Goal: Transaction & Acquisition: Purchase product/service

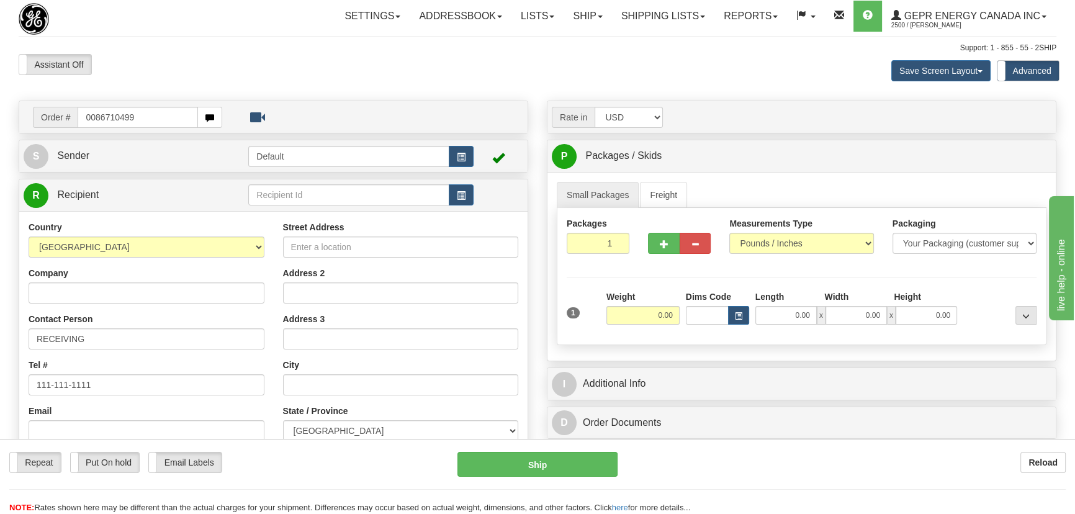
click at [94, 117] on input "0086710499" at bounding box center [138, 117] width 120 height 21
type input "86710499"
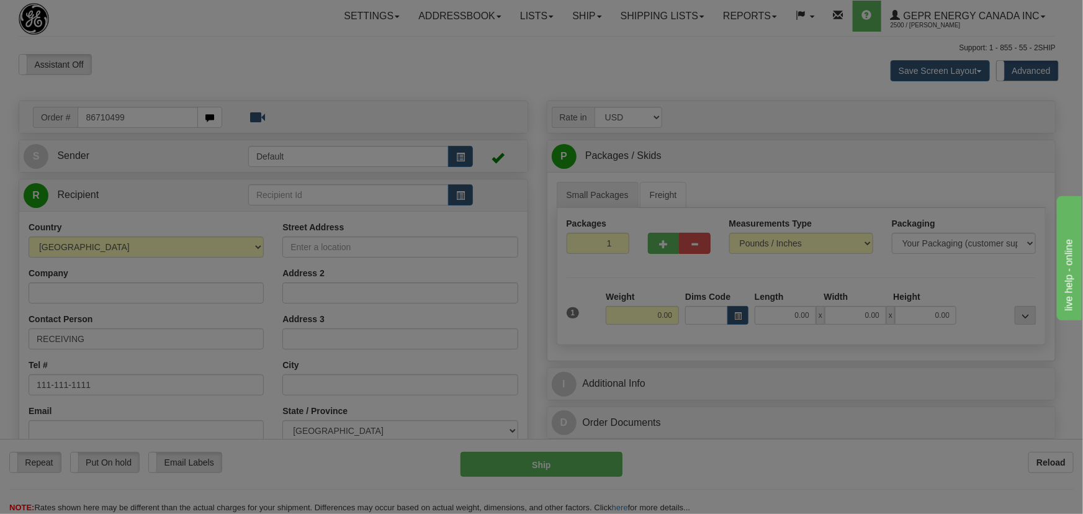
click at [303, 68] on body "Training Course Close Toggle navigation Settings Shipping Preferences New Recip…" at bounding box center [541, 257] width 1083 height 514
type input "HOUSTON"
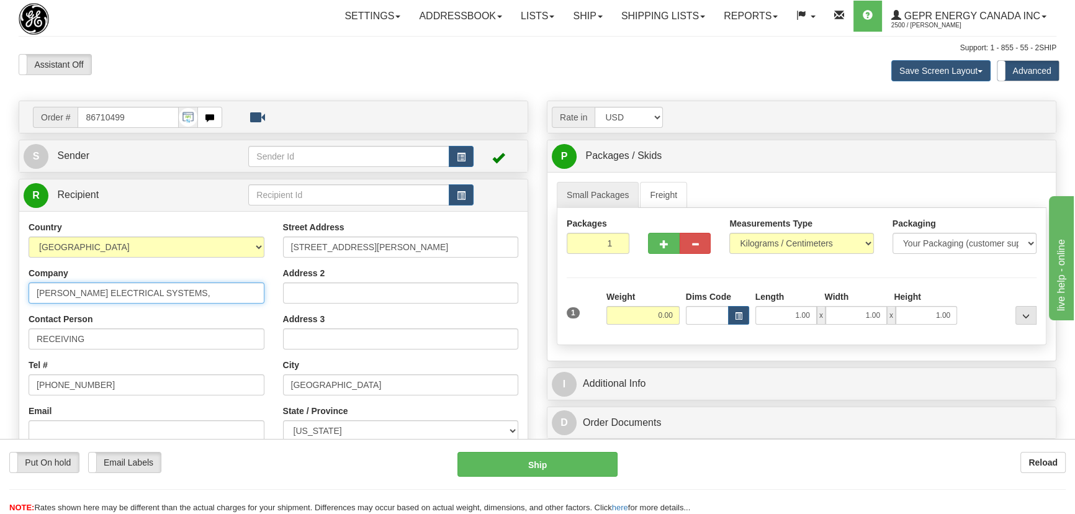
click at [183, 298] on input "POWELL ELECTRICAL SYSTEMS," at bounding box center [147, 292] width 236 height 21
type input "POWELL ELECTRICAL SYSTEMS"
drag, startPoint x: 596, startPoint y: 246, endPoint x: 626, endPoint y: 256, distance: 31.6
click at [627, 256] on div "Packages 1 1" at bounding box center [597, 240] width 81 height 46
type input "12"
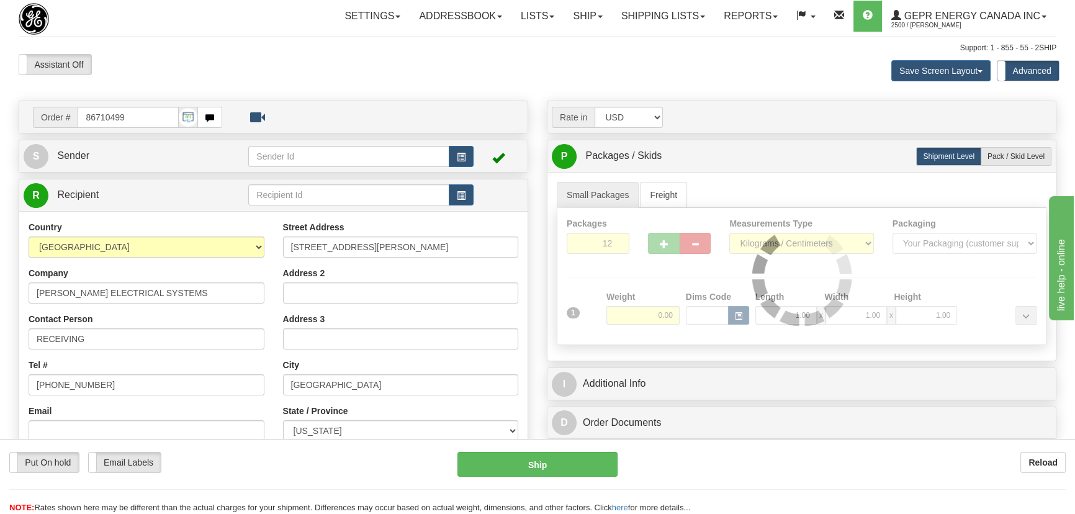
drag, startPoint x: 635, startPoint y: 272, endPoint x: 794, endPoint y: 259, distance: 160.0
click at [642, 272] on div "Packages 12 1 Measurements Type" at bounding box center [802, 276] width 490 height 137
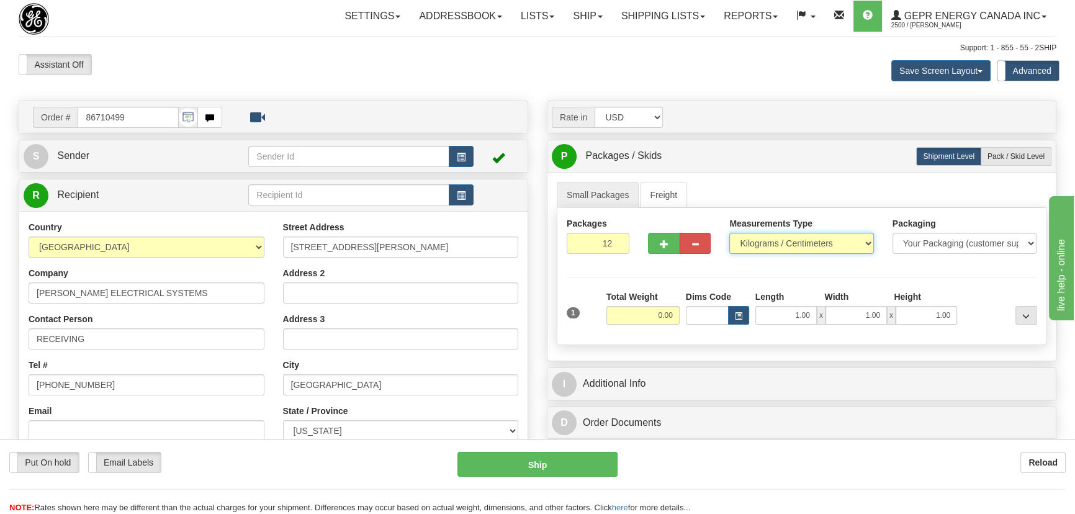
click at [792, 246] on select "Pounds / Inches Kilograms / Centimeters" at bounding box center [801, 243] width 144 height 21
select select "0"
click at [729, 233] on select "Pounds / Inches Kilograms / Centimeters" at bounding box center [801, 243] width 144 height 21
click at [641, 320] on input "0.00" at bounding box center [642, 315] width 73 height 19
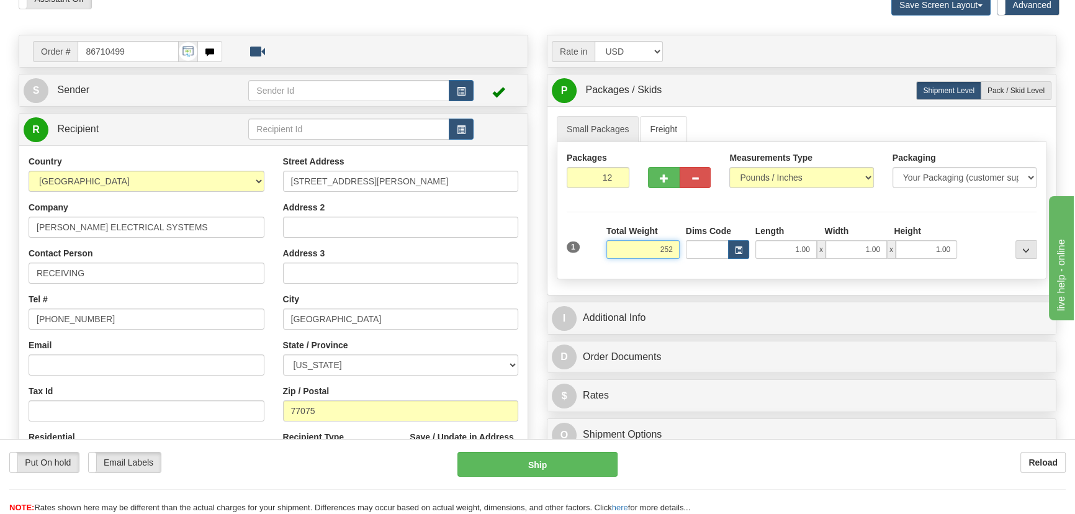
scroll to position [169, 0]
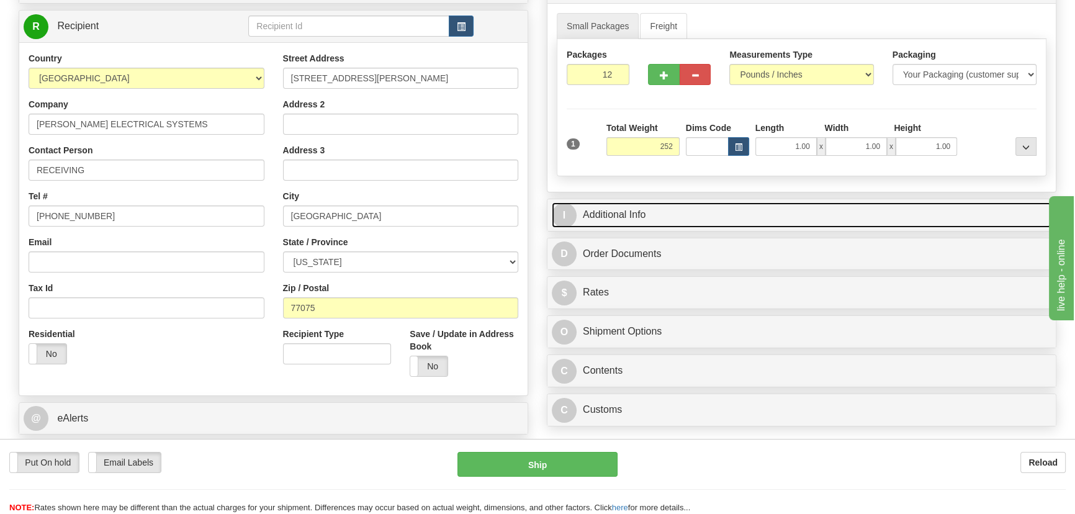
type input "252.00"
click at [840, 208] on link "I Additional Info" at bounding box center [802, 214] width 500 height 25
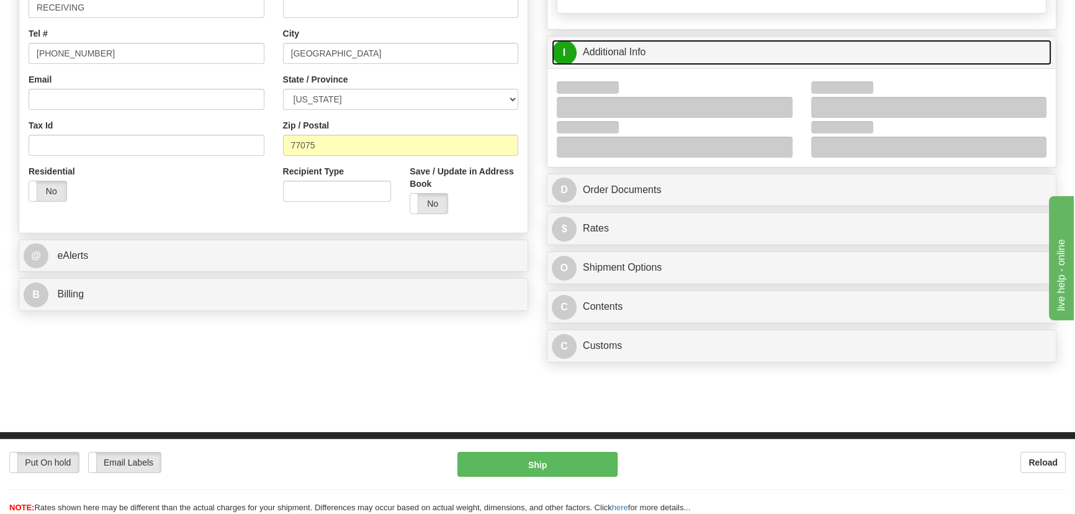
scroll to position [338, 0]
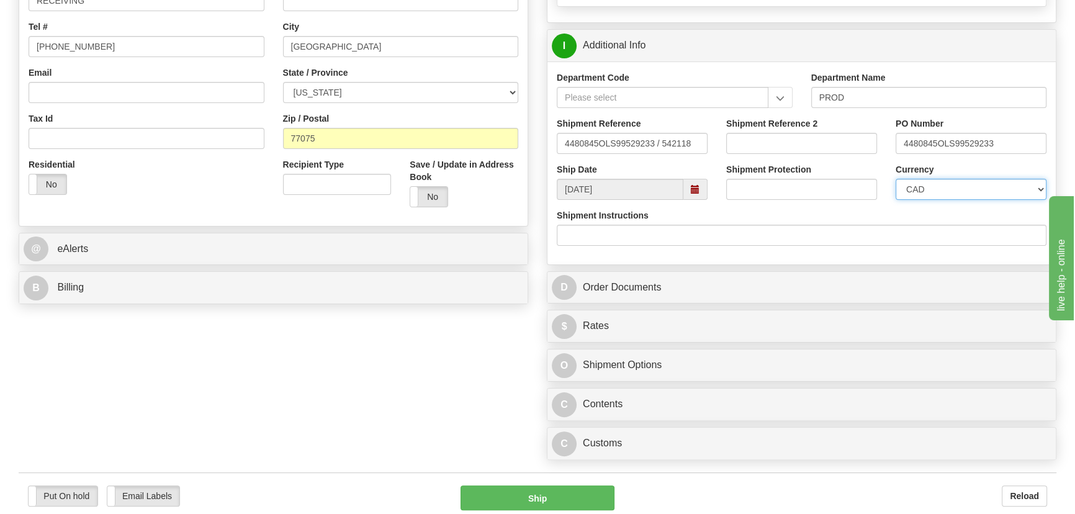
click at [943, 188] on select "CAD USD EUR ZAR RON ANG ARN AUD AUS AWG BBD BFR BGN BHD BMD BND BRC BRL CHP CKZ…" at bounding box center [970, 189] width 151 height 21
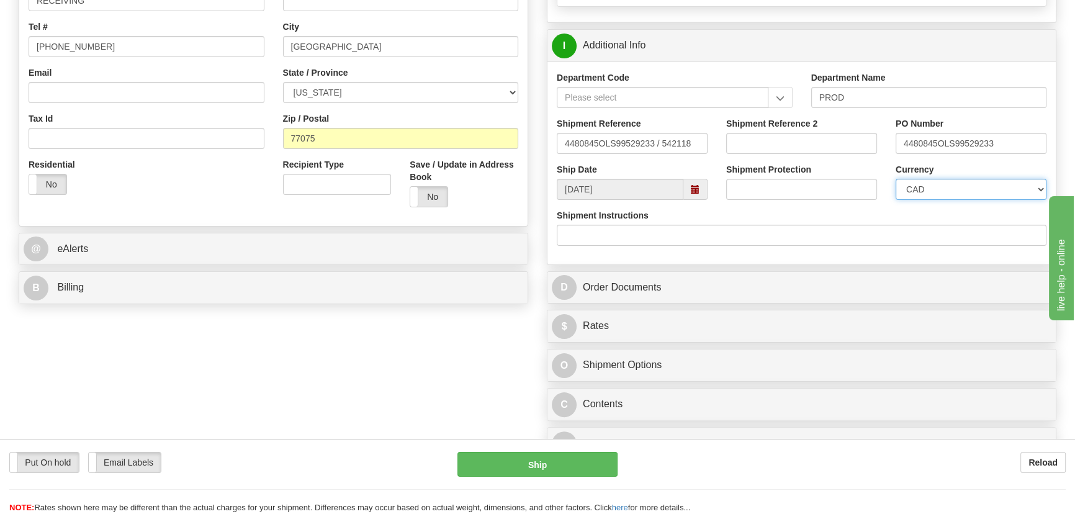
select select "1"
click at [895, 179] on select "CAD USD EUR ZAR RON ANG ARN AUD AUS AWG BBD BFR BGN BHD BMD BND BRC BRL CHP CKZ…" at bounding box center [970, 189] width 151 height 21
click at [828, 141] on input "Shipment Reference 2" at bounding box center [801, 143] width 151 height 21
drag, startPoint x: 819, startPoint y: 142, endPoint x: 609, endPoint y: 156, distance: 210.8
click at [609, 156] on div "Shipment Reference 4480845OLS99529233 / 542118 Shipment Reference 2 5399006207 …" at bounding box center [801, 140] width 508 height 46
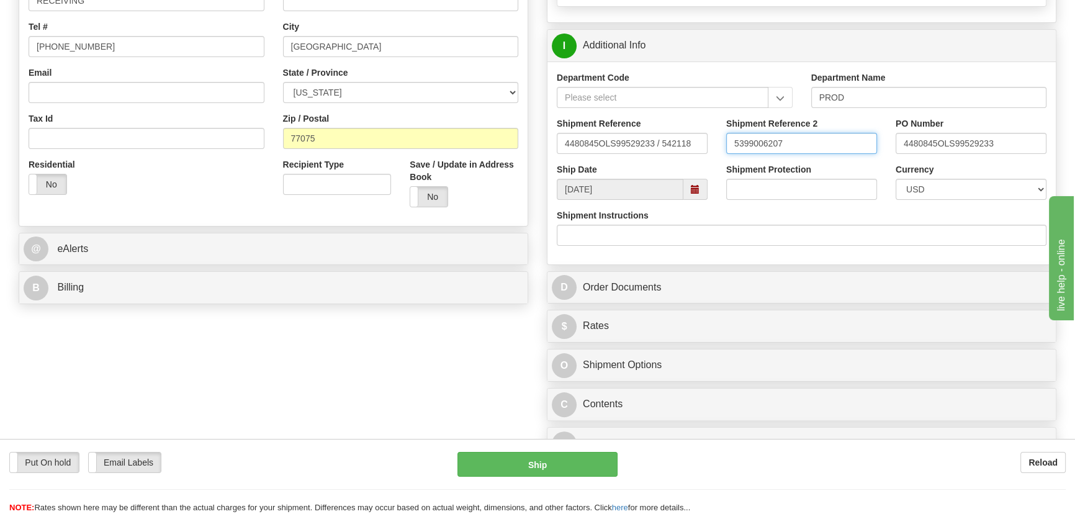
type input "5399006207"
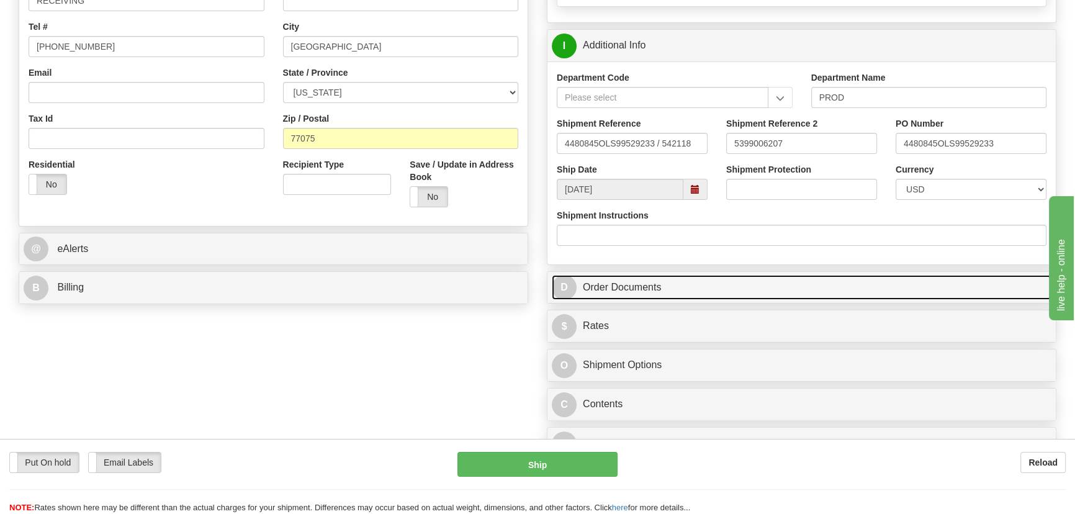
click at [744, 295] on link "D Order Documents" at bounding box center [802, 287] width 500 height 25
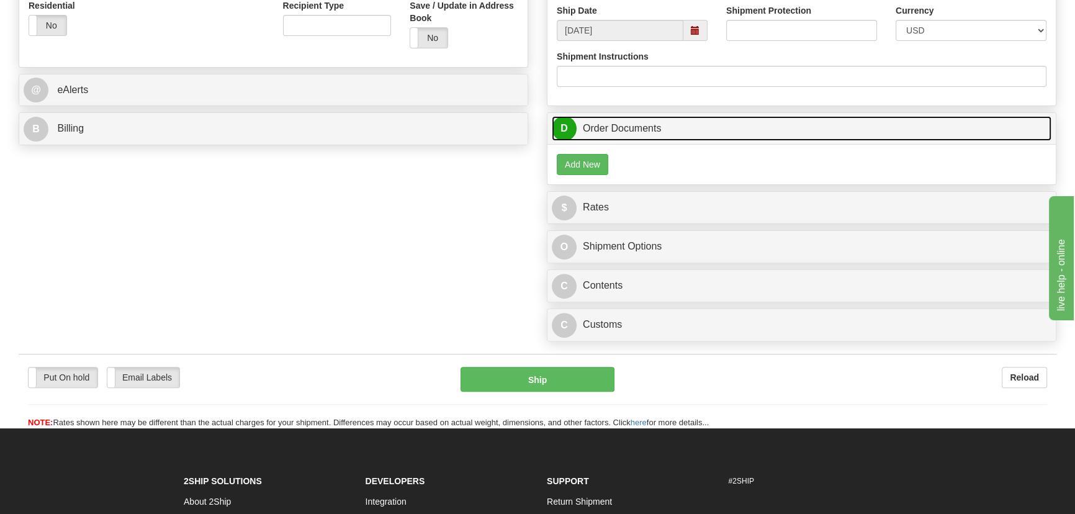
scroll to position [508, 0]
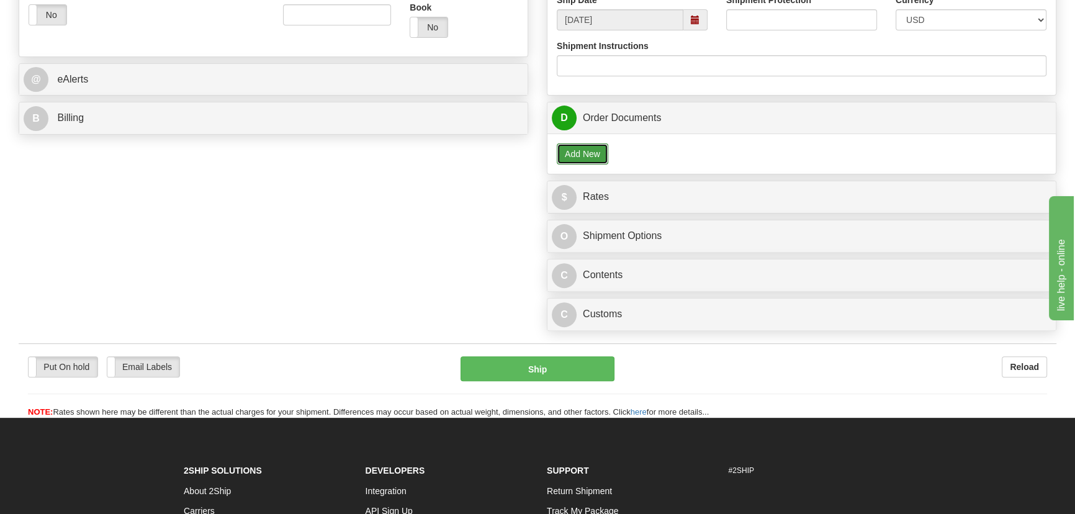
click at [570, 155] on button "Add New" at bounding box center [583, 153] width 52 height 21
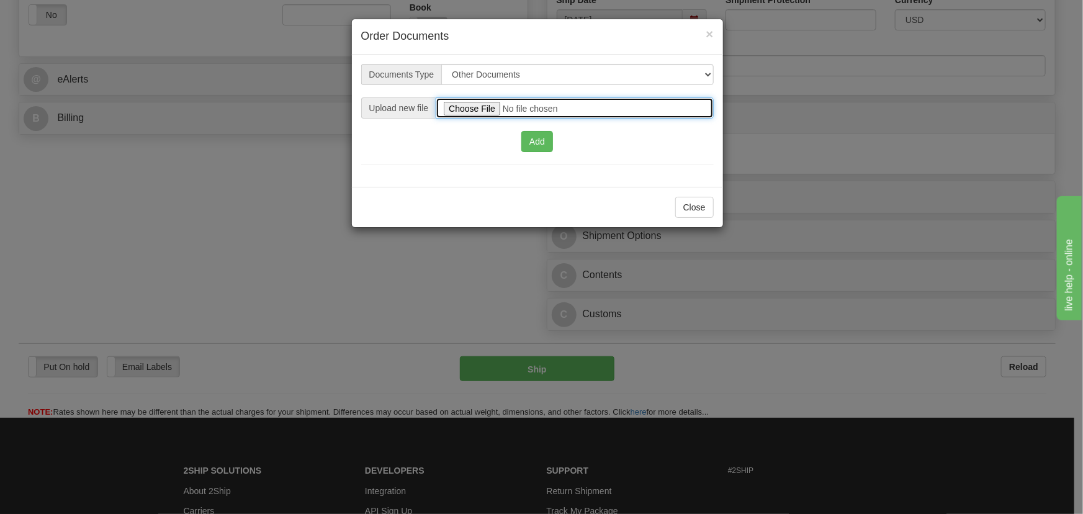
click at [453, 101] on input "file" at bounding box center [574, 107] width 277 height 21
type input "C:\fakepath\2025_USMCA_GE Grid Solutions LLC_2025I1-1-1463-USMCA-1.pdf"
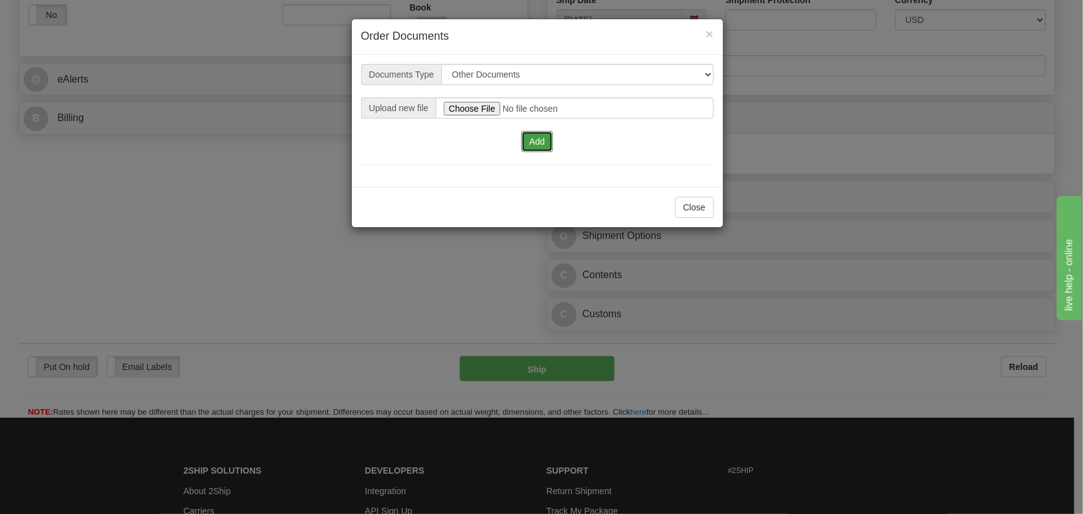
click at [540, 138] on button "Add" at bounding box center [537, 141] width 32 height 21
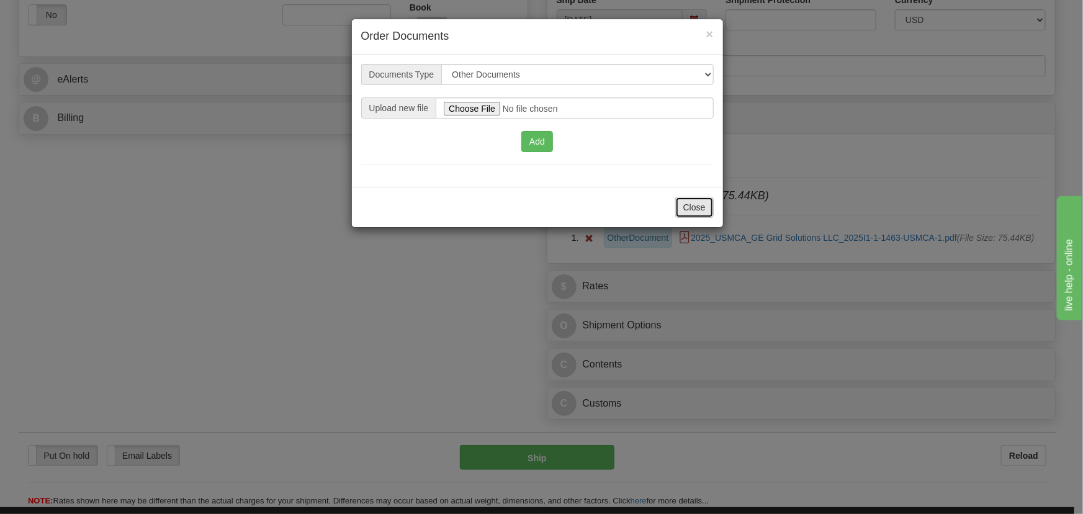
click at [700, 204] on button "Close" at bounding box center [694, 207] width 38 height 21
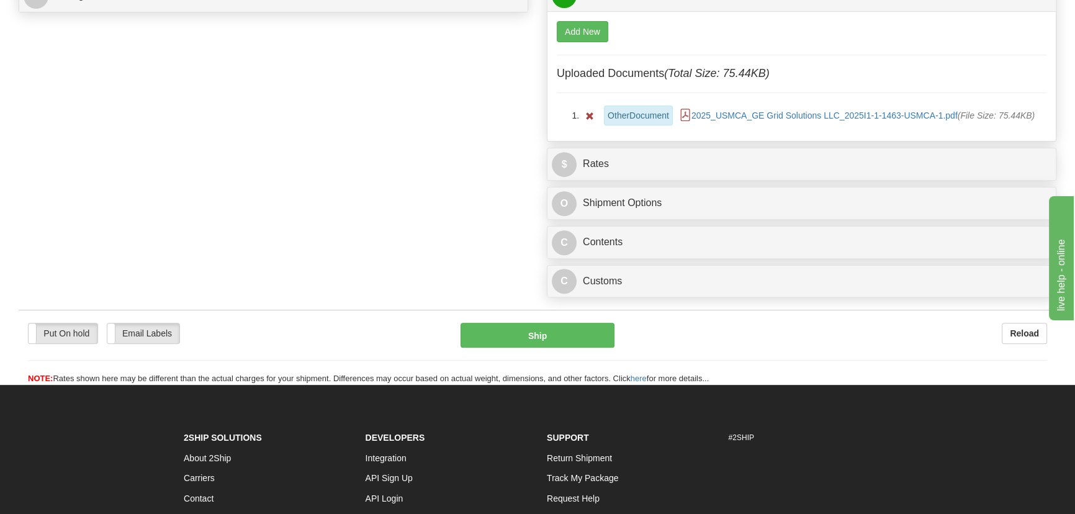
scroll to position [733, 0]
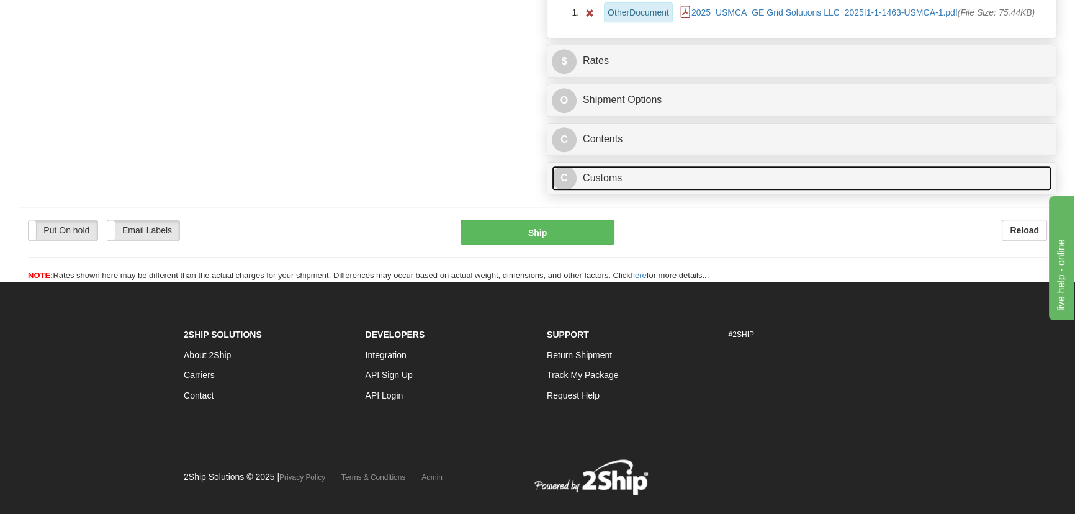
click at [830, 175] on link "C Customs" at bounding box center [802, 178] width 500 height 25
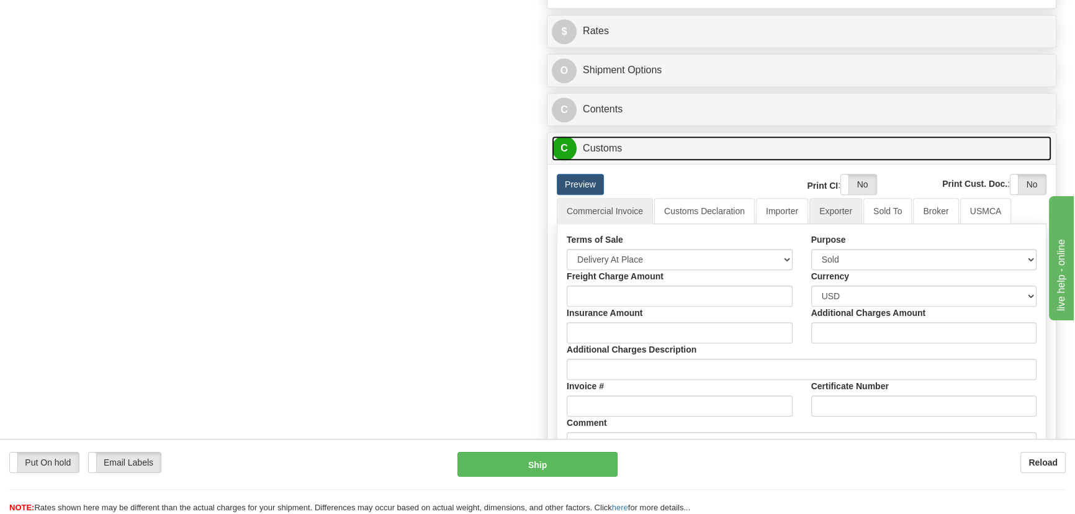
scroll to position [789, 0]
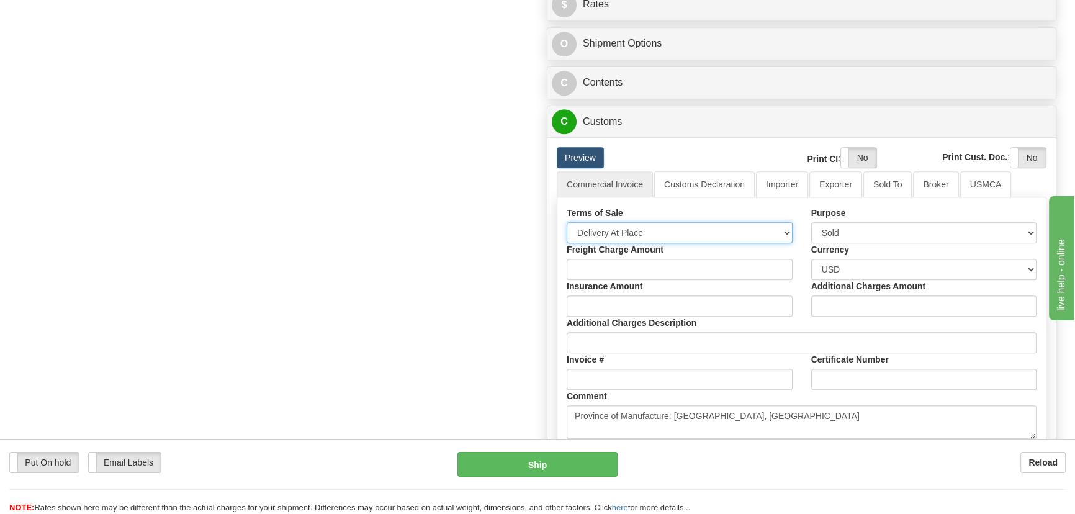
click at [715, 230] on select "Free Carrier Free On Board Ex Works Delivered Duty Unpaid Delivered Duty Paid C…" at bounding box center [680, 232] width 226 height 21
select select "7"
click at [567, 222] on select "Free Carrier Free On Board Ex Works Delivered Duty Unpaid Delivered Duty Paid C…" at bounding box center [680, 232] width 226 height 21
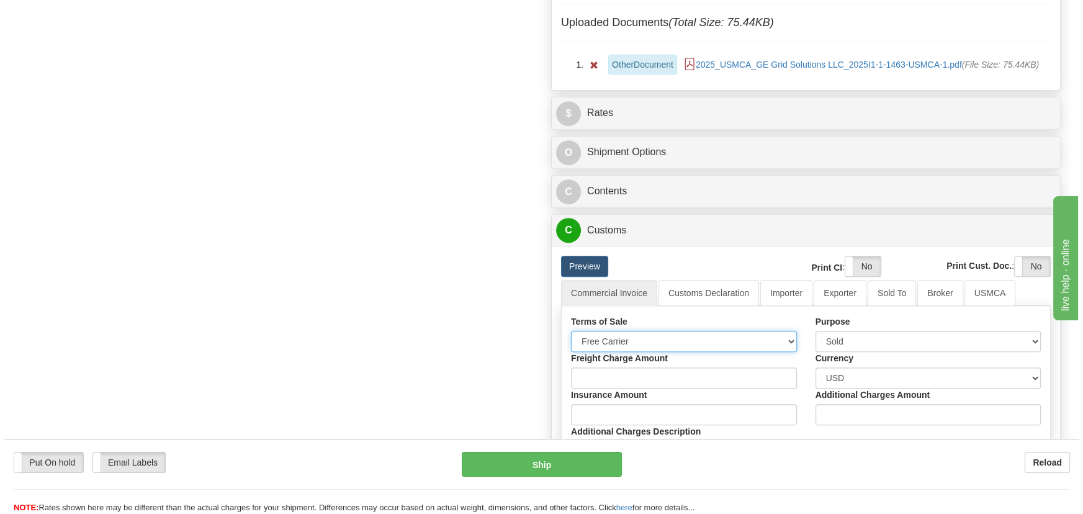
scroll to position [676, 0]
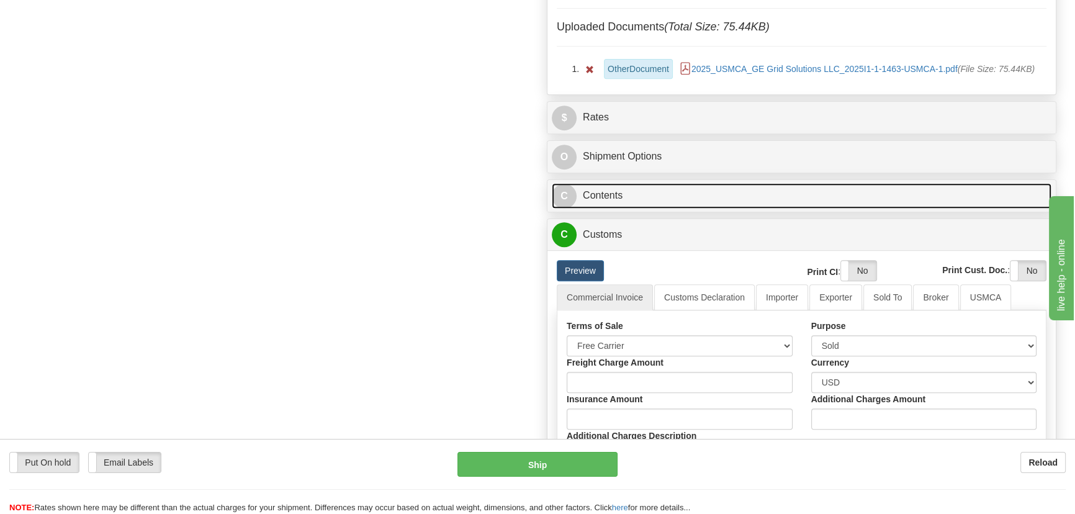
click at [837, 186] on link "C Contents" at bounding box center [802, 195] width 500 height 25
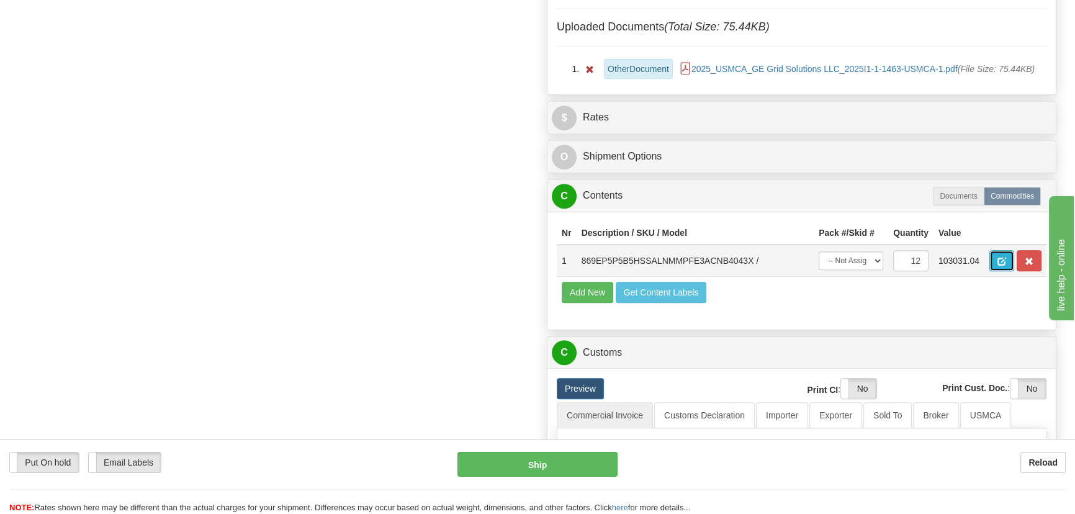
click at [995, 259] on button "button" at bounding box center [1001, 260] width 25 height 21
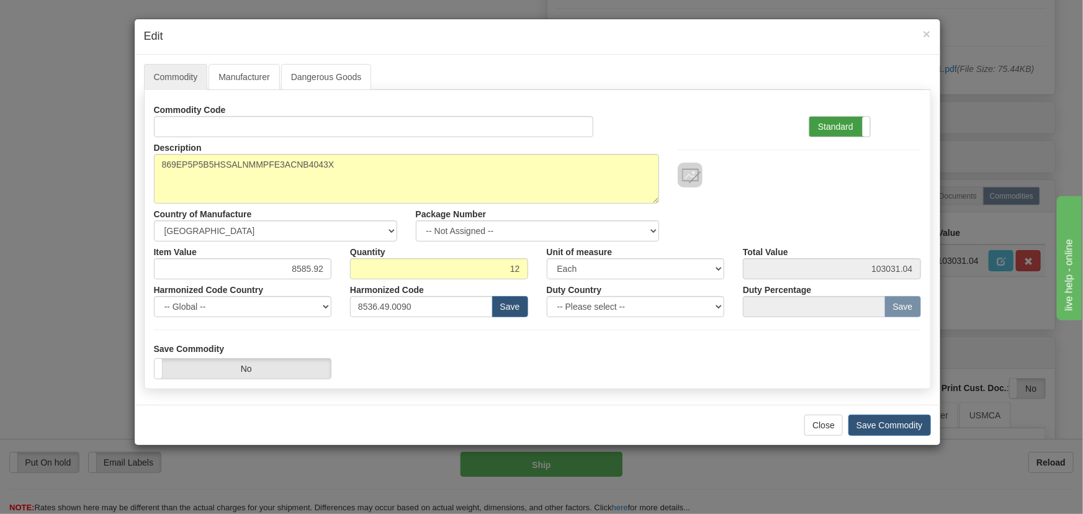
click at [821, 130] on label "Standard" at bounding box center [839, 127] width 61 height 20
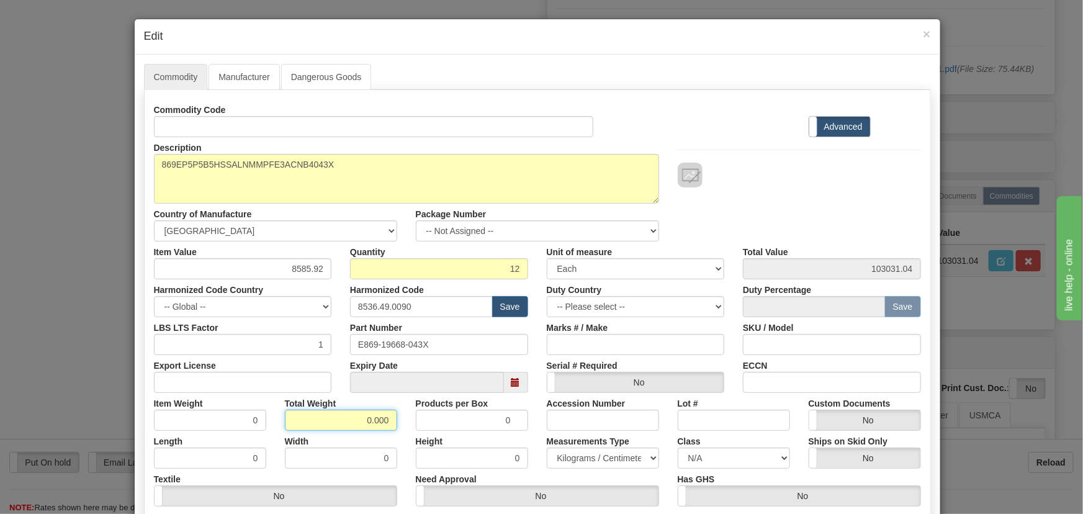
drag, startPoint x: 348, startPoint y: 422, endPoint x: 413, endPoint y: 433, distance: 66.1
click at [413, 433] on div "Commodity Code Standard Advanced Description 869EP5P5B5HSSALNMMPFE3ACNB4043X Co…" at bounding box center [537, 321] width 767 height 445
type input "12"
type input "1.0000"
click at [406, 434] on div "Height 0" at bounding box center [471, 450] width 131 height 38
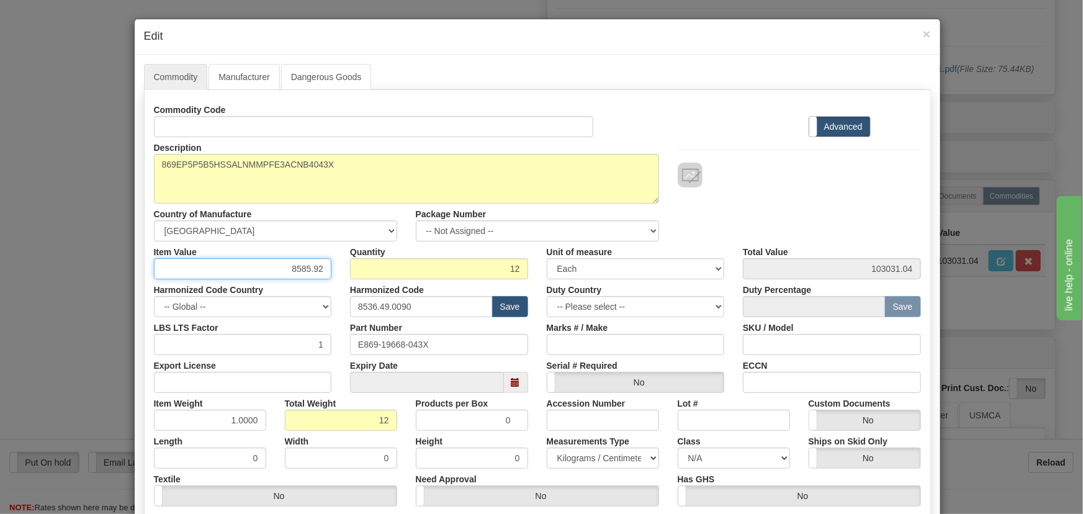
drag, startPoint x: 285, startPoint y: 269, endPoint x: 377, endPoint y: 252, distance: 93.5
click at [349, 278] on div "Item Value 8585.92 Quantity 12 Unit of measure 3 Thousand Square Inches Adjustm…" at bounding box center [538, 260] width 786 height 38
paste input "4.464,38"
type input "4464.38"
type input "53572.56"
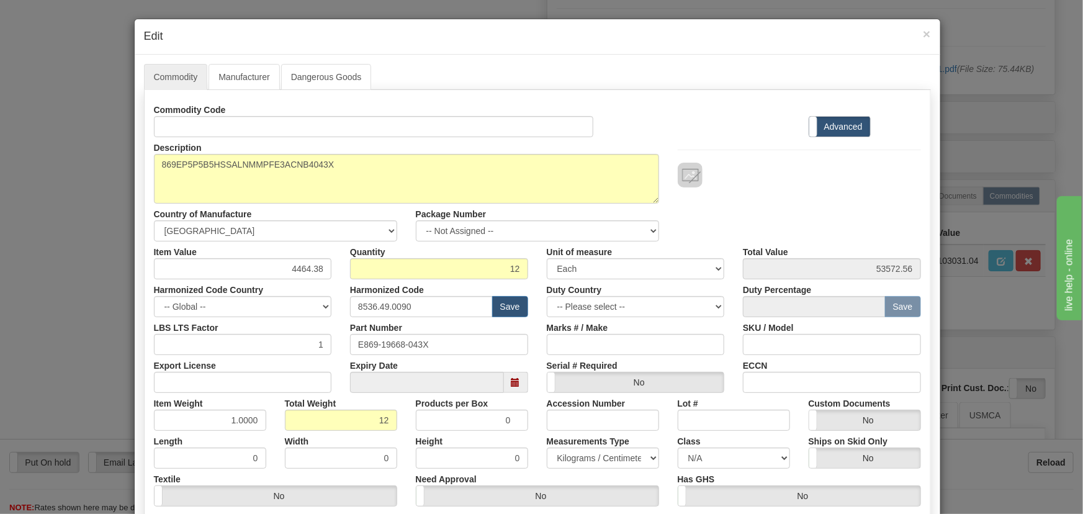
click at [683, 137] on div at bounding box center [799, 162] width 262 height 50
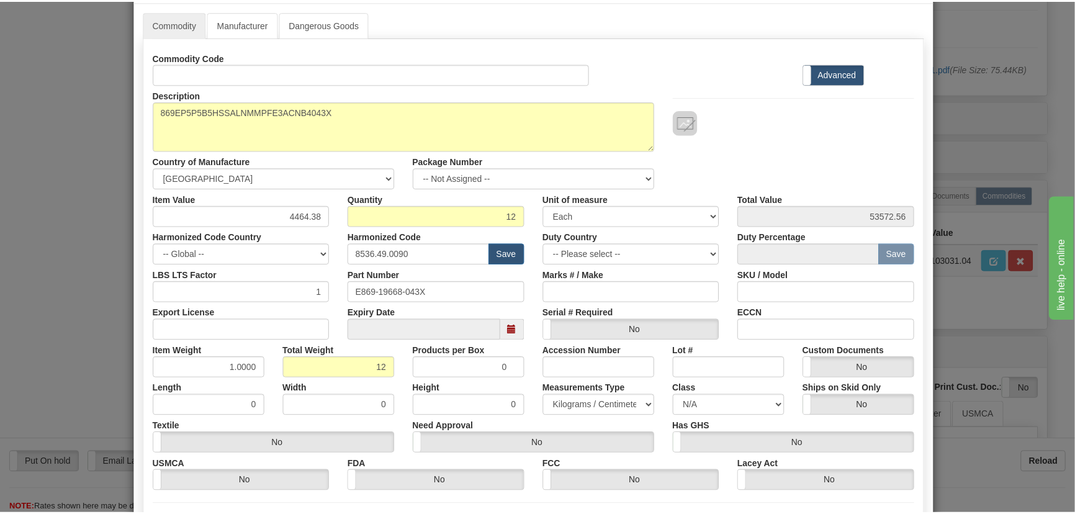
scroll to position [176, 0]
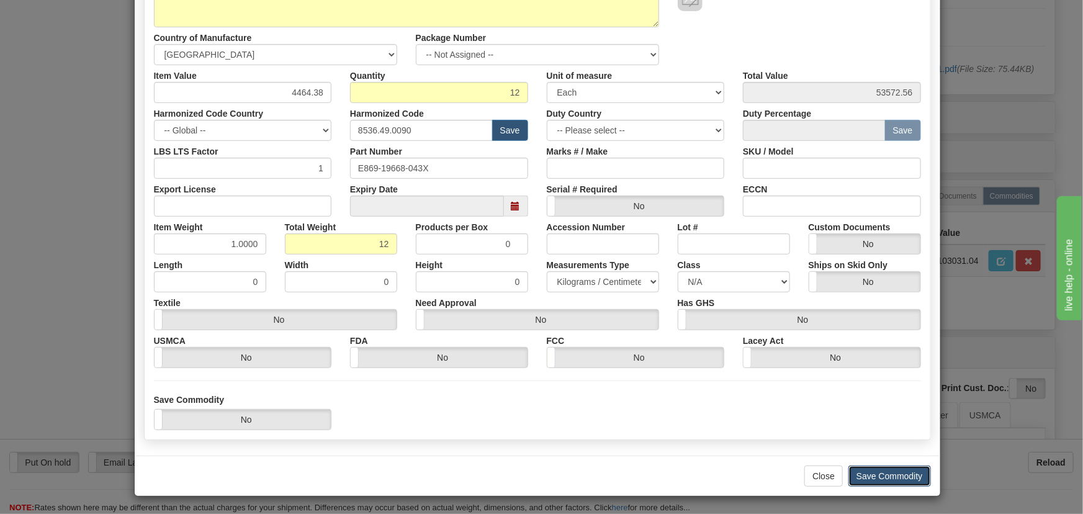
click at [892, 478] on button "Save Commodity" at bounding box center [889, 475] width 83 height 21
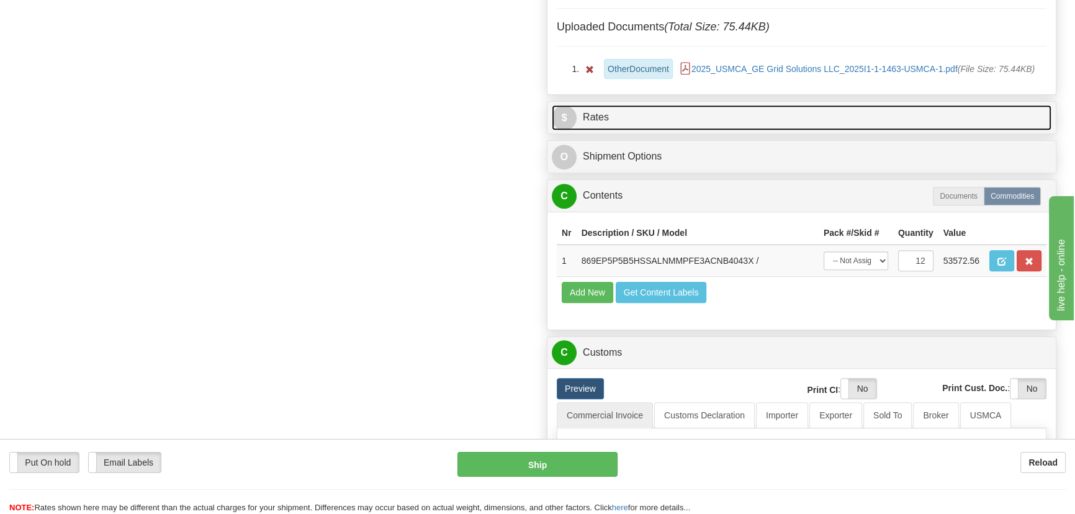
click at [917, 107] on link "$ Rates" at bounding box center [802, 117] width 500 height 25
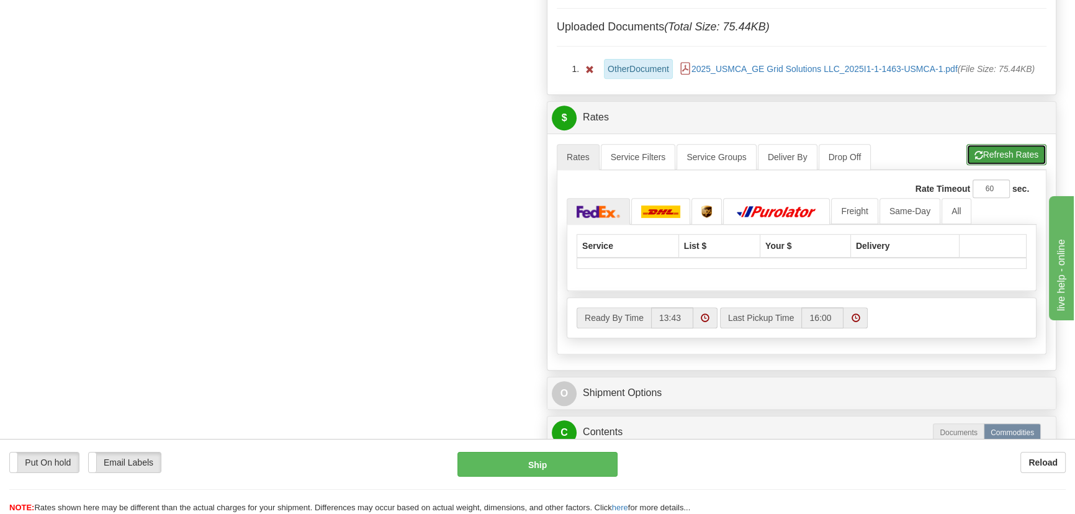
click at [997, 145] on button "Refresh Rates" at bounding box center [1006, 154] width 80 height 21
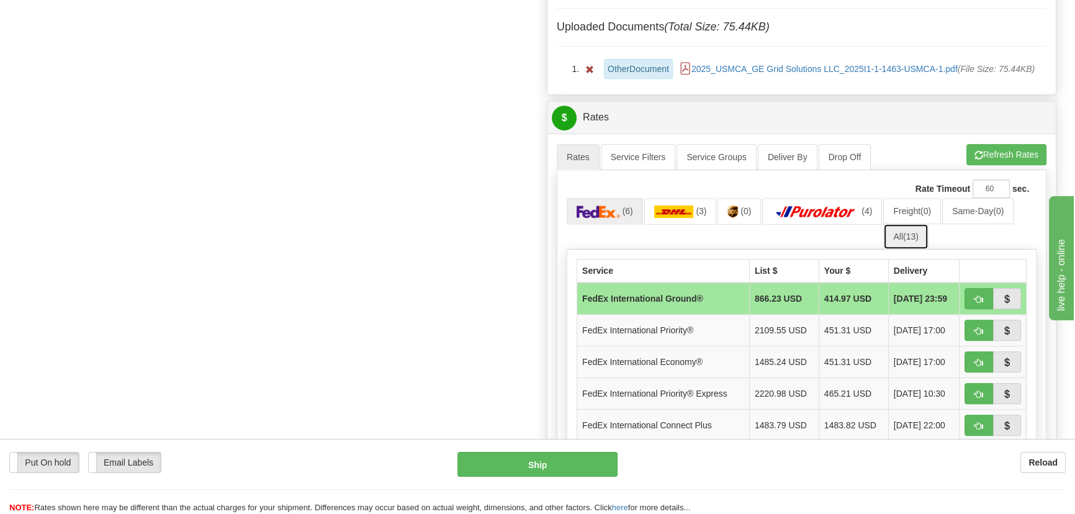
click at [907, 243] on link "All (13)" at bounding box center [905, 236] width 45 height 26
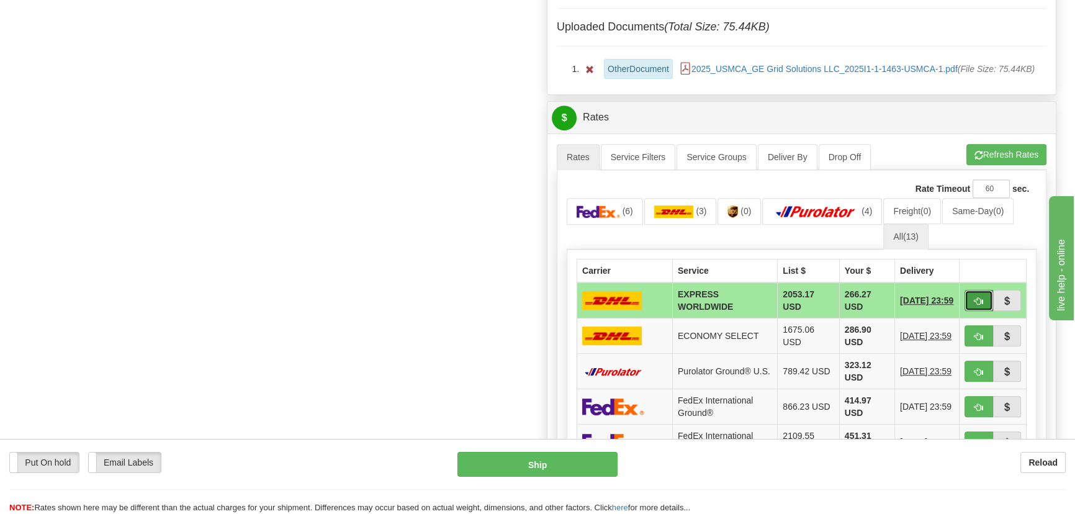
click at [974, 303] on span "button" at bounding box center [978, 301] width 9 height 8
type input "P"
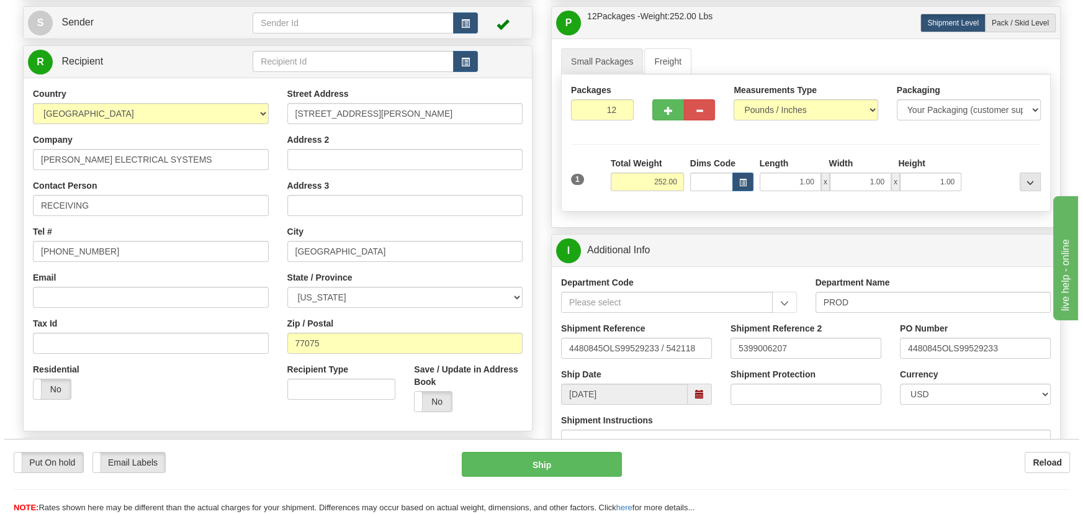
scroll to position [112, 0]
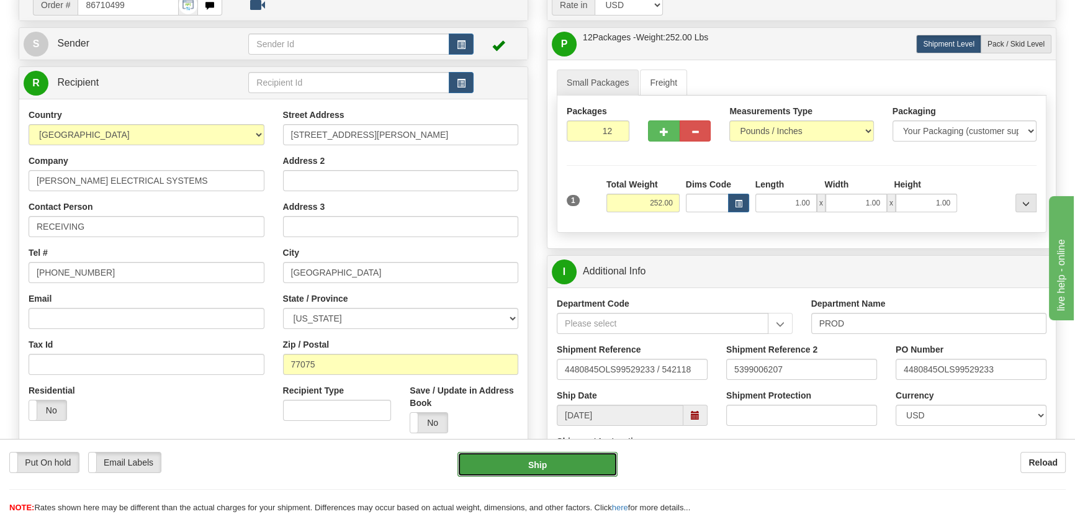
click at [552, 462] on button "Ship" at bounding box center [537, 464] width 161 height 25
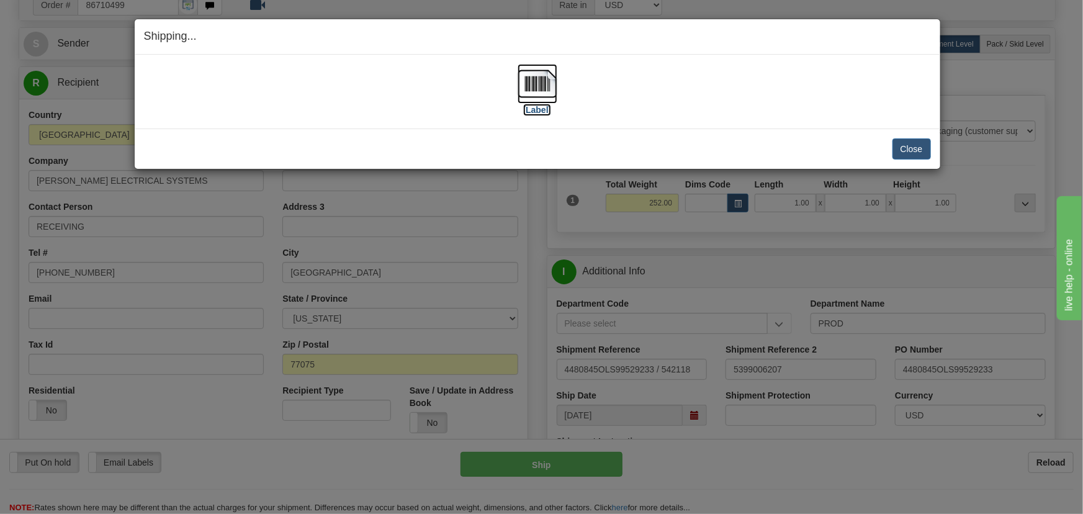
click at [537, 82] on img at bounding box center [538, 84] width 40 height 40
drag, startPoint x: 913, startPoint y: 151, endPoint x: 901, endPoint y: 155, distance: 12.8
click at [913, 155] on button "Close" at bounding box center [911, 148] width 38 height 21
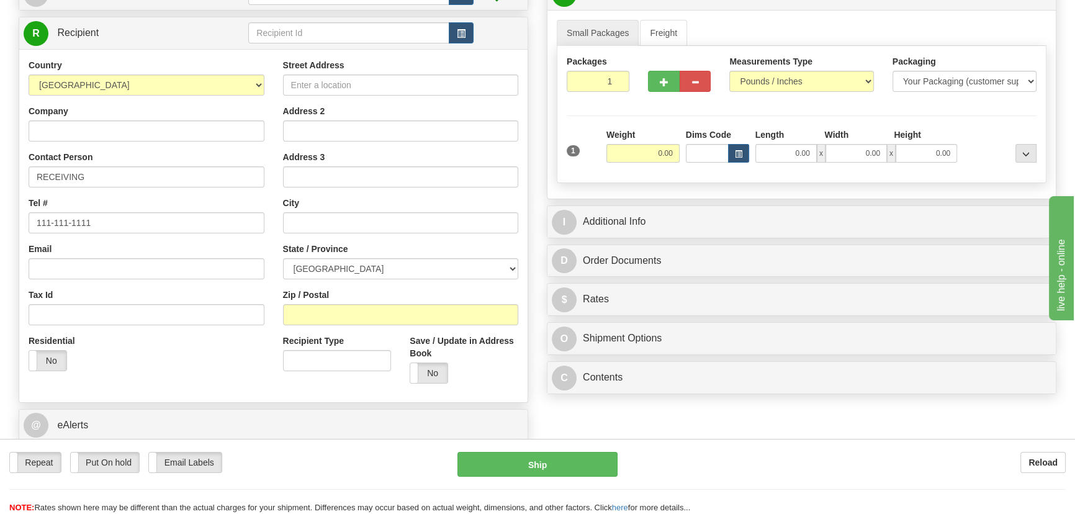
scroll to position [169, 0]
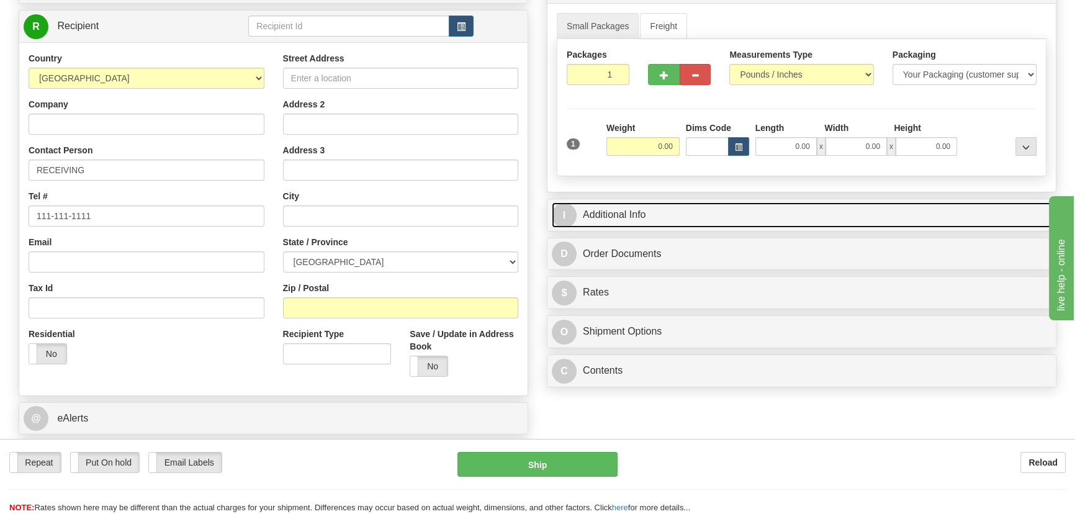
click at [805, 215] on link "I Additional Info" at bounding box center [802, 214] width 500 height 25
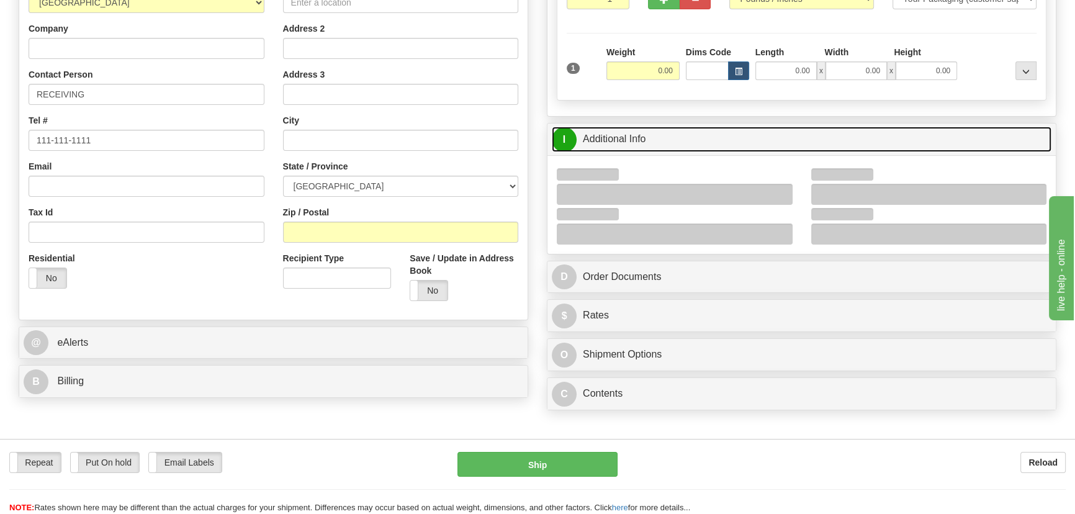
scroll to position [338, 0]
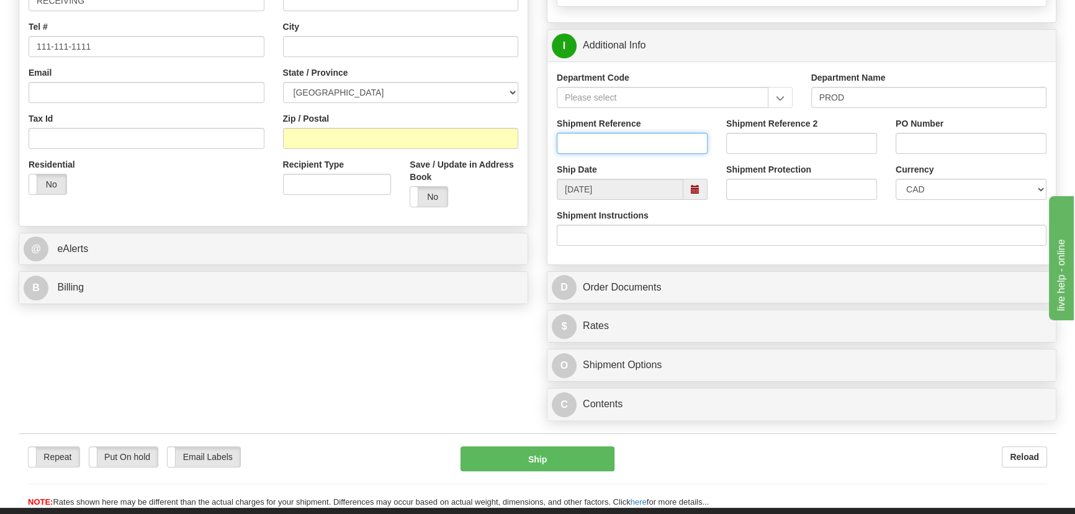
click at [692, 138] on input "Shipment Reference" at bounding box center [632, 143] width 151 height 21
type input "5399005697"
click at [956, 140] on input "PO Number" at bounding box center [970, 143] width 151 height 21
paste input "4501116970"
type input "4501116970"
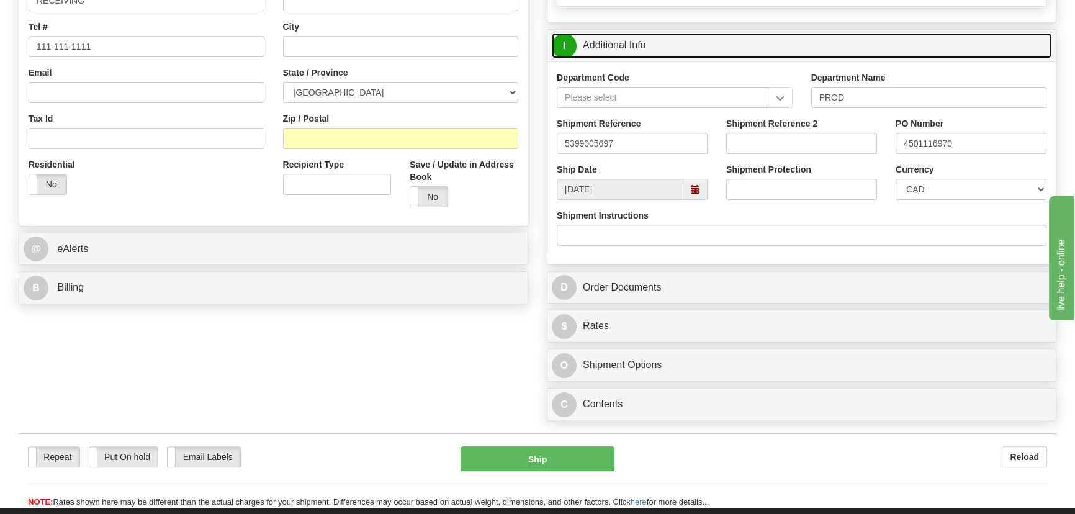
click at [843, 35] on link "I Additional Info" at bounding box center [802, 45] width 500 height 25
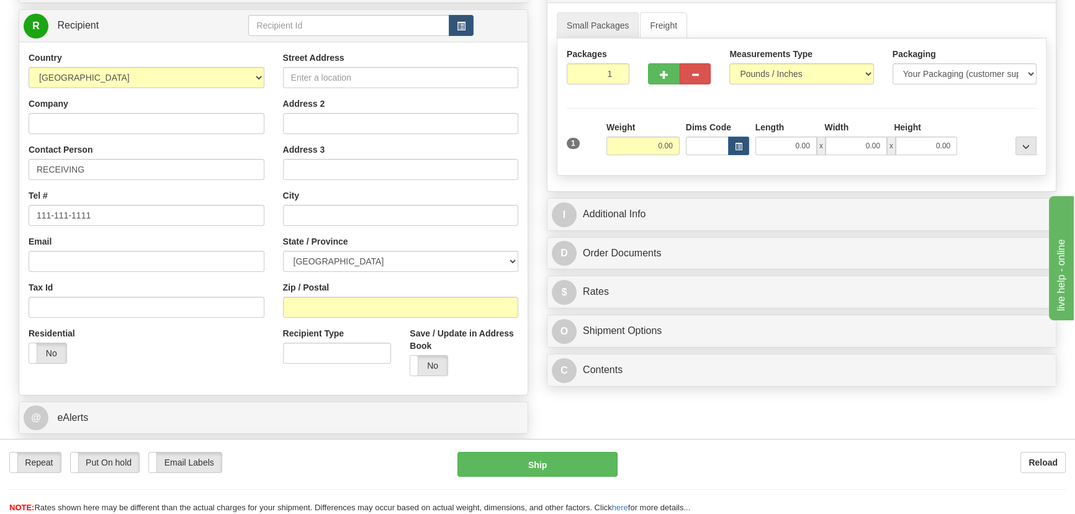
scroll to position [169, 0]
click at [160, 118] on input "Company" at bounding box center [147, 124] width 236 height 21
paste input "BAYWOOD PANEL SHOP - DIRECT SHIP"
type input "BAYWOOD PANEL SHOP - DIRECT SHIP"
click at [413, 75] on input "Street Address" at bounding box center [401, 78] width 236 height 21
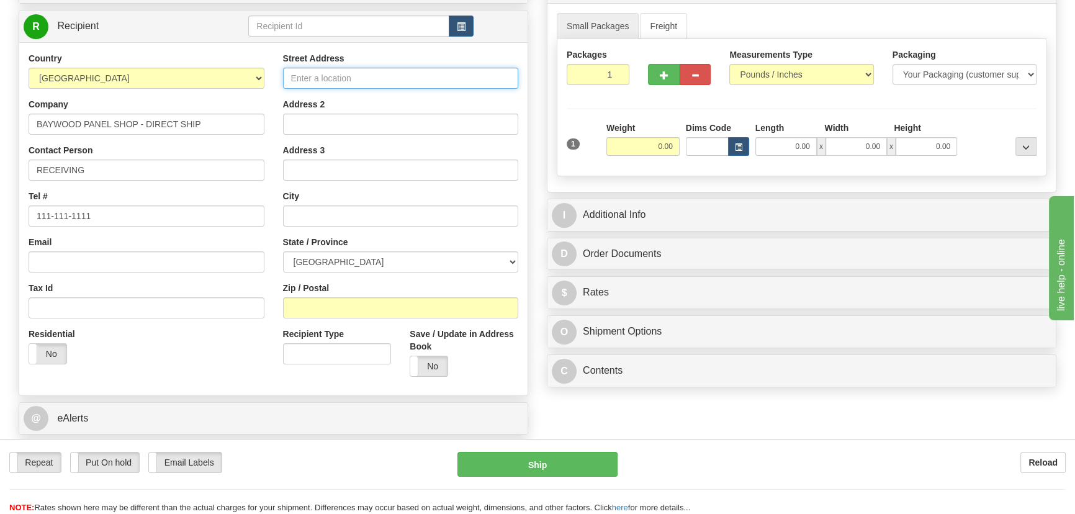
paste input "[STREET_ADDRESS]"
type input "[STREET_ADDRESS]"
click at [382, 128] on input "Address 2" at bounding box center [401, 124] width 236 height 21
paste input "Direct Ship - Hydro One Networks"
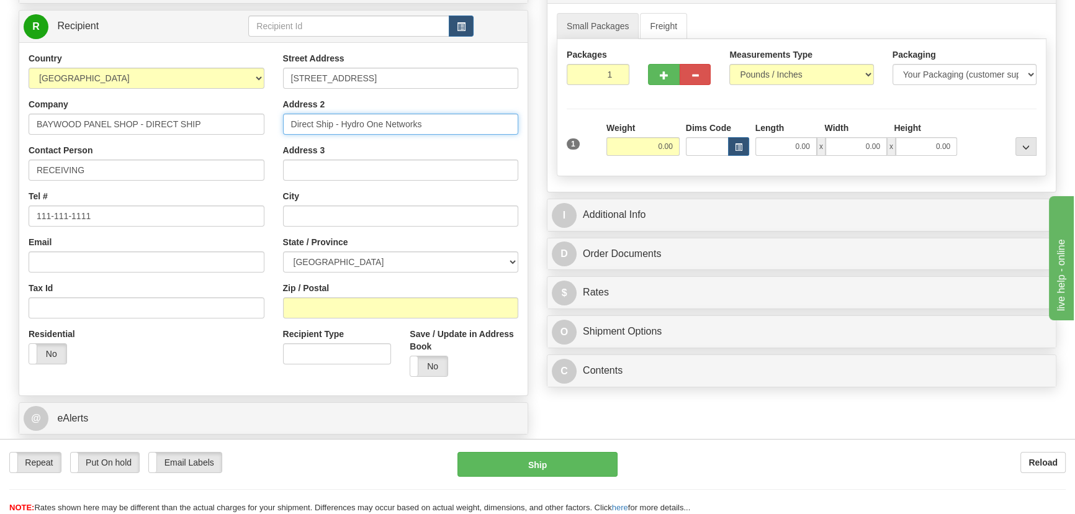
type input "Direct Ship - Hydro One Networks"
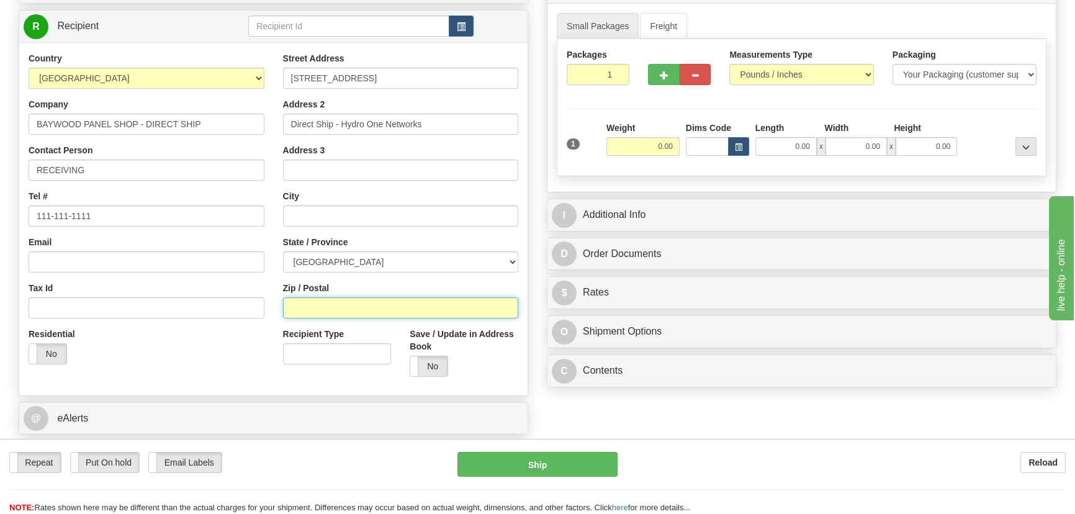
drag, startPoint x: 306, startPoint y: 305, endPoint x: 205, endPoint y: 358, distance: 113.8
click at [306, 305] on input "Zip / Postal" at bounding box center [401, 307] width 236 height 21
paste input "M9V 3Z3"
type input "M9V 3Z3"
click at [205, 358] on div "Residential Yes No" at bounding box center [146, 351] width 254 height 46
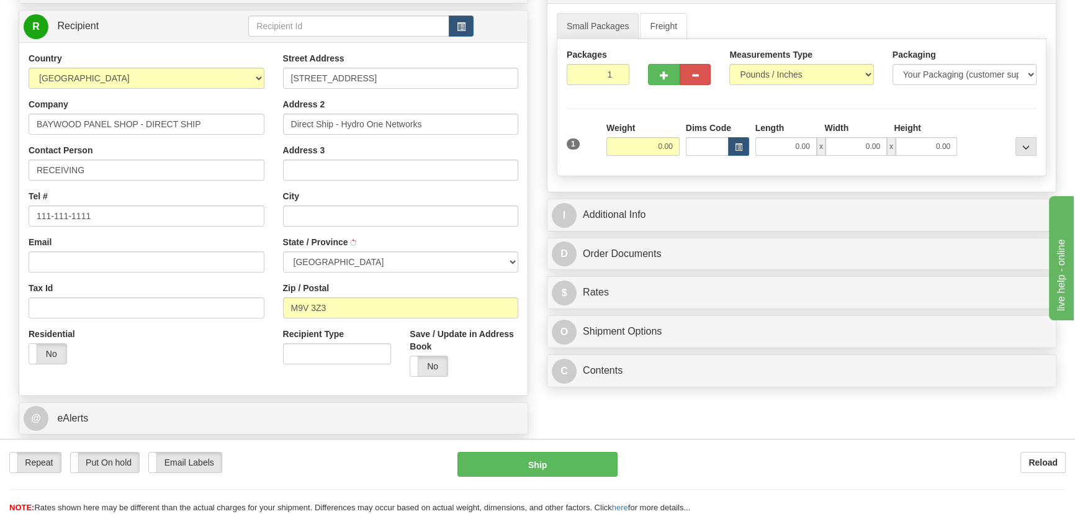
type input "ETOBICOKE"
select select "ON"
click at [649, 92] on div "Packages 1 1" at bounding box center [801, 72] width 488 height 48
type input "4"
click at [643, 124] on div "Packages 4 1 Measurements Type" at bounding box center [802, 107] width 490 height 137
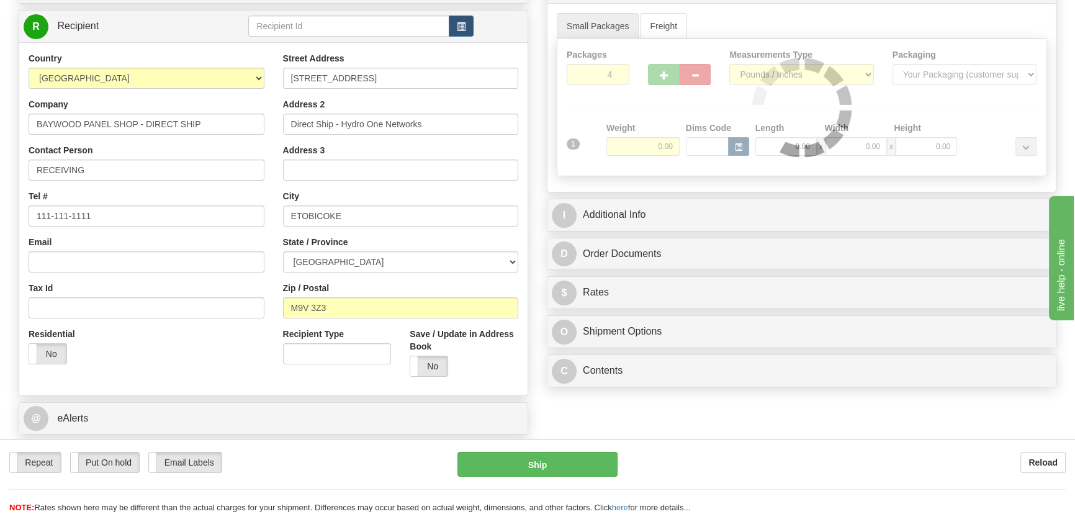
click at [648, 153] on div "Packages 4 1 Measurements Type" at bounding box center [802, 107] width 490 height 137
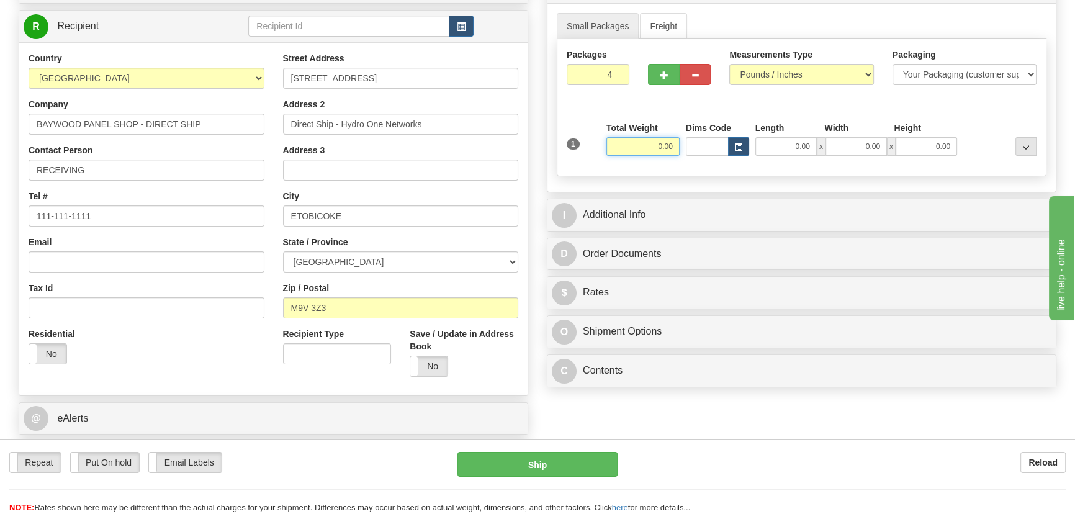
click at [652, 153] on input "0.00" at bounding box center [642, 146] width 73 height 19
type input "100.00"
click at [978, 135] on div at bounding box center [999, 139] width 79 height 34
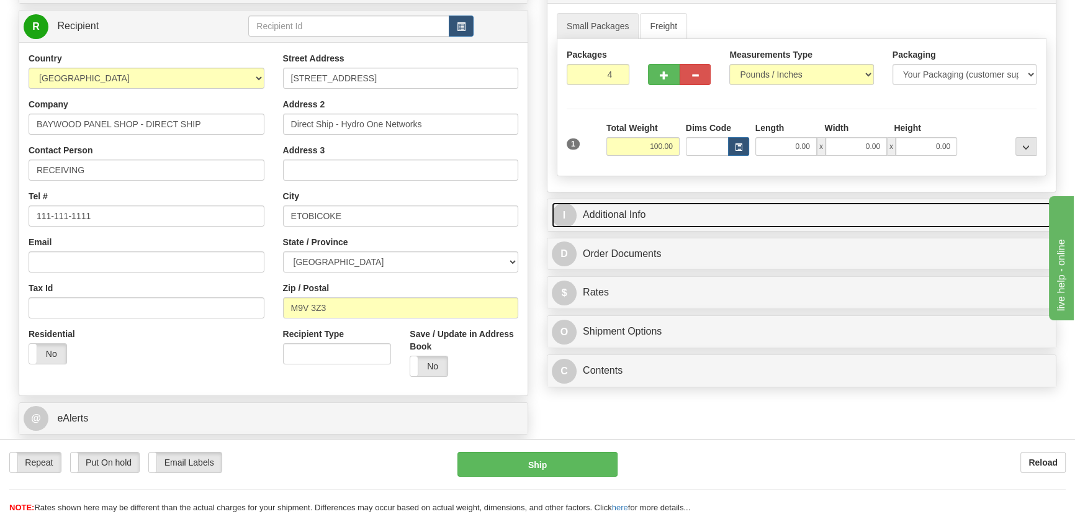
click at [937, 217] on link "I Additional Info" at bounding box center [802, 214] width 500 height 25
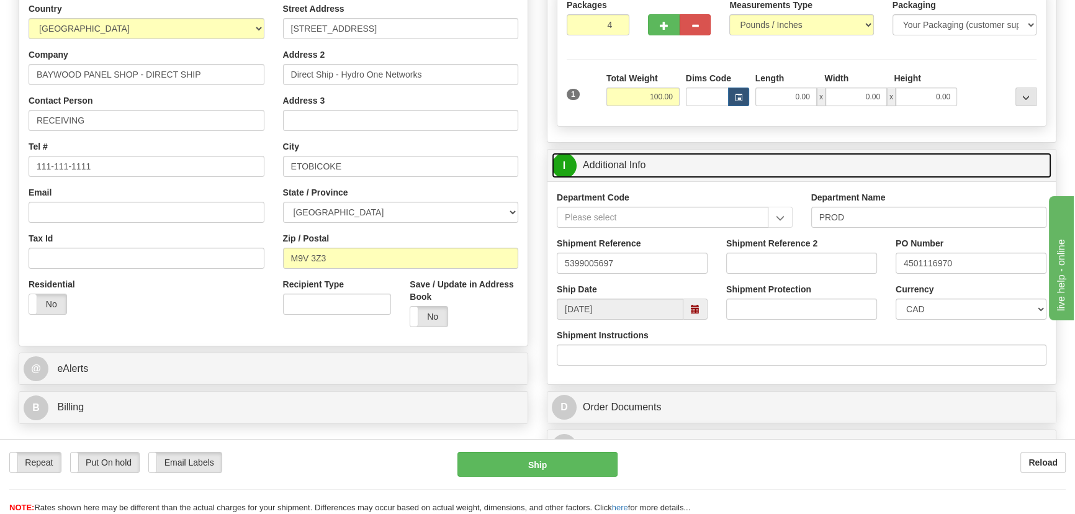
scroll to position [282, 0]
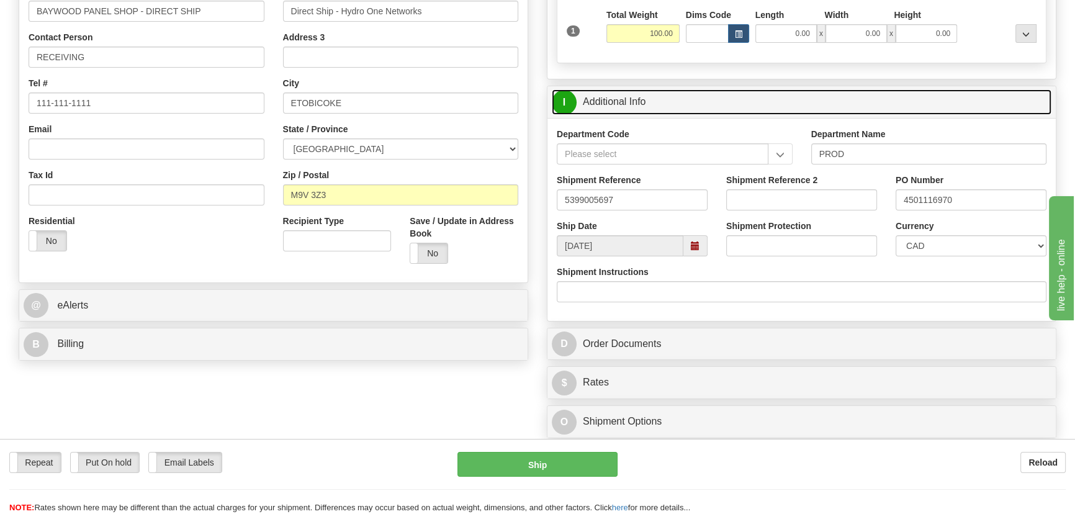
click at [948, 112] on link "I Additional Info" at bounding box center [802, 101] width 500 height 25
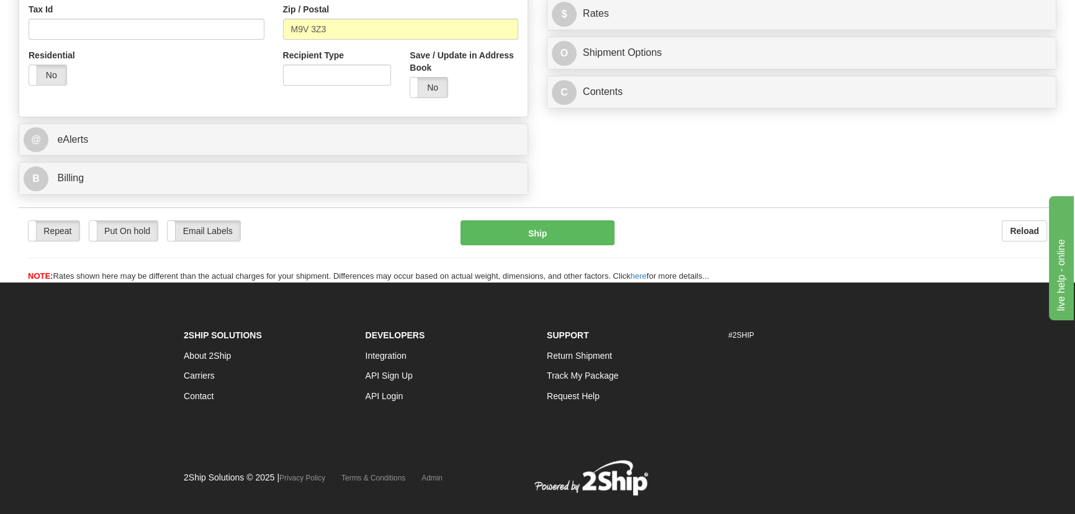
scroll to position [451, 0]
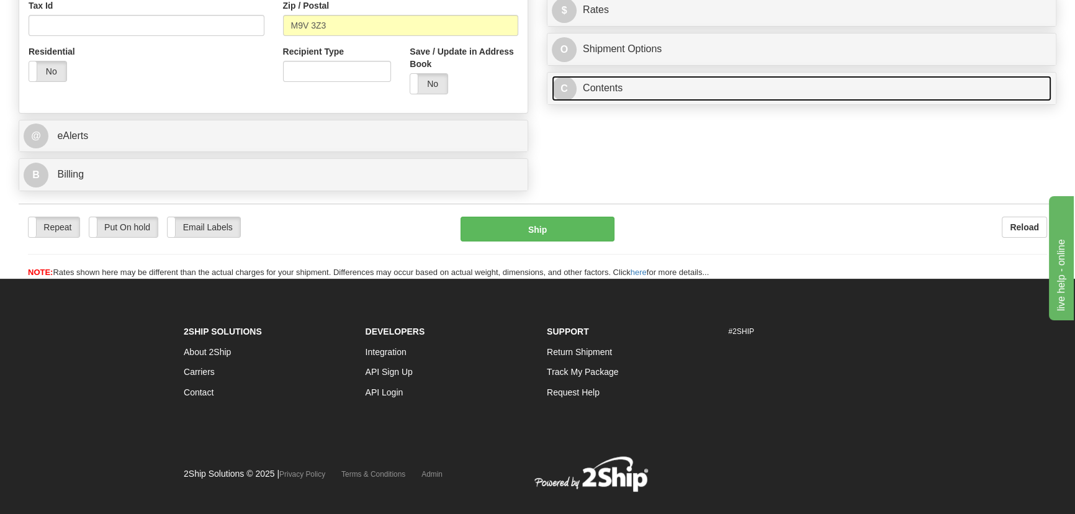
click at [778, 81] on link "C Contents" at bounding box center [802, 88] width 500 height 25
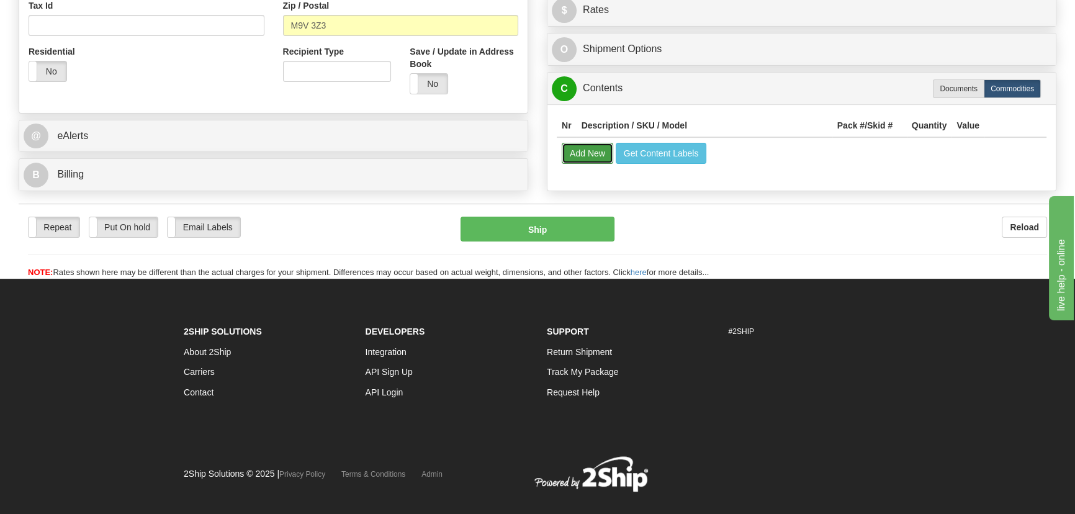
click at [589, 153] on button "Add New" at bounding box center [588, 153] width 52 height 21
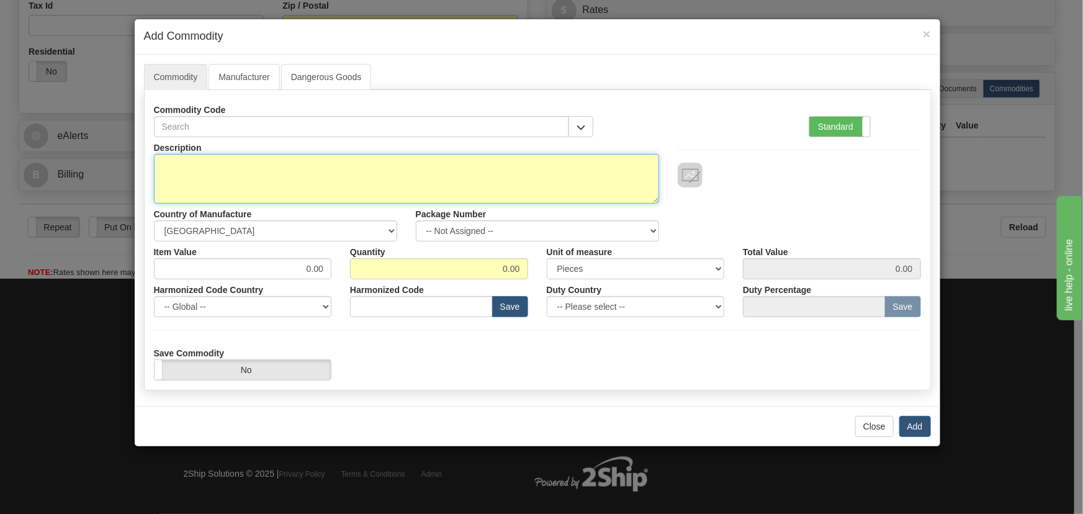
click at [430, 180] on textarea "Description" at bounding box center [406, 179] width 505 height 50
paste textarea "C30TD3HLHF6SH6UMXXPXXUXXW2B"
type textarea "C30TD3HLHF6SH6UMXXPXXUXXW2B"
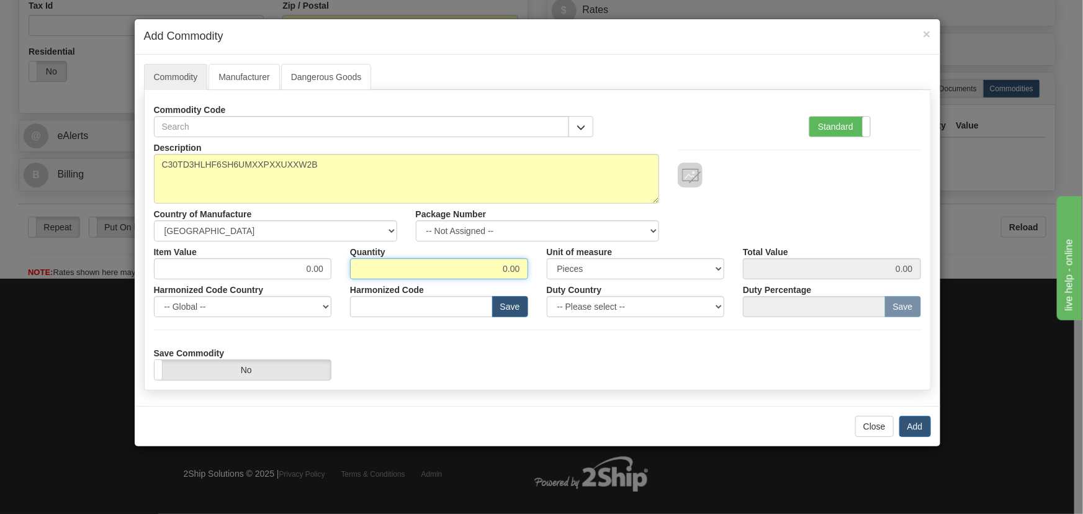
drag, startPoint x: 490, startPoint y: 268, endPoint x: 557, endPoint y: 272, distance: 67.2
click at [557, 272] on div "Item Value 0.00 Quantity 0.00 Unit of measure 3 Thousand Square Inches Adjustme…" at bounding box center [538, 260] width 786 height 38
type input "4"
click at [751, 208] on div "Description C30TD3HLHF6SH6UMXXPXXUXXW2B Country of Manufacture -- Unknown -- AF…" at bounding box center [538, 189] width 786 height 104
click at [917, 426] on button "Add" at bounding box center [915, 426] width 32 height 21
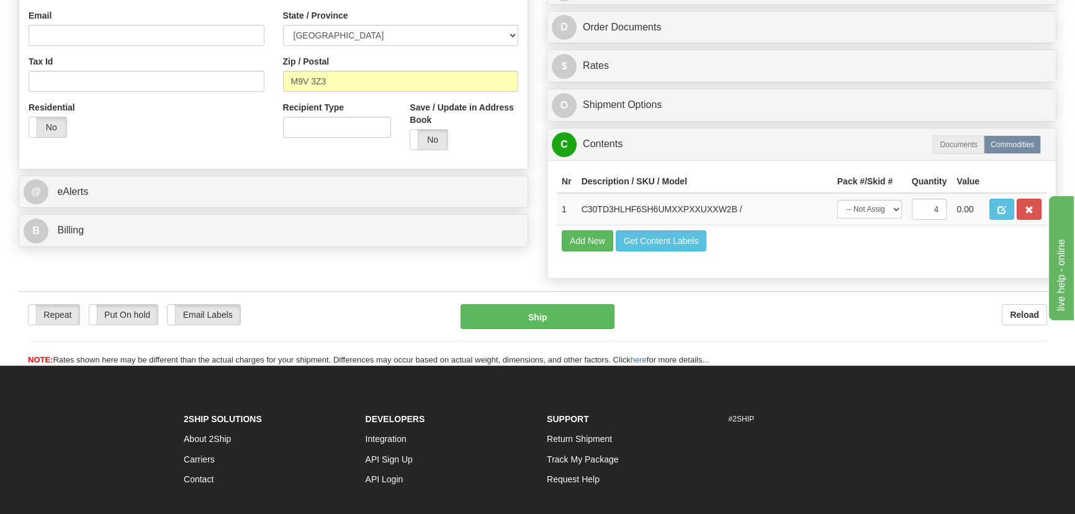
scroll to position [225, 0]
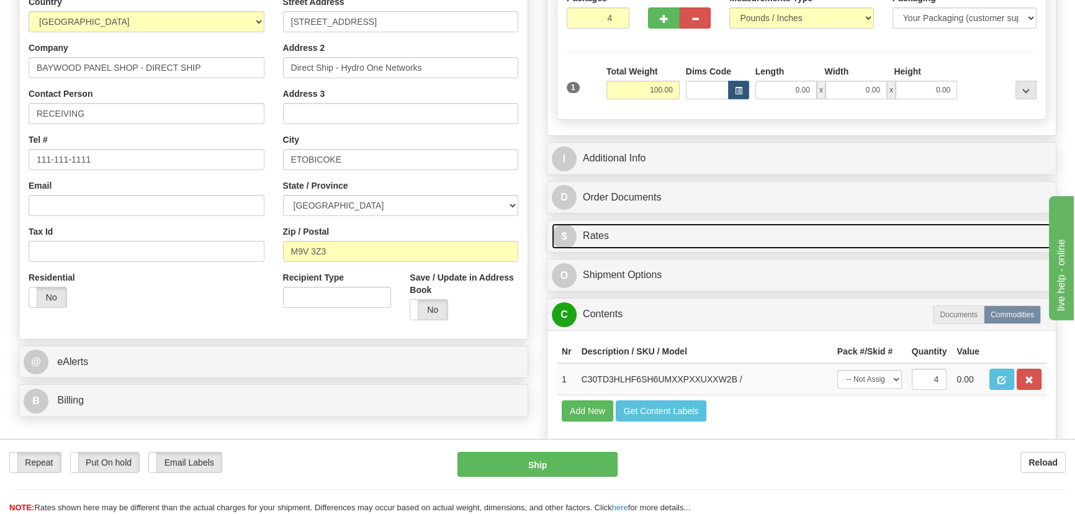
click at [900, 232] on link "$ Rates" at bounding box center [802, 235] width 500 height 25
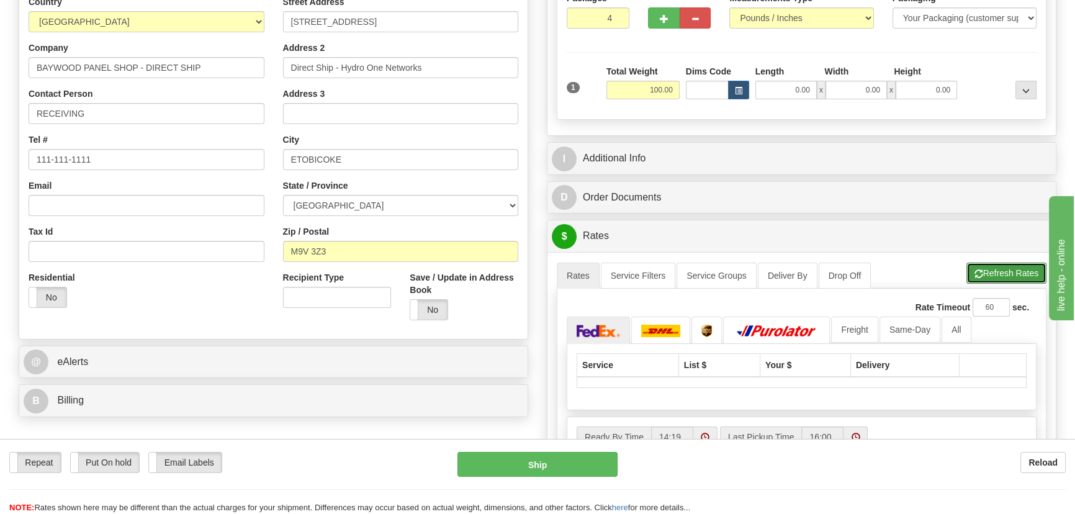
click at [1014, 262] on button "Refresh Rates" at bounding box center [1006, 272] width 80 height 21
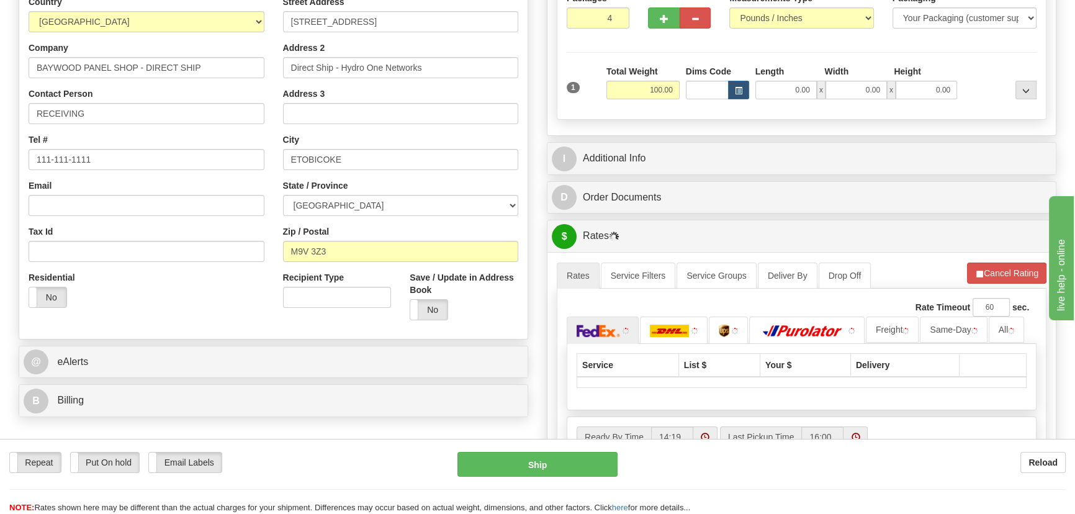
click at [934, 140] on div "Rate in Account Currency ARN AWG AUD AUS BHD BBD BFR BMD BRC BRL GBP UKL BND BG…" at bounding box center [801, 283] width 528 height 816
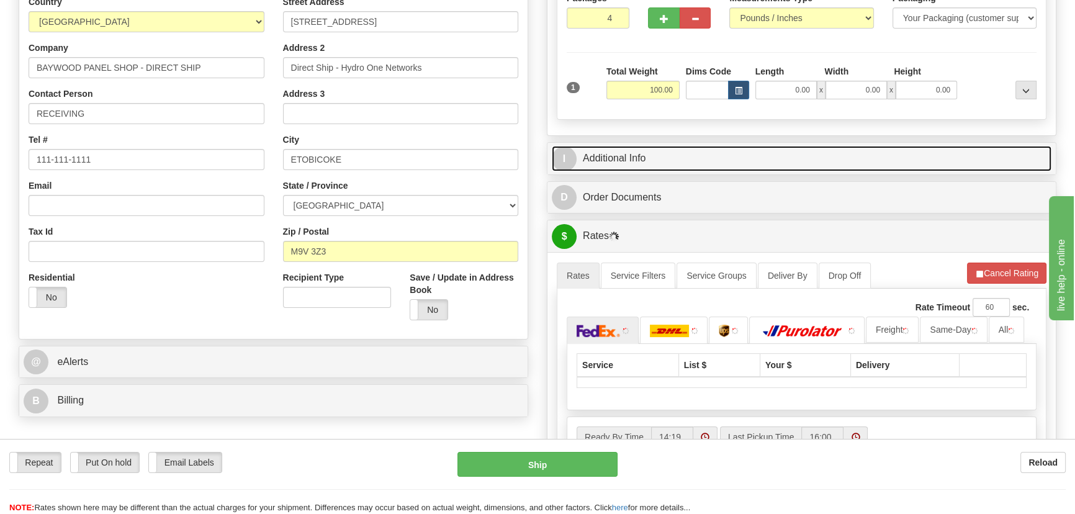
click at [933, 146] on link "I Additional Info" at bounding box center [802, 158] width 500 height 25
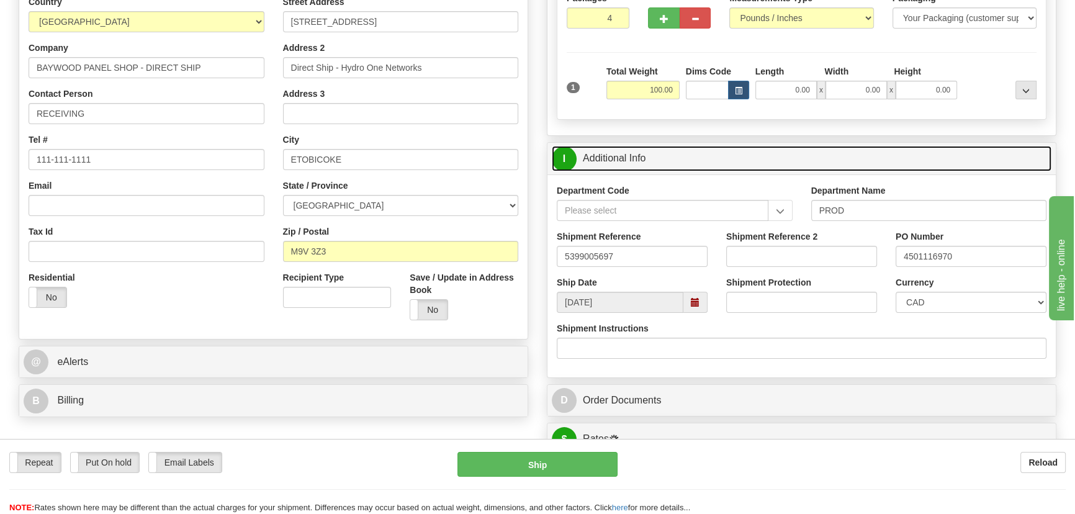
click at [930, 153] on link "I Additional Info" at bounding box center [802, 158] width 500 height 25
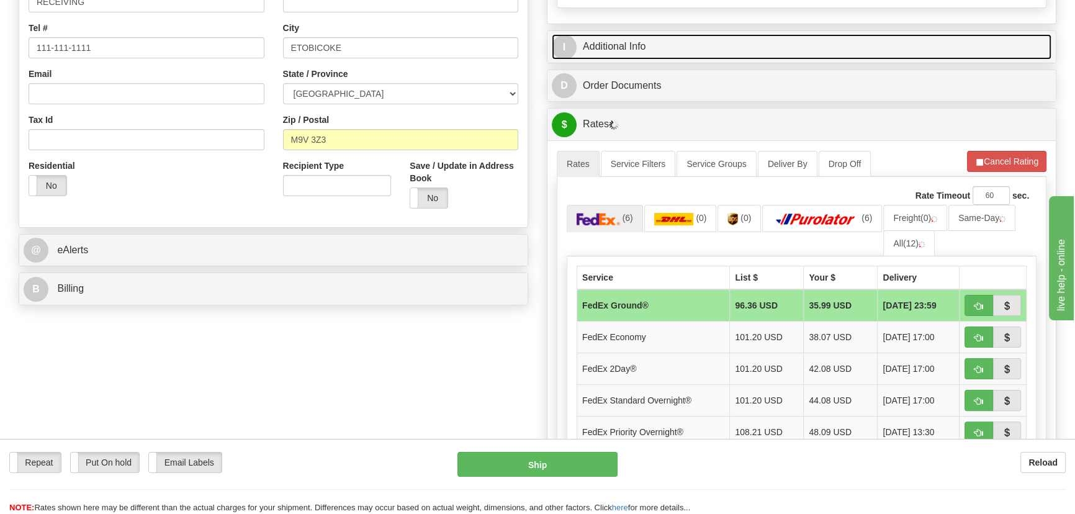
scroll to position [338, 0]
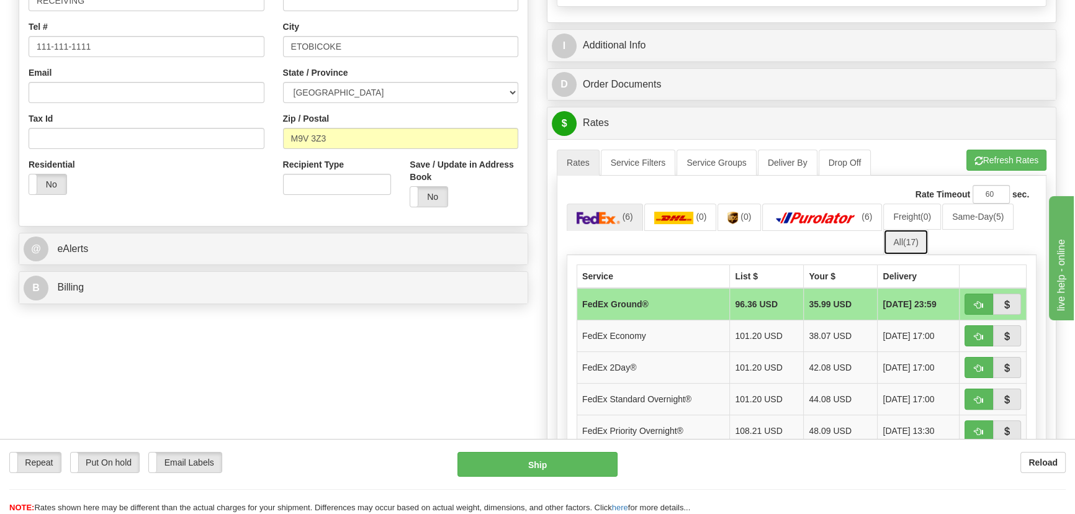
click at [900, 243] on link "All (17)" at bounding box center [905, 242] width 45 height 26
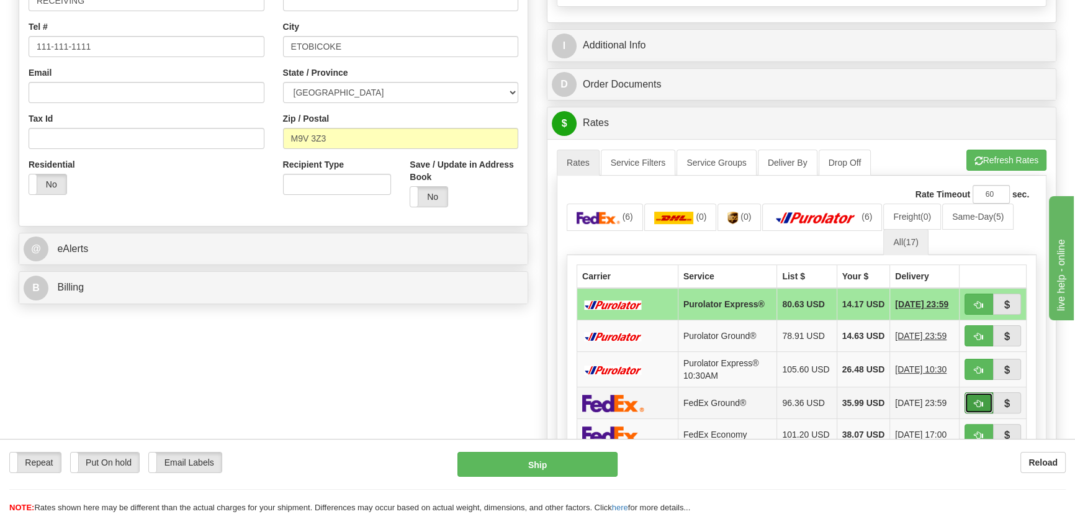
click at [985, 410] on button "button" at bounding box center [978, 402] width 29 height 21
type input "92"
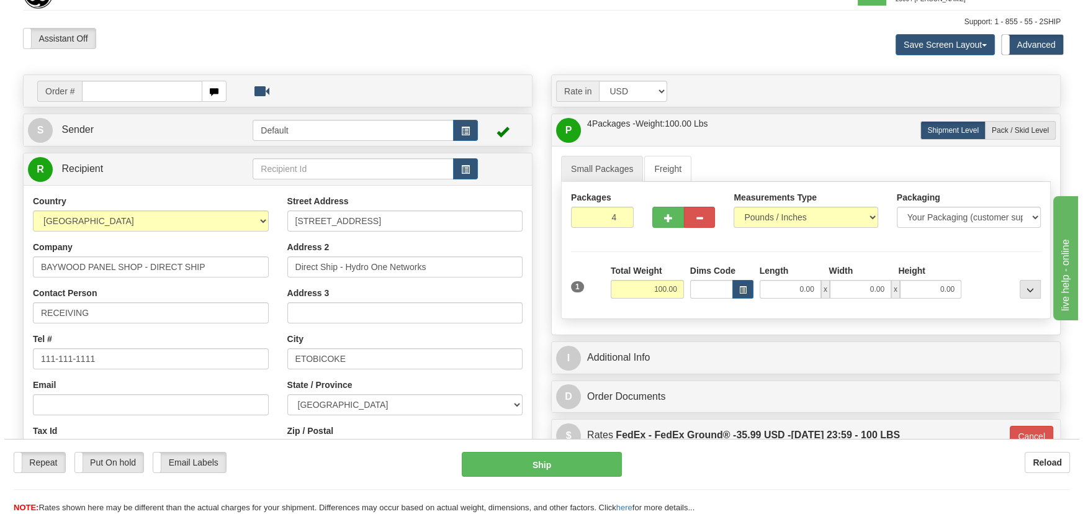
scroll to position [0, 0]
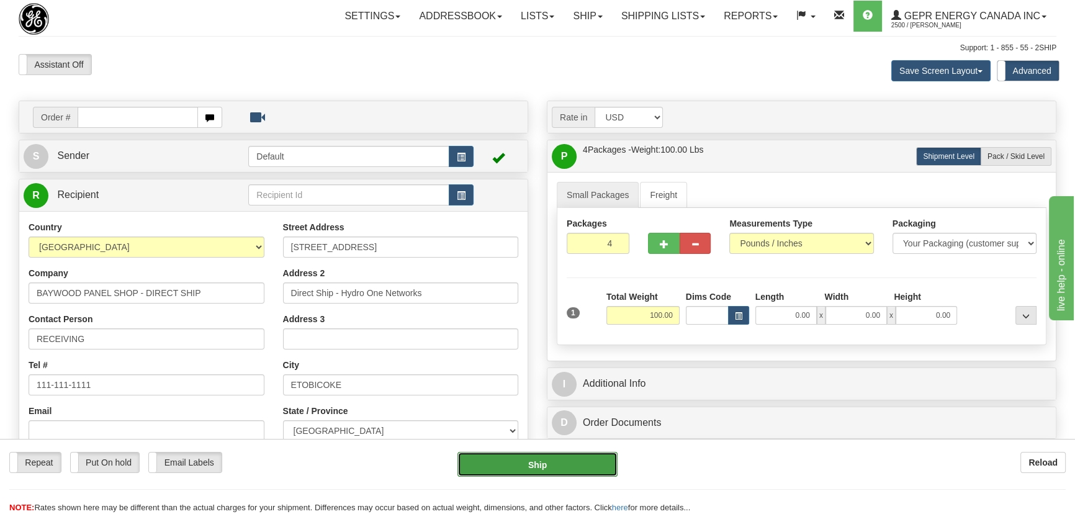
click at [581, 462] on button "Ship" at bounding box center [537, 464] width 161 height 25
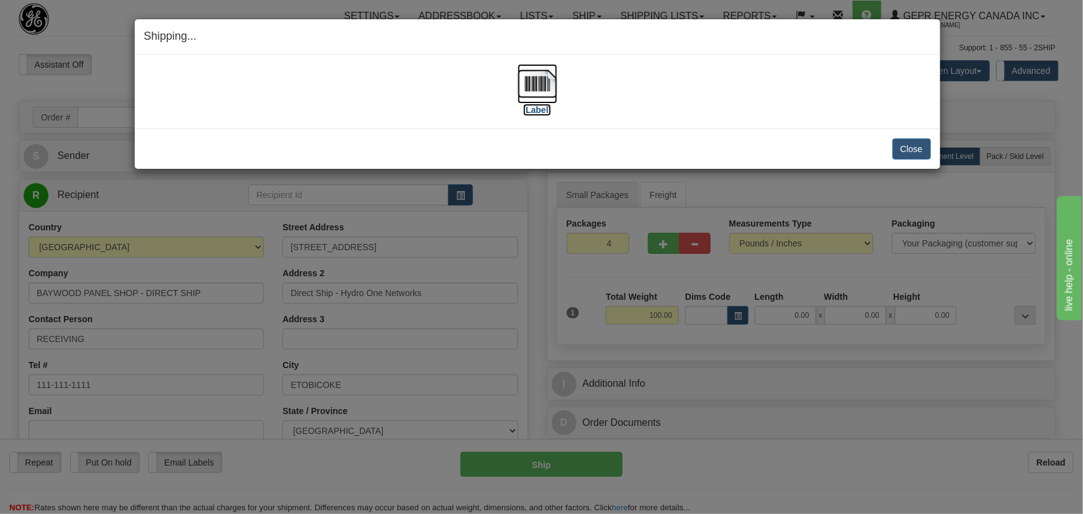
click at [529, 81] on img at bounding box center [538, 84] width 40 height 40
click at [913, 148] on button "Close" at bounding box center [911, 148] width 38 height 21
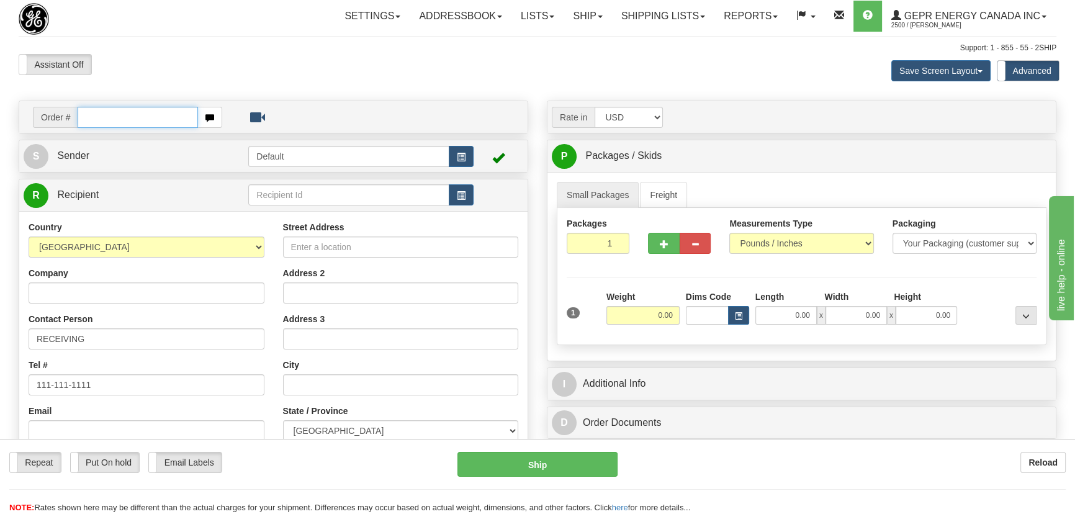
paste input "0086710505"
click at [92, 114] on input "0086710505" at bounding box center [138, 117] width 120 height 21
type input "86710505"
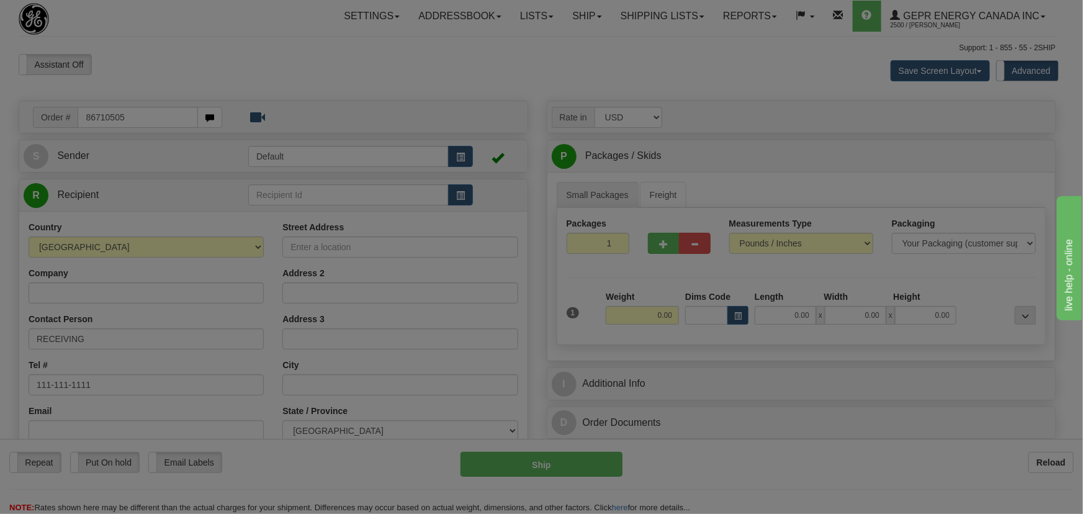
click at [280, 37] on body "Training Course Close Toggle navigation Settings Shipping Preferences New Recip…" at bounding box center [541, 257] width 1083 height 514
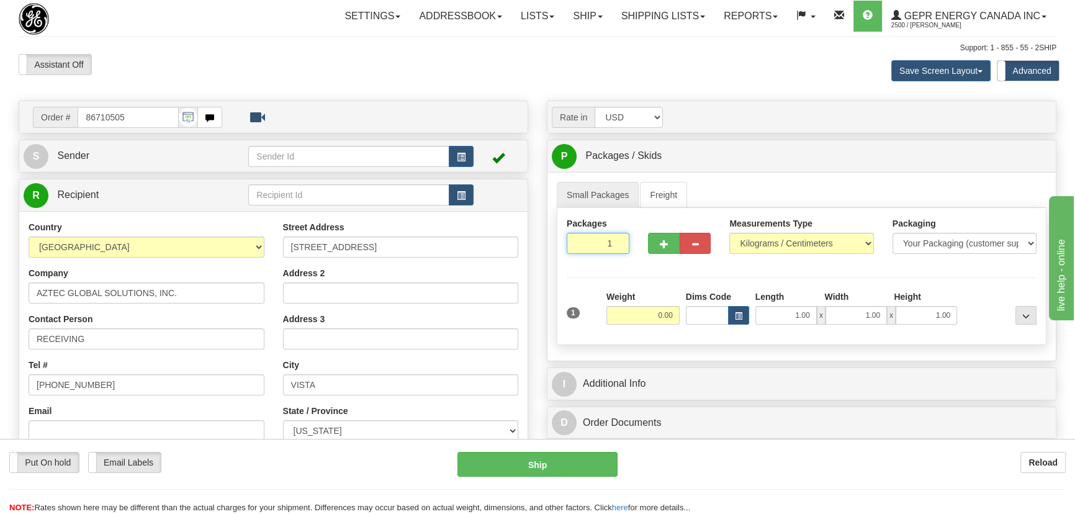
drag, startPoint x: 593, startPoint y: 241, endPoint x: 638, endPoint y: 272, distance: 54.9
click at [633, 260] on div "Packages 1 1" at bounding box center [597, 240] width 81 height 46
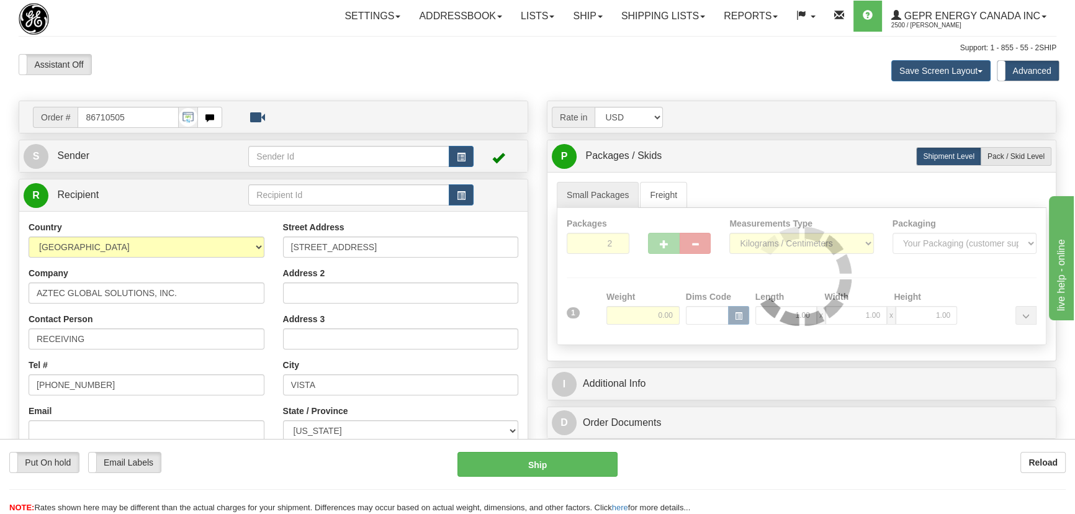
click at [647, 284] on div "Packages 2 1 Measurements Type" at bounding box center [802, 276] width 490 height 137
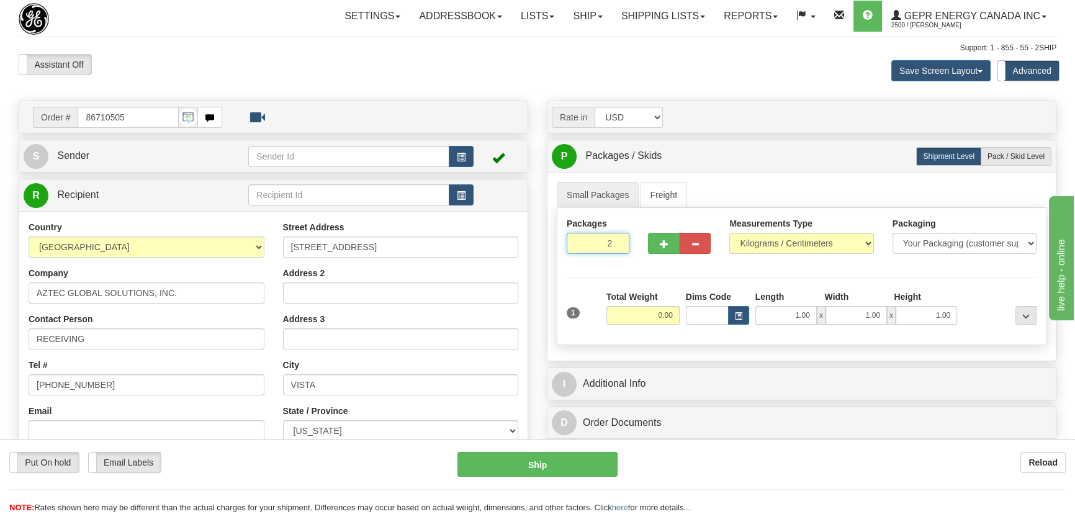
drag, startPoint x: 598, startPoint y: 246, endPoint x: 651, endPoint y: 272, distance: 59.4
click at [649, 268] on div "Packages 2 1 Measurements Type" at bounding box center [802, 276] width 490 height 137
type input "3"
drag, startPoint x: 652, startPoint y: 277, endPoint x: 653, endPoint y: 290, distance: 13.1
click at [654, 278] on div "Packages 3 1 Measurements Type" at bounding box center [802, 276] width 490 height 137
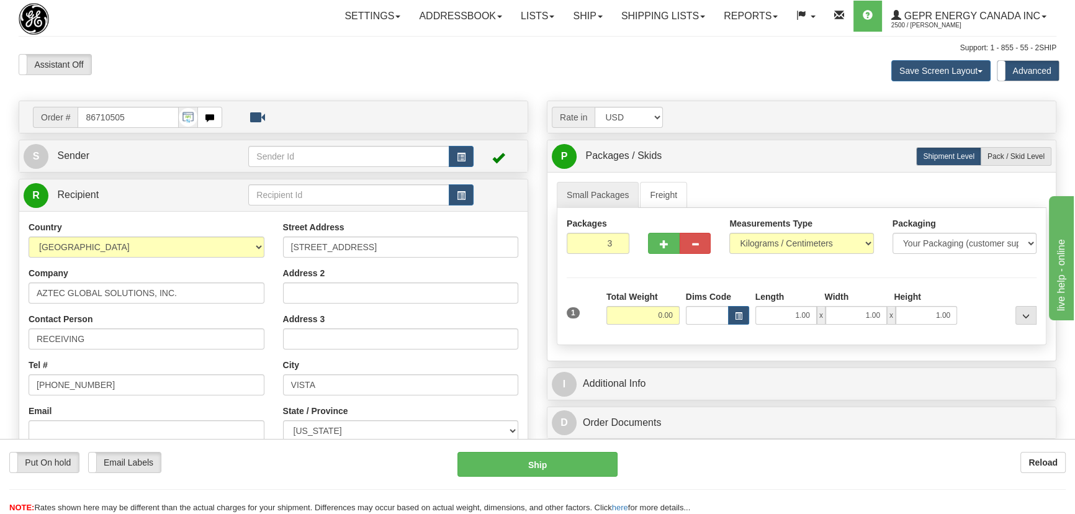
click at [648, 307] on input "0.00" at bounding box center [642, 315] width 73 height 19
type input "63.00"
click at [782, 236] on select "Pounds / Inches Kilograms / Centimeters" at bounding box center [801, 243] width 144 height 21
select select "0"
click at [729, 233] on select "Pounds / Inches Kilograms / Centimeters" at bounding box center [801, 243] width 144 height 21
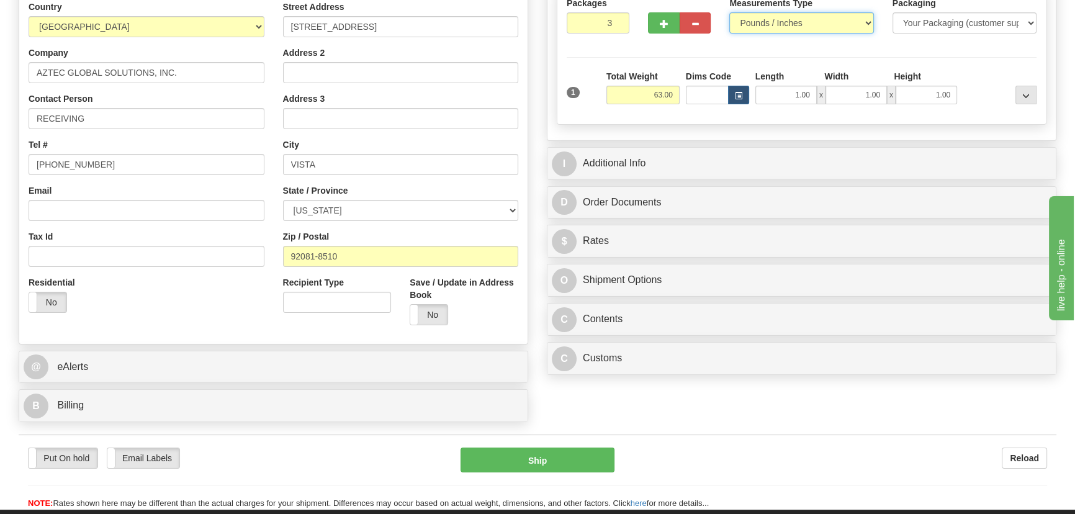
scroll to position [225, 0]
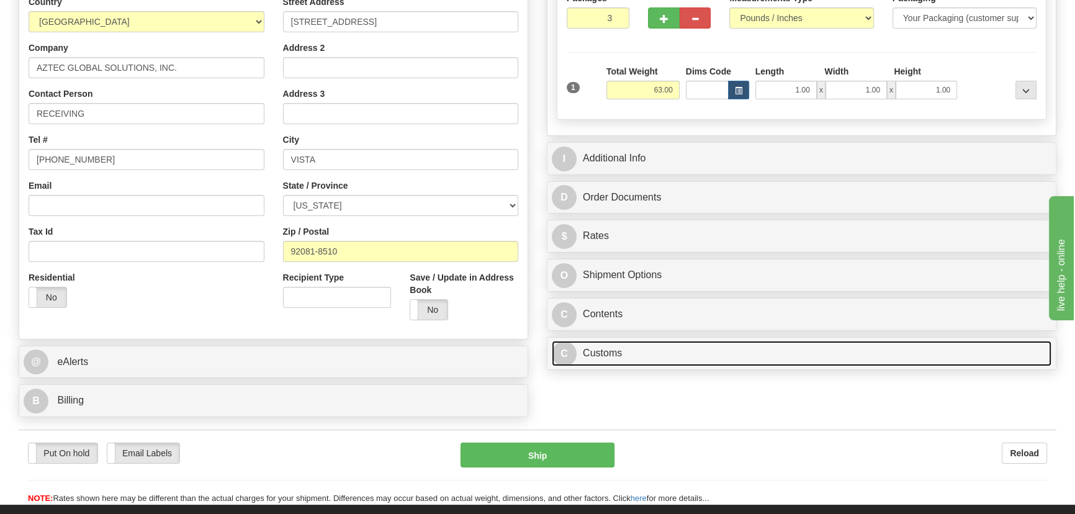
click at [753, 360] on link "C Customs" at bounding box center [802, 353] width 500 height 25
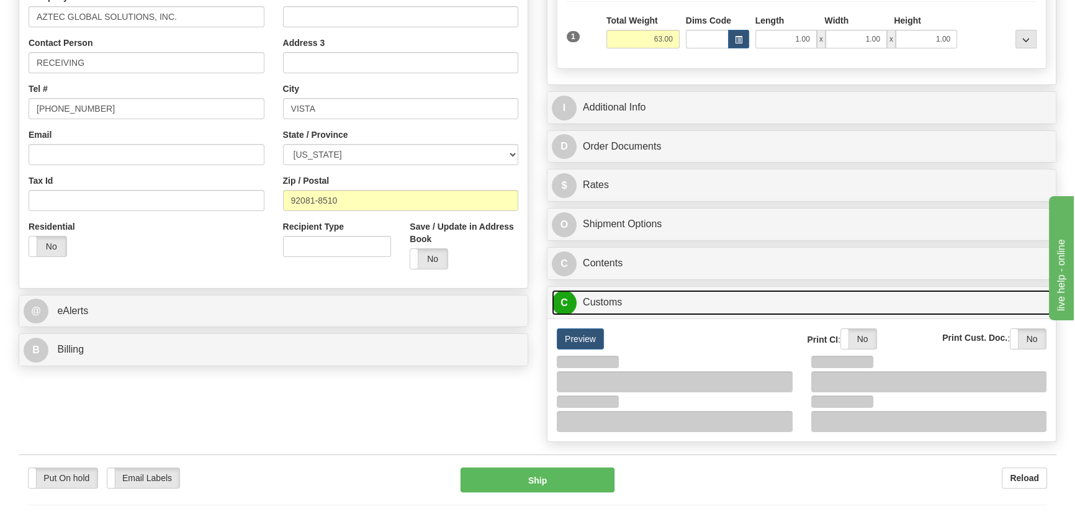
scroll to position [338, 0]
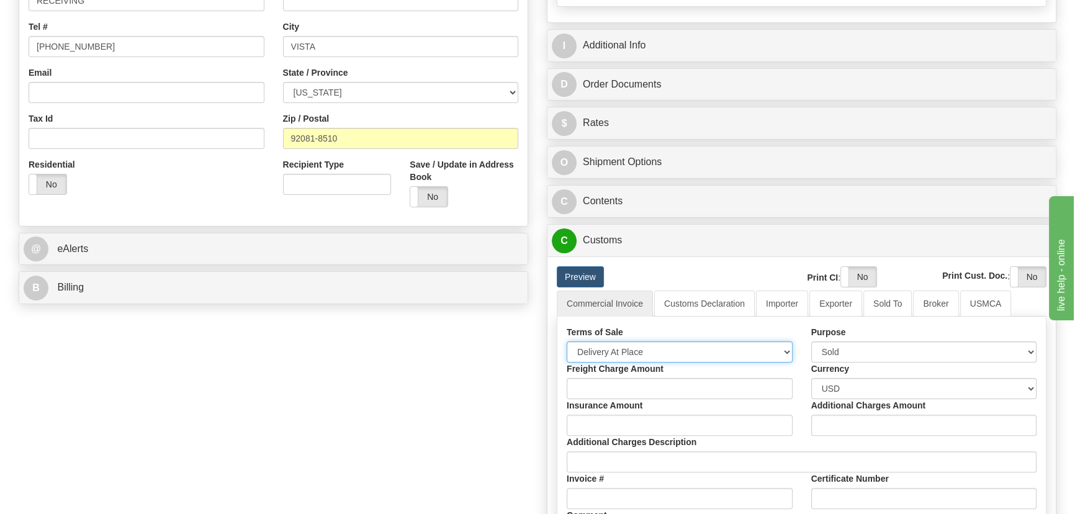
click at [655, 348] on select "Free Carrier Free On Board Ex Works Delivered Duty Unpaid Delivered Duty Paid C…" at bounding box center [680, 351] width 226 height 21
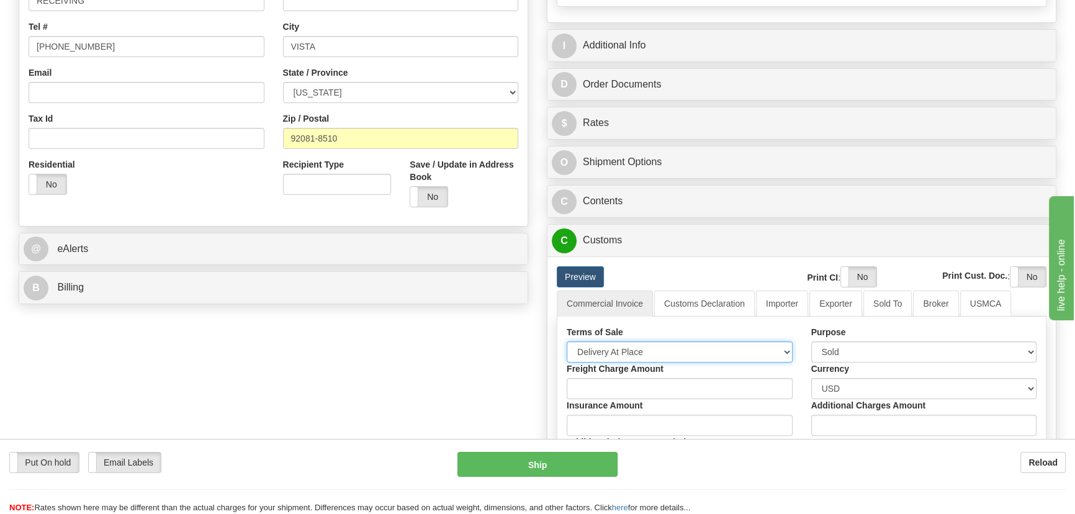
select select "7"
click at [567, 341] on select "Free Carrier Free On Board Ex Works Delivered Duty Unpaid Delivered Duty Paid C…" at bounding box center [680, 351] width 226 height 21
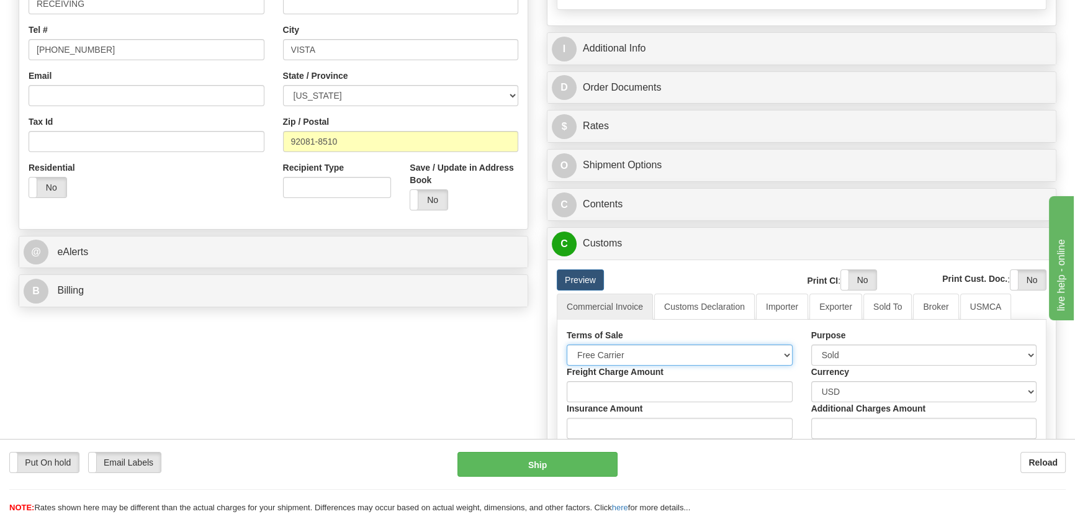
scroll to position [112, 0]
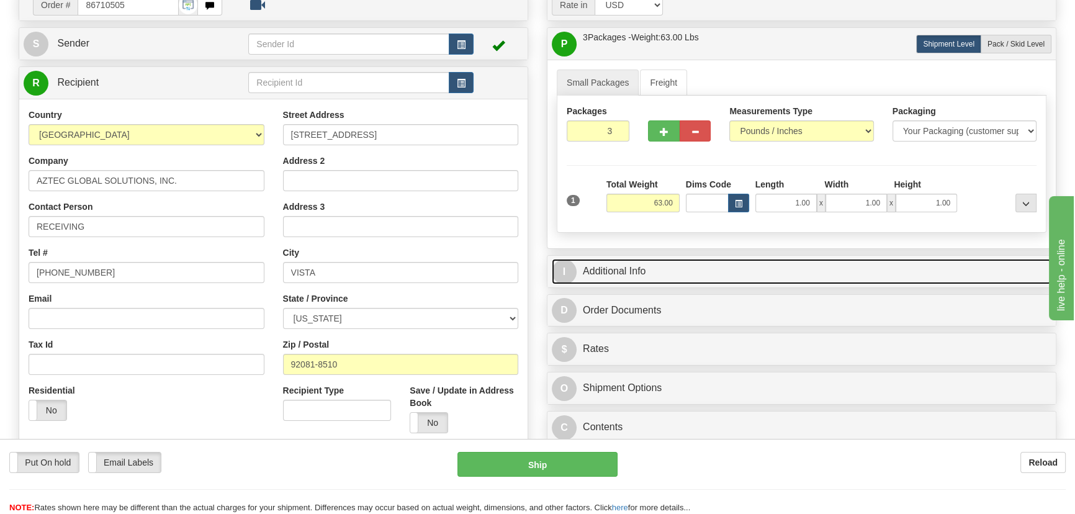
click at [857, 270] on link "I Additional Info" at bounding box center [802, 271] width 500 height 25
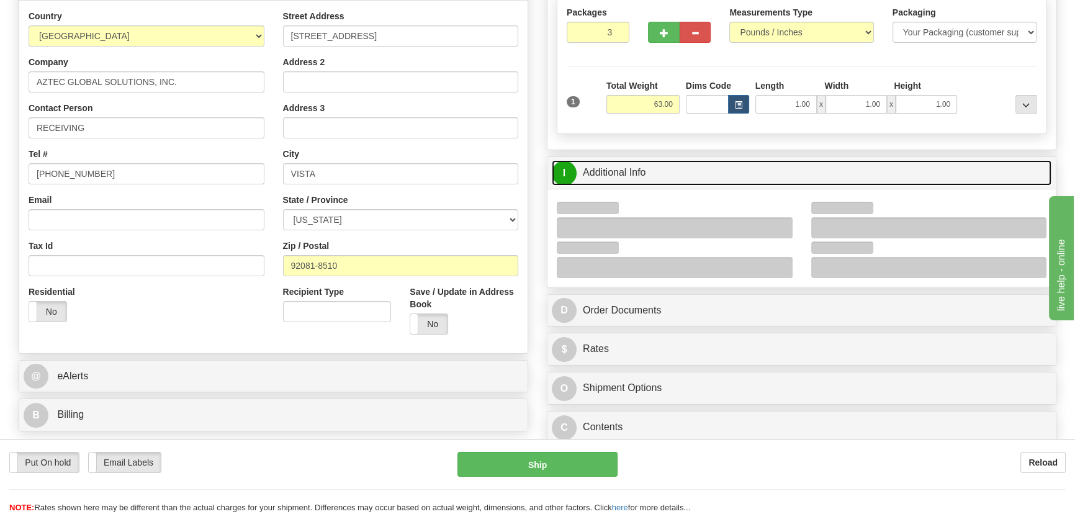
scroll to position [282, 0]
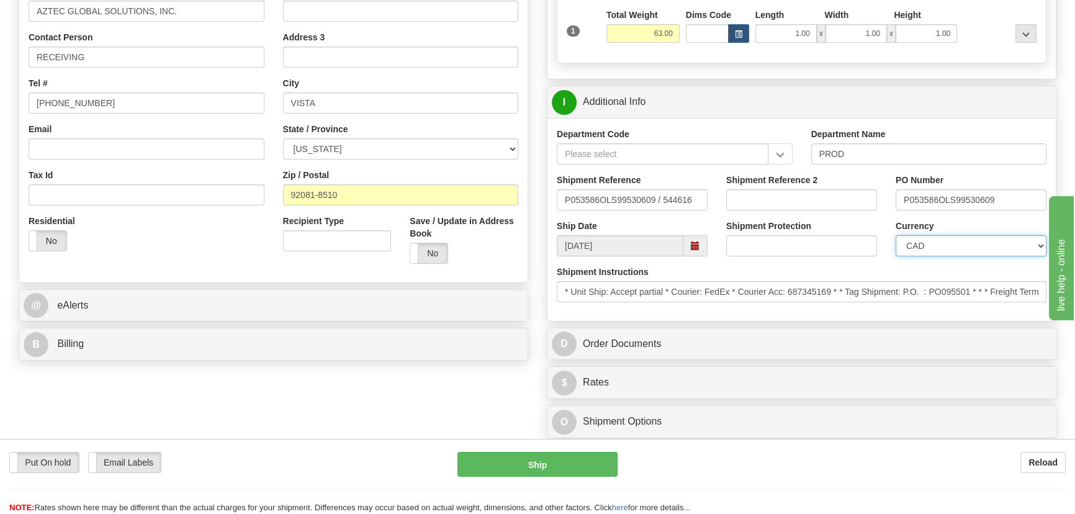
click at [951, 246] on select "CAD USD EUR ZAR RON ANG ARN AUD AUS AWG BBD BFR BGN BHD BMD BND BRC BRL CHP CKZ…" at bounding box center [970, 245] width 151 height 21
select select "1"
click at [895, 235] on select "CAD USD EUR ZAR RON ANG ARN AUD AUS AWG BBD BFR BGN BHD BMD BND BRC BRL CHP CKZ…" at bounding box center [970, 245] width 151 height 21
click at [760, 205] on input "Shipment Reference 2" at bounding box center [801, 199] width 151 height 21
drag, startPoint x: 794, startPoint y: 201, endPoint x: 650, endPoint y: 207, distance: 143.5
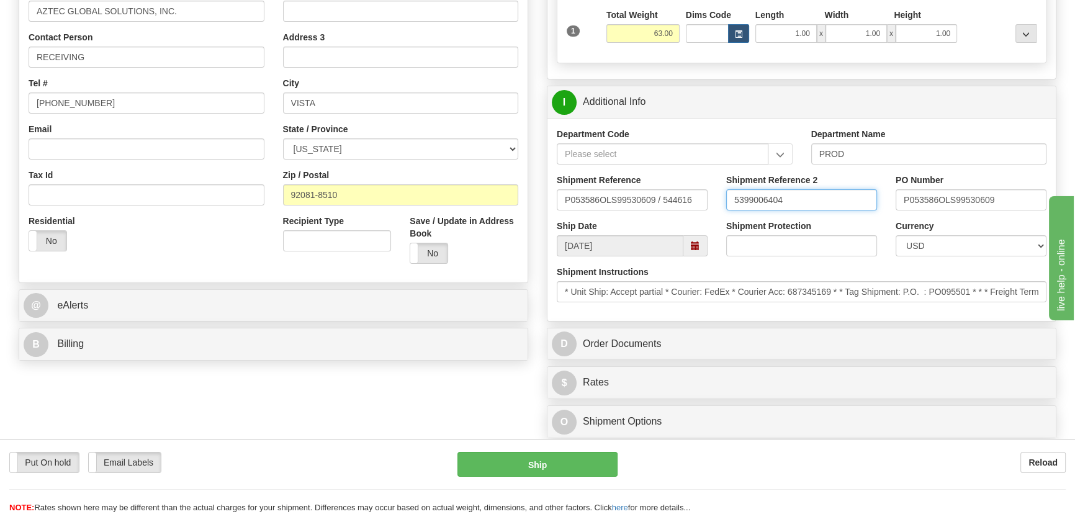
click at [651, 208] on div "Shipment Reference P053586OLS99530609 / 544616 Shipment Reference 2 5399006404 …" at bounding box center [801, 197] width 508 height 46
type input "5399006404"
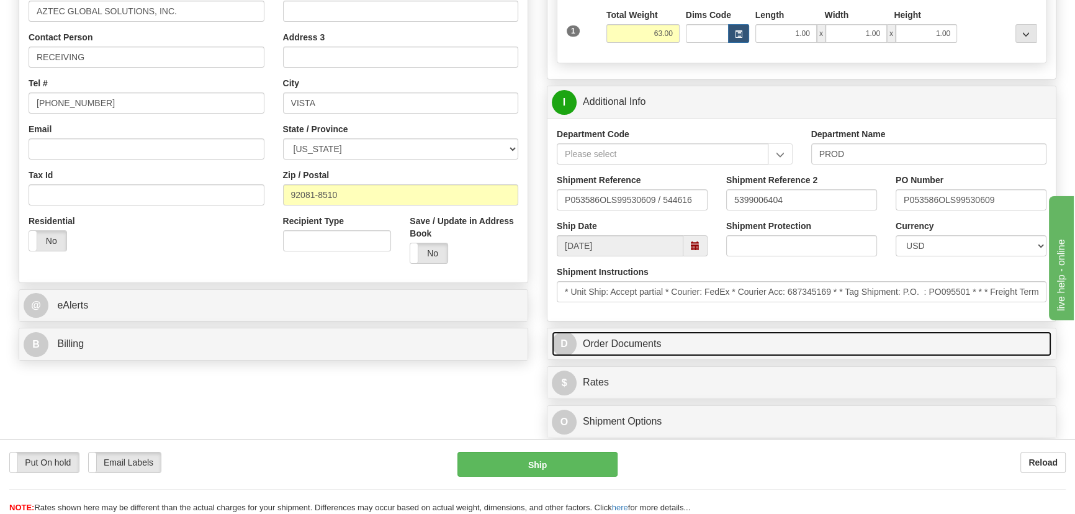
click at [798, 335] on link "D Order Documents" at bounding box center [802, 343] width 500 height 25
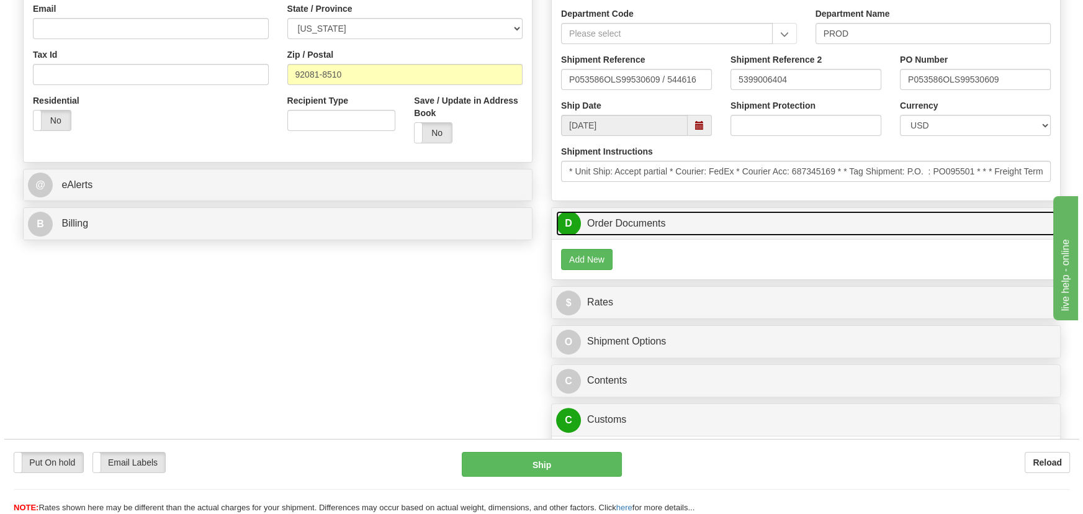
scroll to position [451, 0]
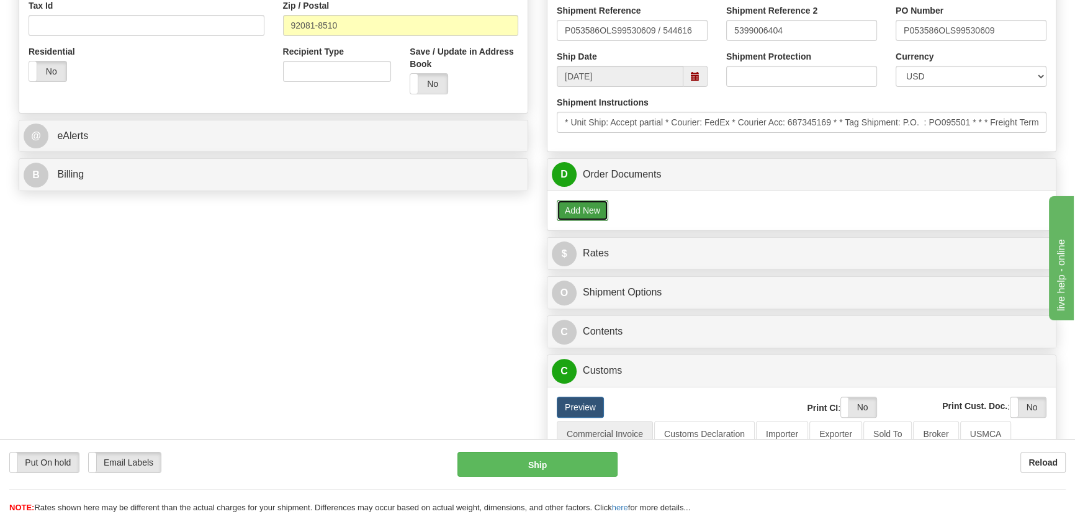
click at [588, 218] on button "Add New" at bounding box center [583, 210] width 52 height 21
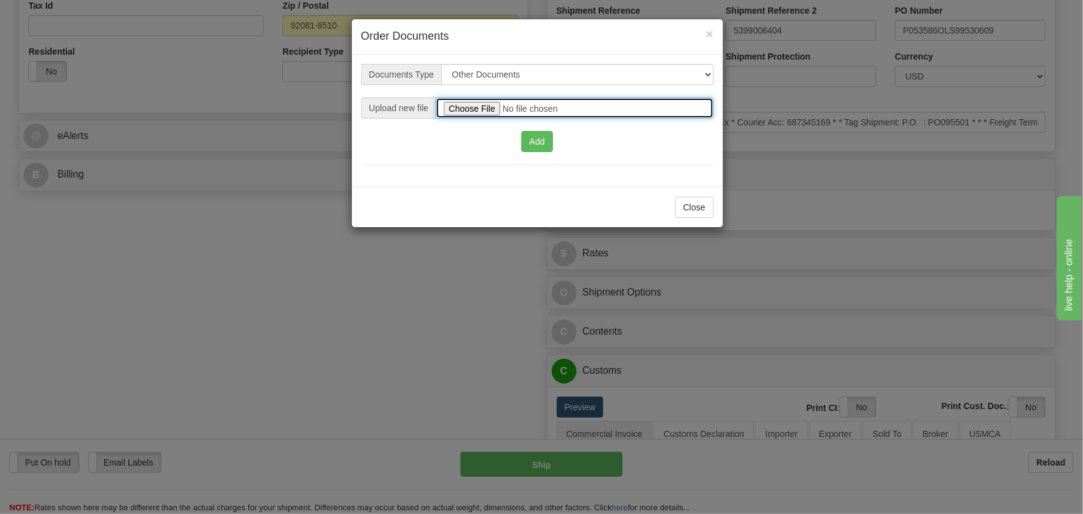
click at [504, 108] on input "file" at bounding box center [574, 107] width 277 height 21
type input "C:\fakepath\2025_USMCA_GE Grid Solutions LLC_2025I1-1-1606-USMCA-1.pdf"
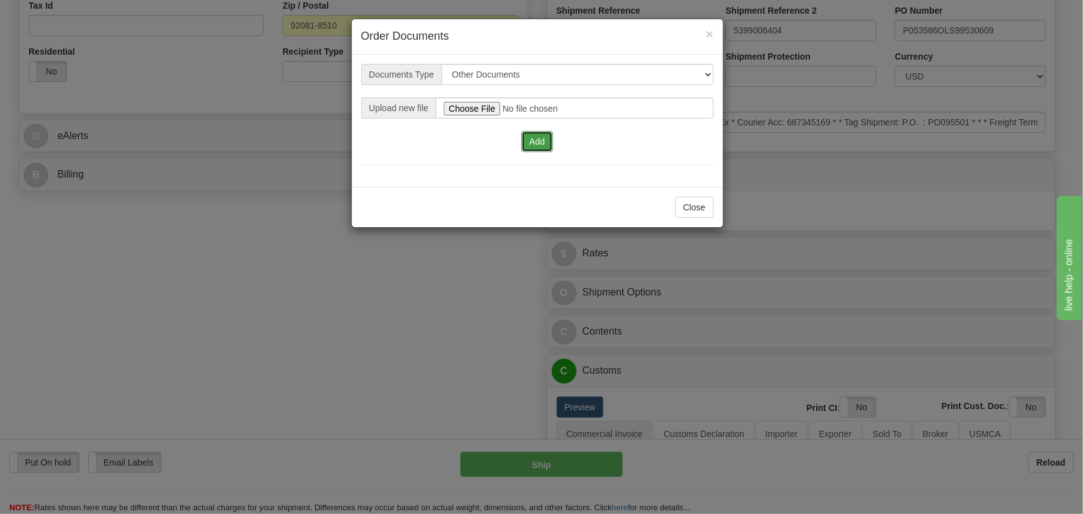
click at [541, 148] on button "Add" at bounding box center [537, 141] width 32 height 21
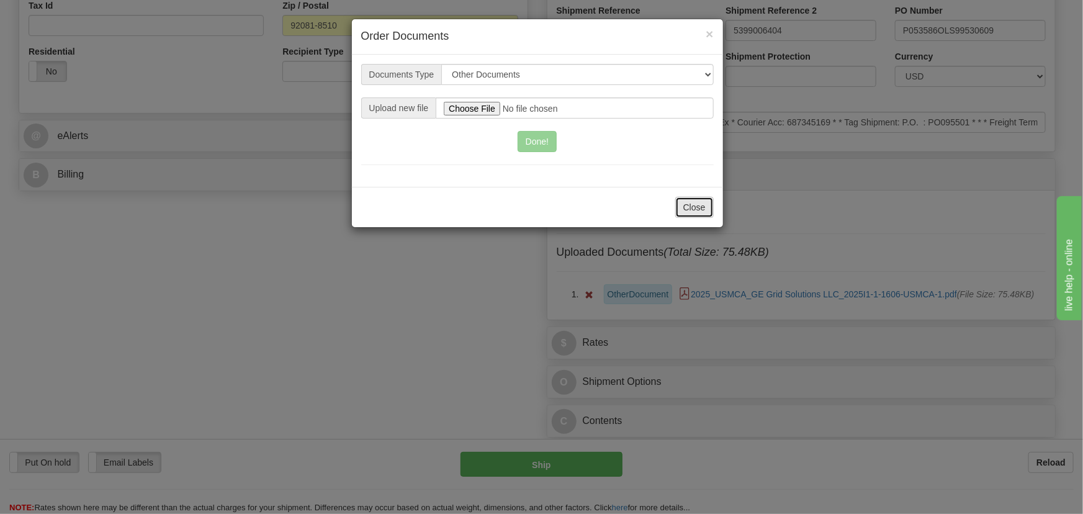
click at [705, 205] on button "Close" at bounding box center [694, 207] width 38 height 21
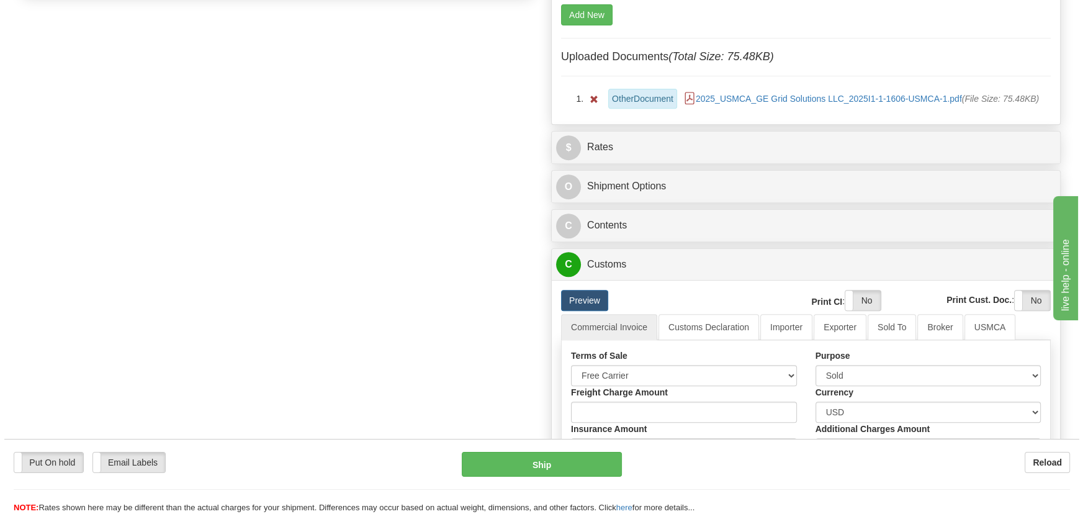
scroll to position [733, 0]
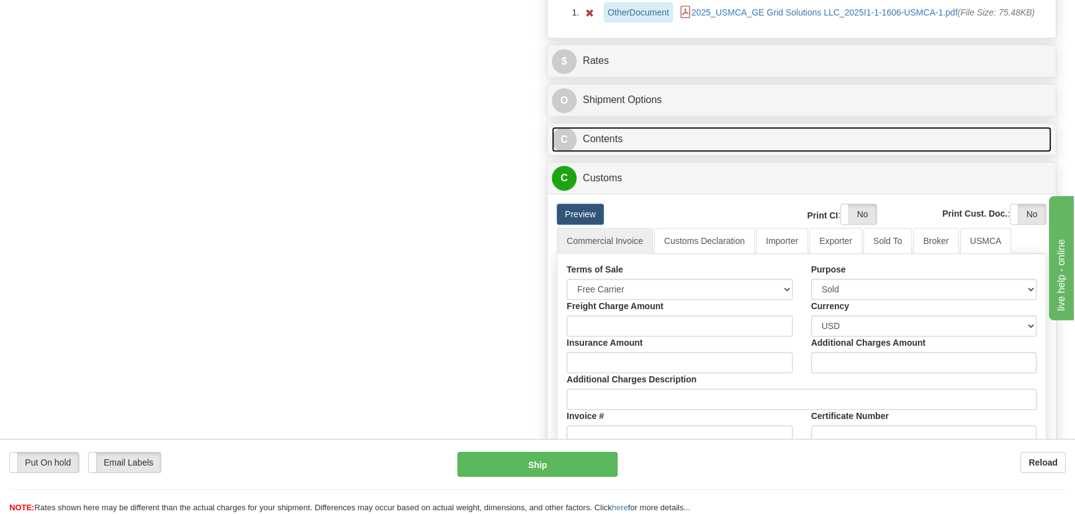
click at [806, 135] on link "C Contents" at bounding box center [802, 139] width 500 height 25
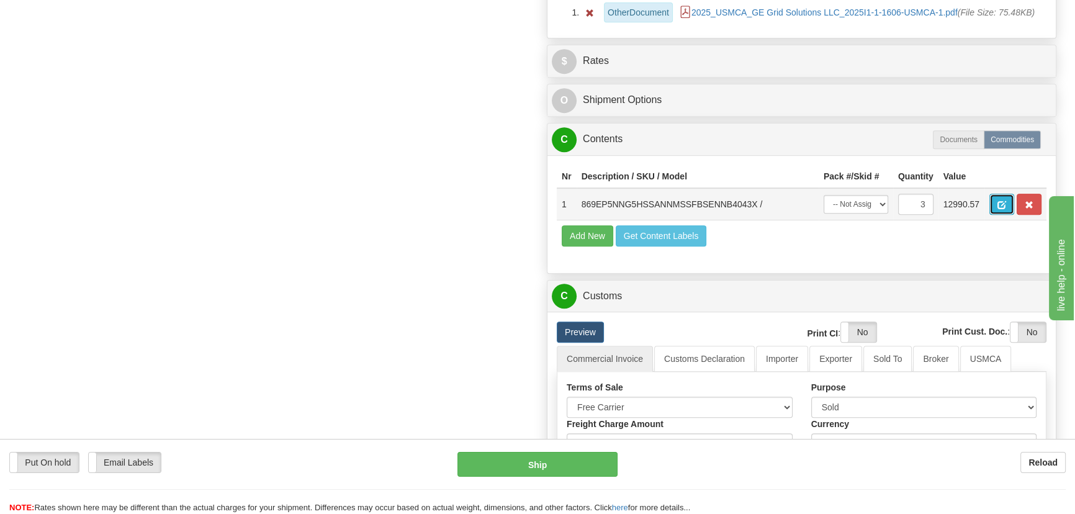
click at [1000, 204] on span "button" at bounding box center [1001, 205] width 9 height 8
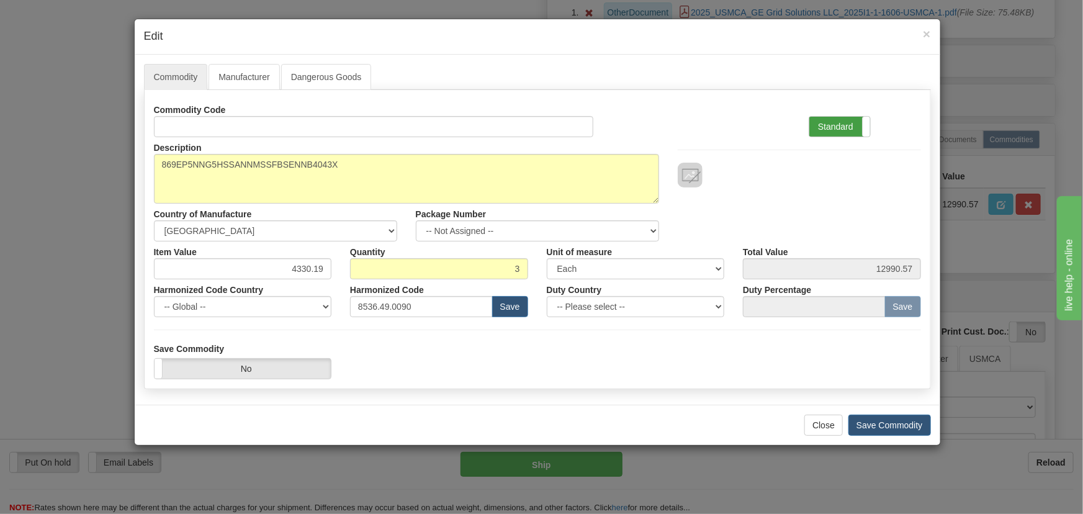
click at [828, 130] on label "Standard" at bounding box center [839, 127] width 61 height 20
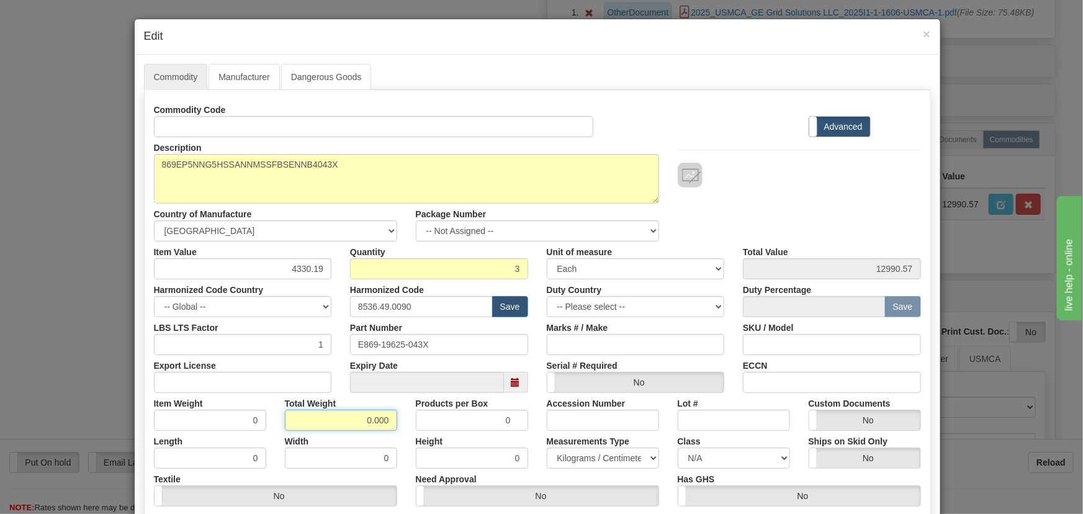
drag, startPoint x: 361, startPoint y: 424, endPoint x: 445, endPoint y: 431, distance: 84.1
click at [428, 433] on div "Commodity Code Standard Advanced Description 869EP5NNG5HSSANNMSSFBSENNB4043X Co…" at bounding box center [537, 321] width 767 height 445
type input "3"
type input "1.0000"
drag, startPoint x: 292, startPoint y: 274, endPoint x: 373, endPoint y: 262, distance: 82.1
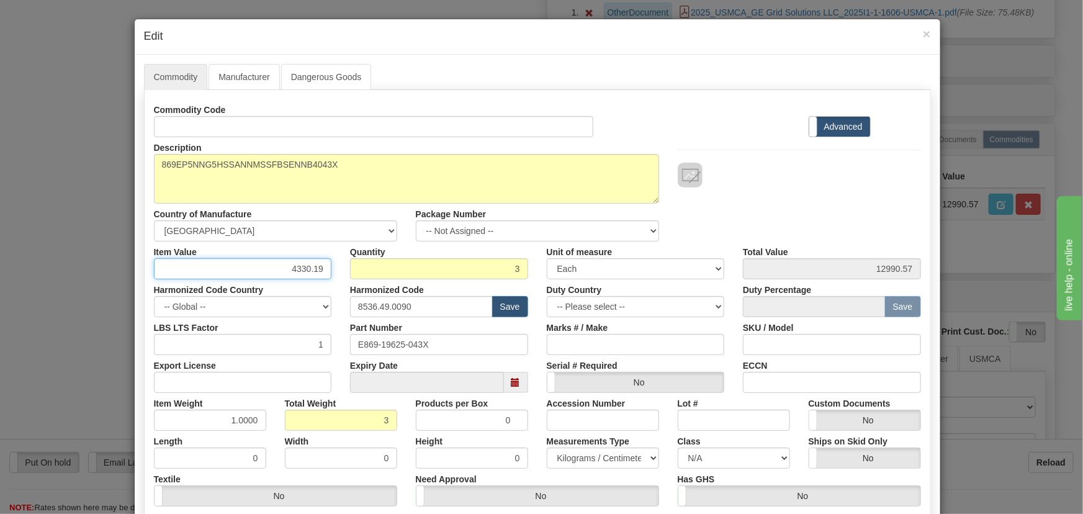
click at [325, 279] on div "Commodity Code Standard Advanced Description 869EP5NNG5HSSANNMSSFBSENNB4043X Co…" at bounding box center [537, 321] width 767 height 445
paste input "3.729,25"
type input "3729.25"
type input "11187.75"
click at [780, 222] on div "Description 869EP5NNG5HSSANNMSSFBSENNB4043X Country of Manufacture -- Unknown -…" at bounding box center [538, 189] width 786 height 104
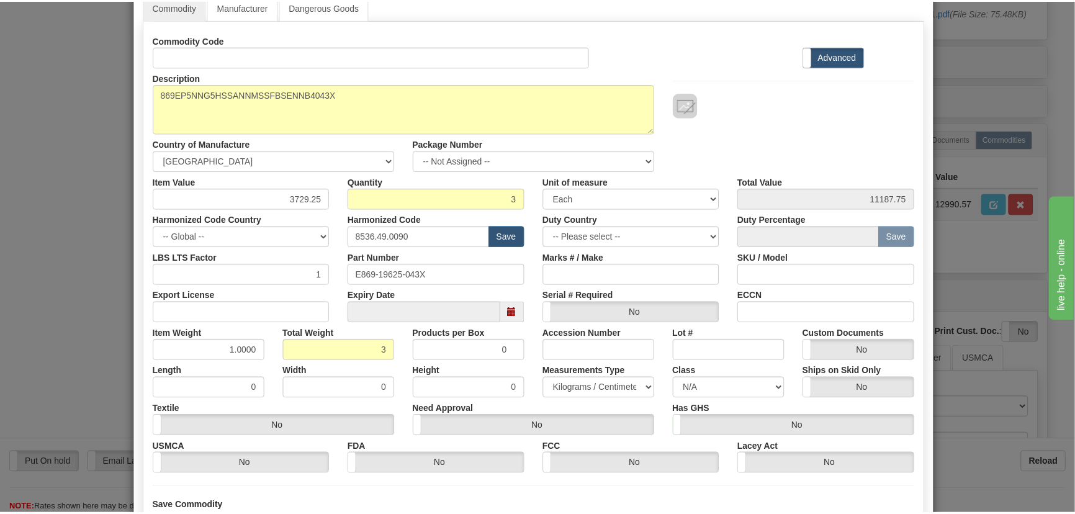
scroll to position [176, 0]
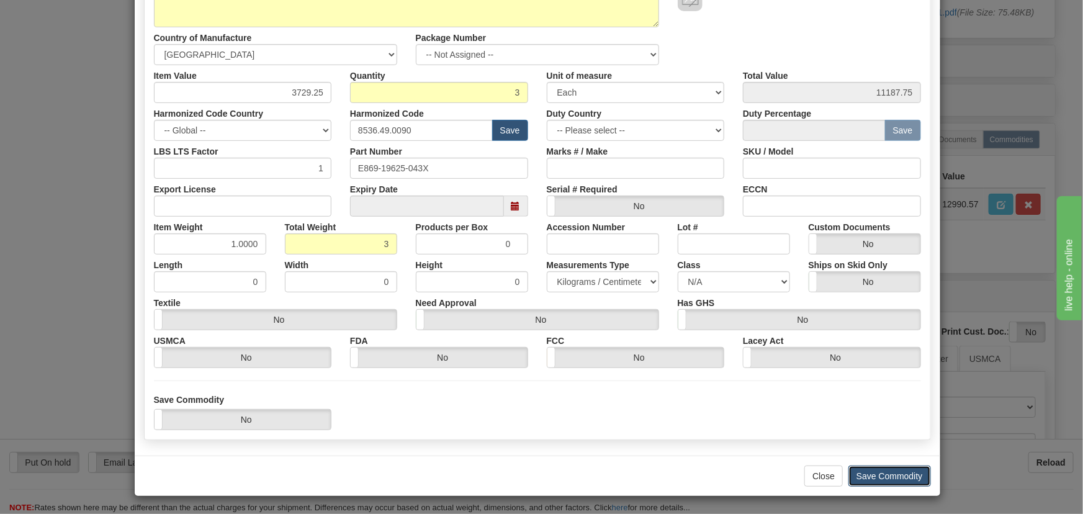
click at [892, 473] on button "Save Commodity" at bounding box center [889, 475] width 83 height 21
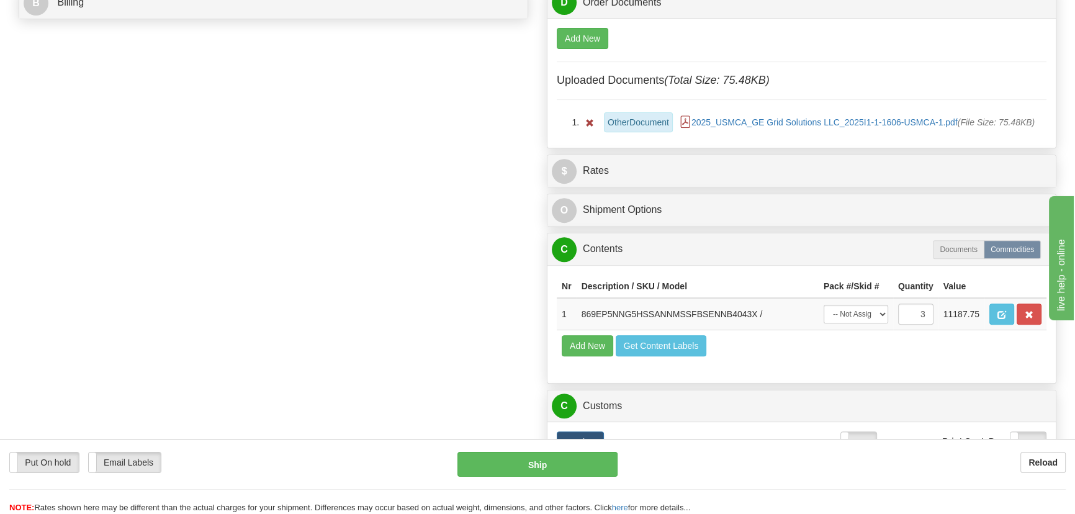
scroll to position [621, 0]
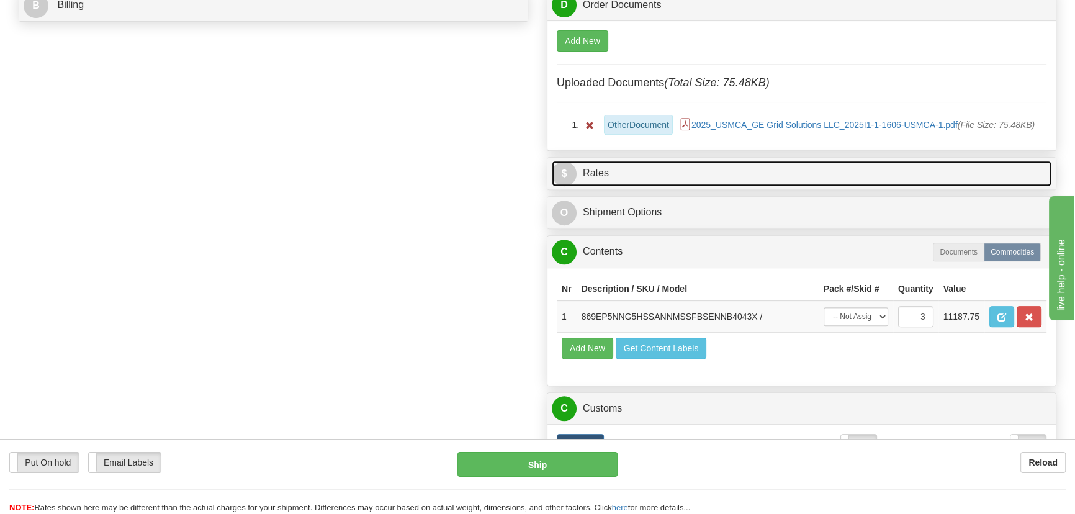
click at [812, 173] on link "$ Rates" at bounding box center [802, 173] width 500 height 25
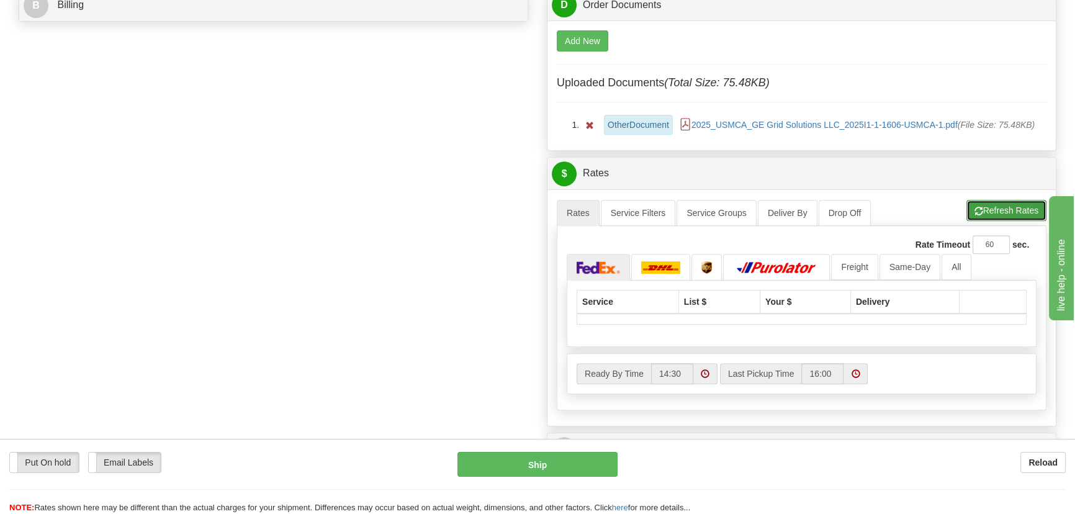
click at [1007, 203] on button "Refresh Rates" at bounding box center [1006, 210] width 80 height 21
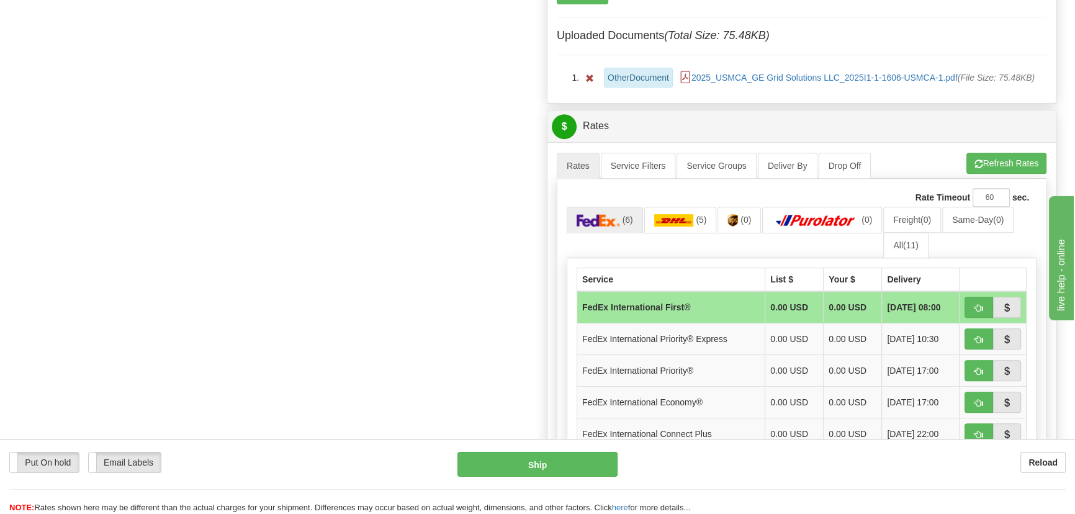
scroll to position [508, 0]
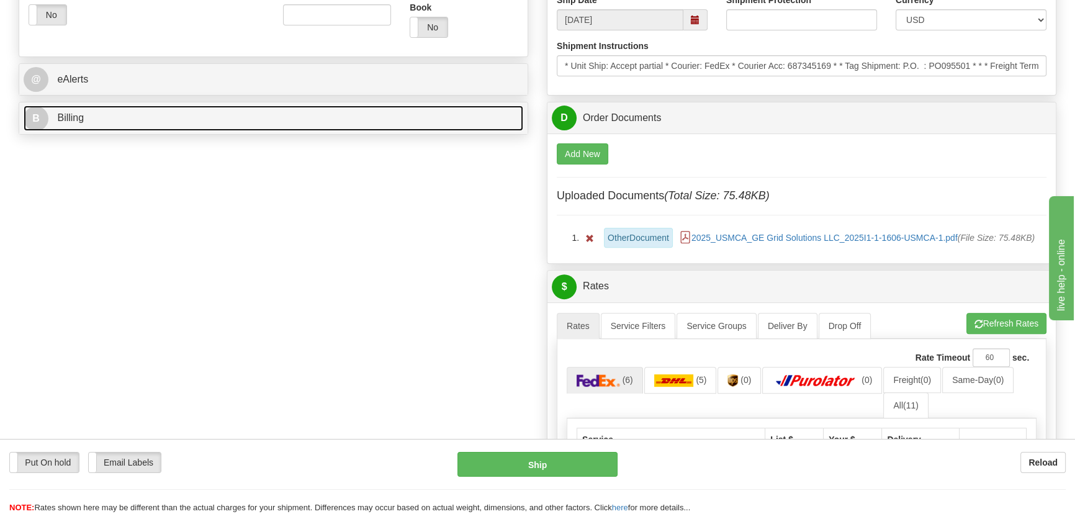
click at [257, 111] on link "B Billing" at bounding box center [274, 117] width 500 height 25
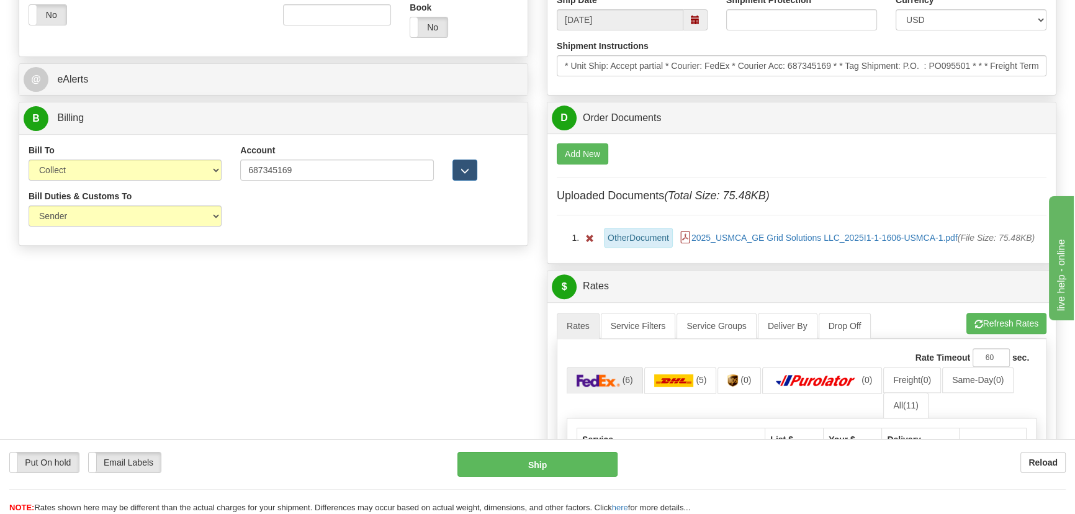
click at [141, 182] on div "Bill To Sender Recipient Third Party Collect" at bounding box center [125, 167] width 212 height 46
click at [132, 173] on select "Sender Recipient Third Party Collect" at bounding box center [125, 169] width 193 height 21
select select "2"
click at [29, 159] on select "Sender Recipient Third Party Collect" at bounding box center [125, 169] width 193 height 21
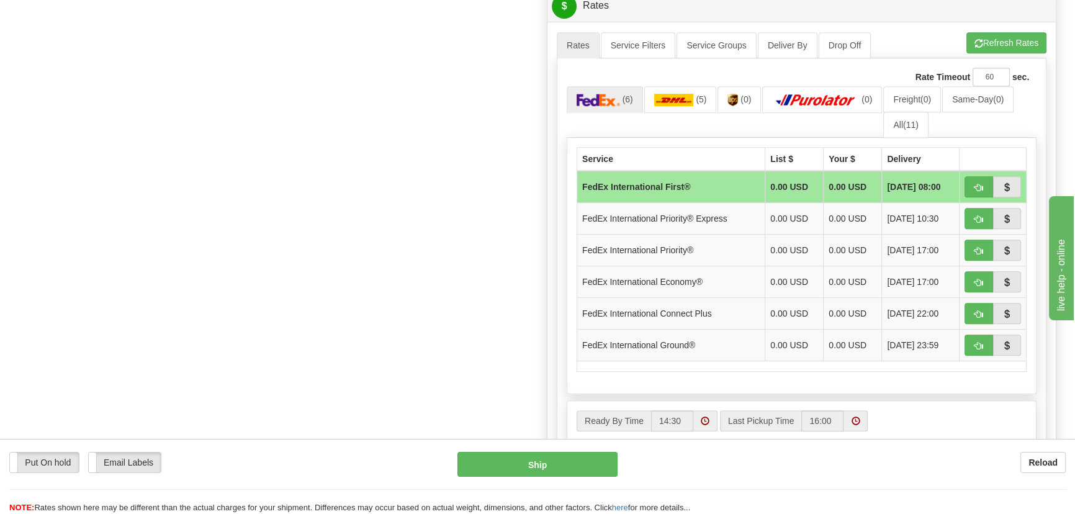
scroll to position [789, 0]
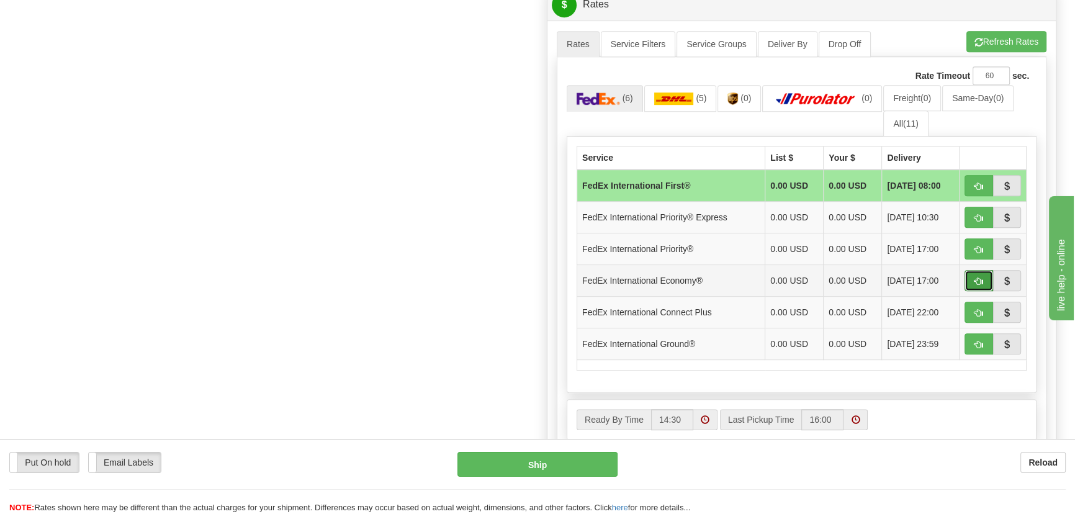
click at [974, 279] on span "button" at bounding box center [978, 281] width 9 height 8
type input "03"
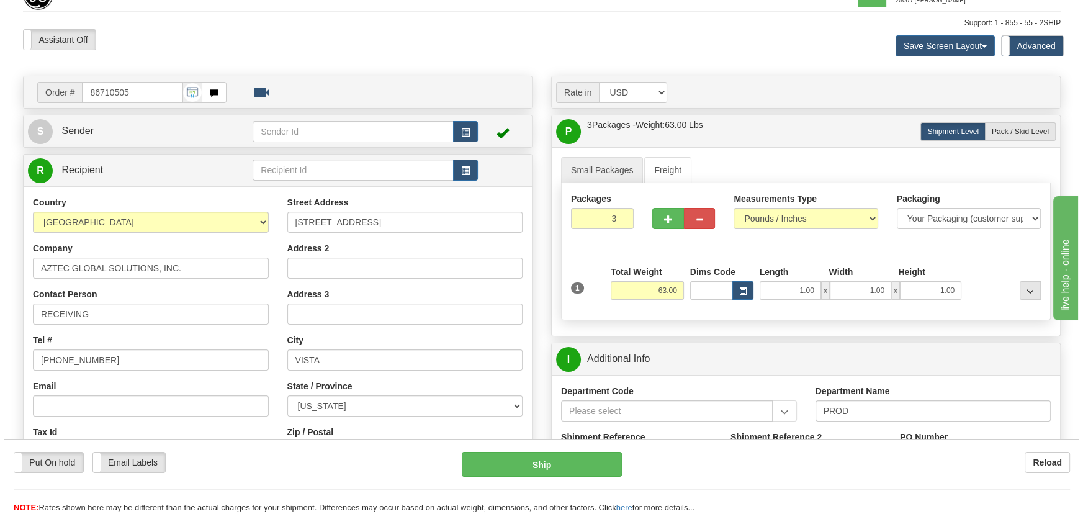
scroll to position [0, 0]
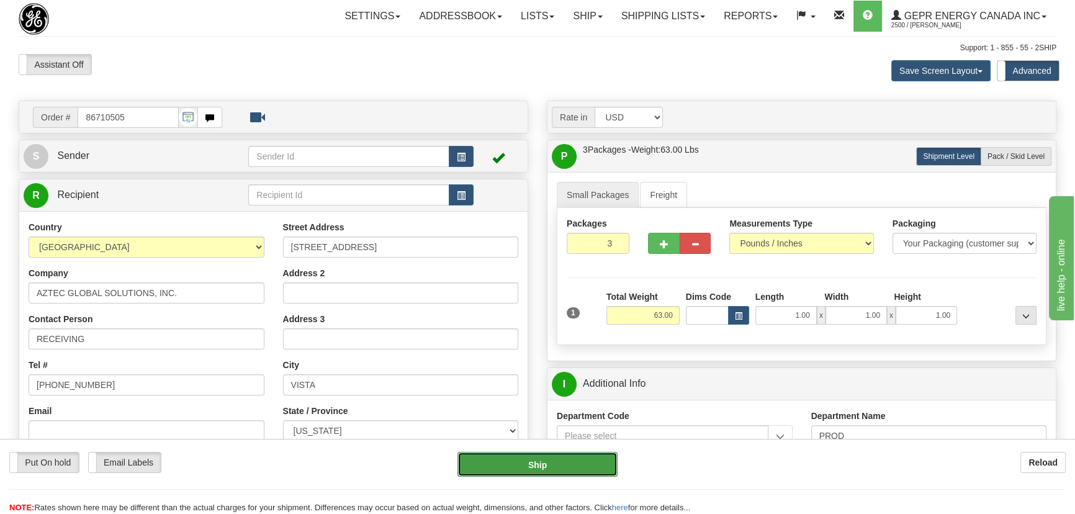
click at [542, 466] on button "Ship" at bounding box center [537, 464] width 161 height 25
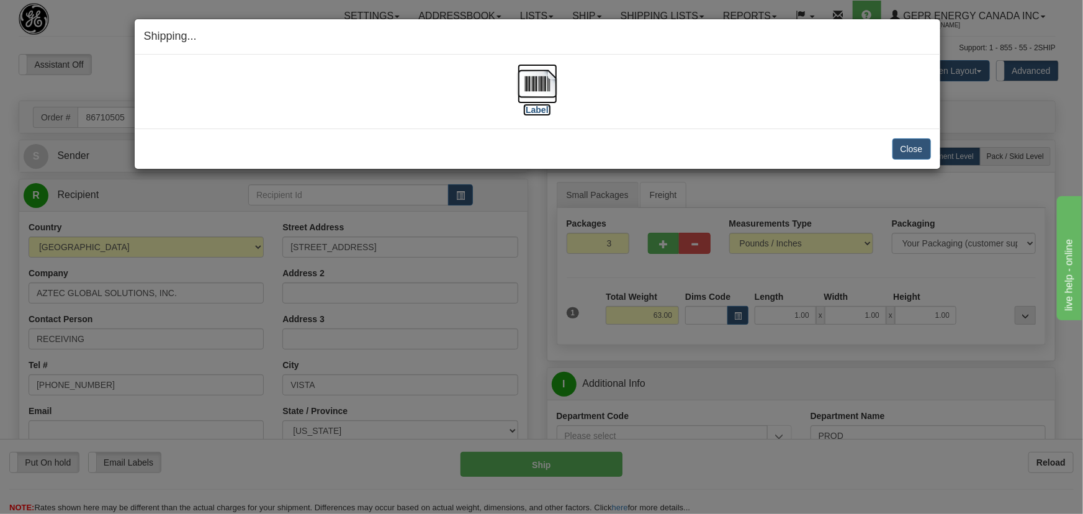
click at [552, 86] on img at bounding box center [538, 84] width 40 height 40
click at [910, 153] on button "Close" at bounding box center [911, 148] width 38 height 21
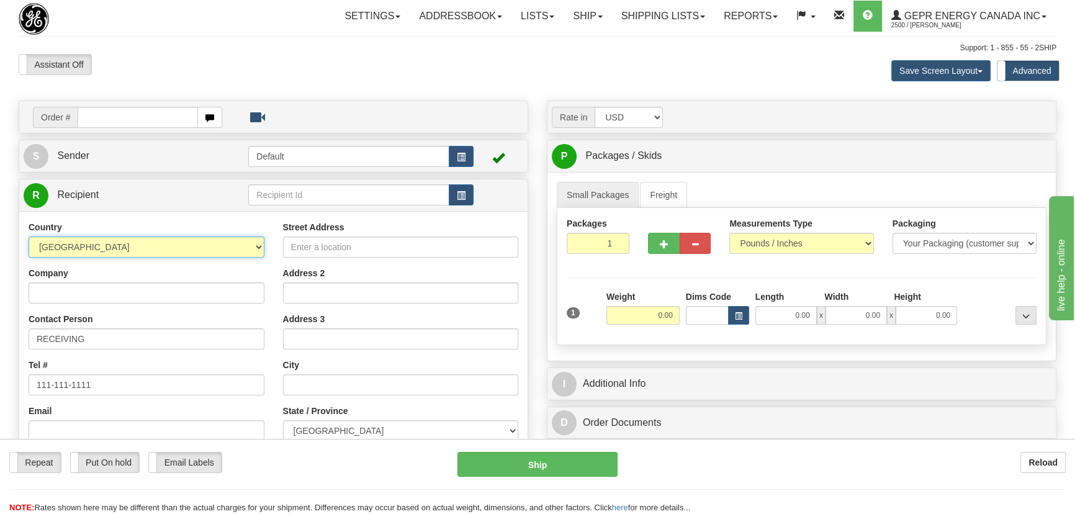
click at [217, 254] on select "AFGHANISTAN ALAND ISLANDS ALBANIA ALGERIA AMERICAN SAMOA ANDORRA ANGOLA ANGUILL…" at bounding box center [147, 246] width 236 height 21
click at [29, 236] on select "AFGHANISTAN ALAND ISLANDS ALBANIA ALGERIA AMERICAN SAMOA ANDORRA ANGOLA ANGUILL…" at bounding box center [147, 246] width 236 height 21
select select "US"
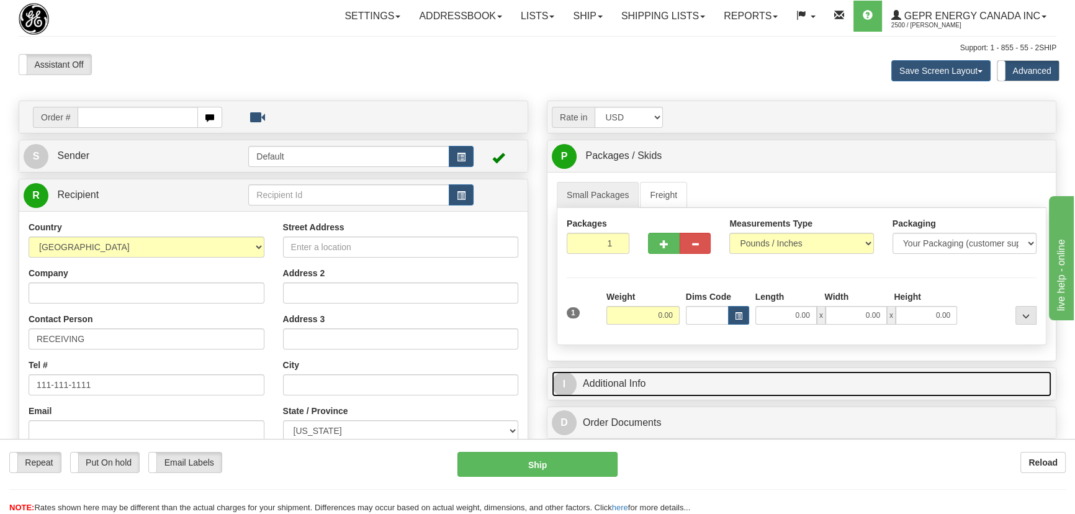
click at [722, 383] on link "I Additional Info" at bounding box center [802, 383] width 500 height 25
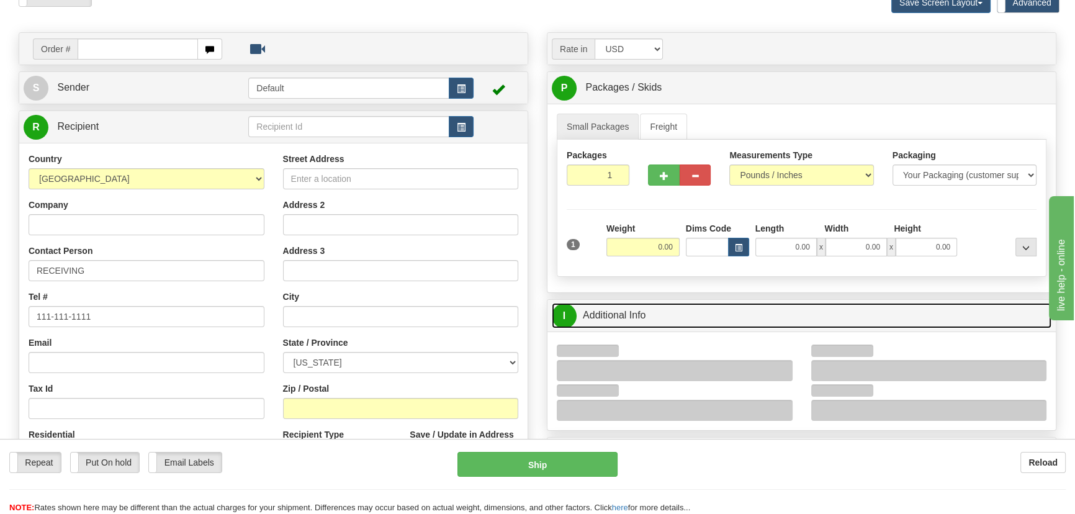
scroll to position [112, 0]
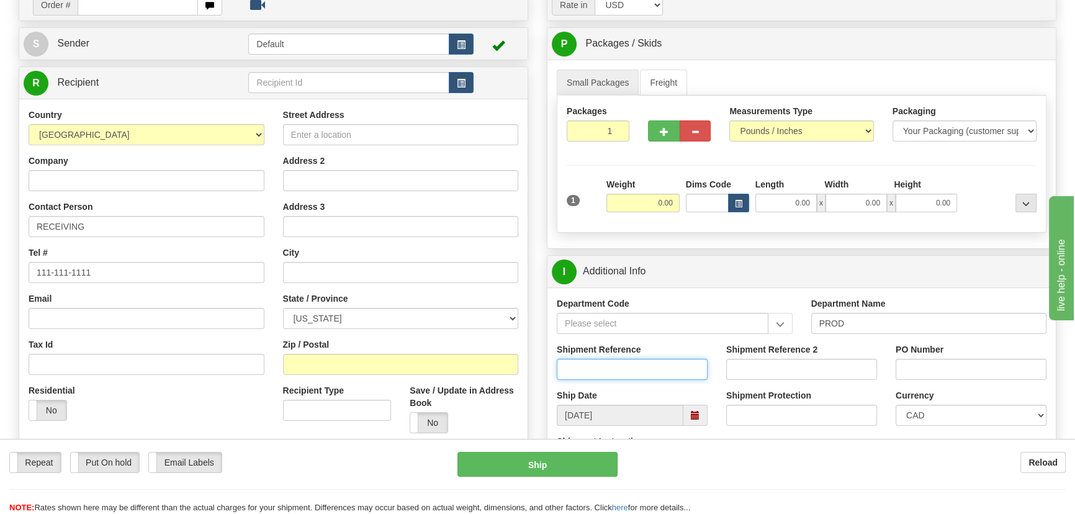
click at [643, 367] on input "Shipment Reference" at bounding box center [632, 369] width 151 height 21
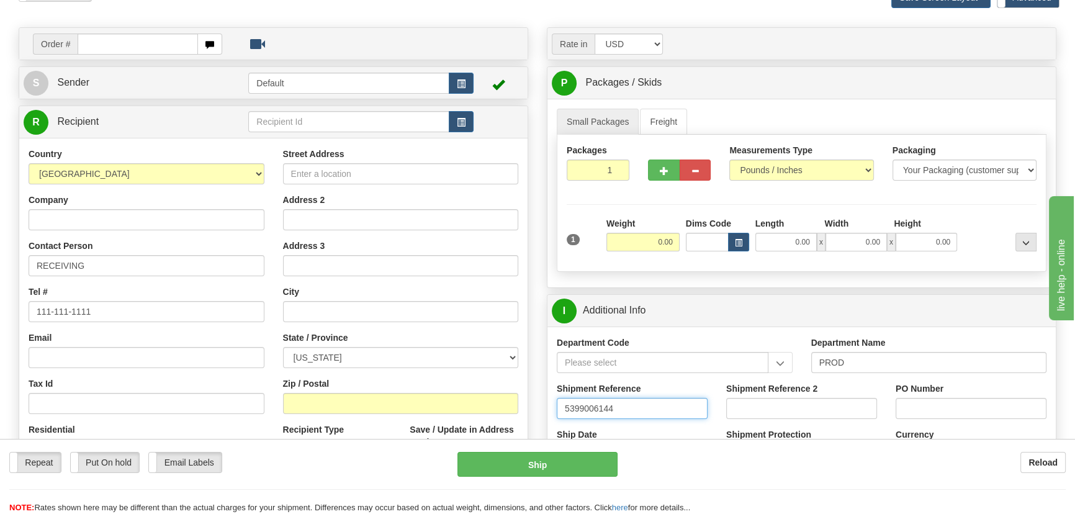
scroll to position [56, 0]
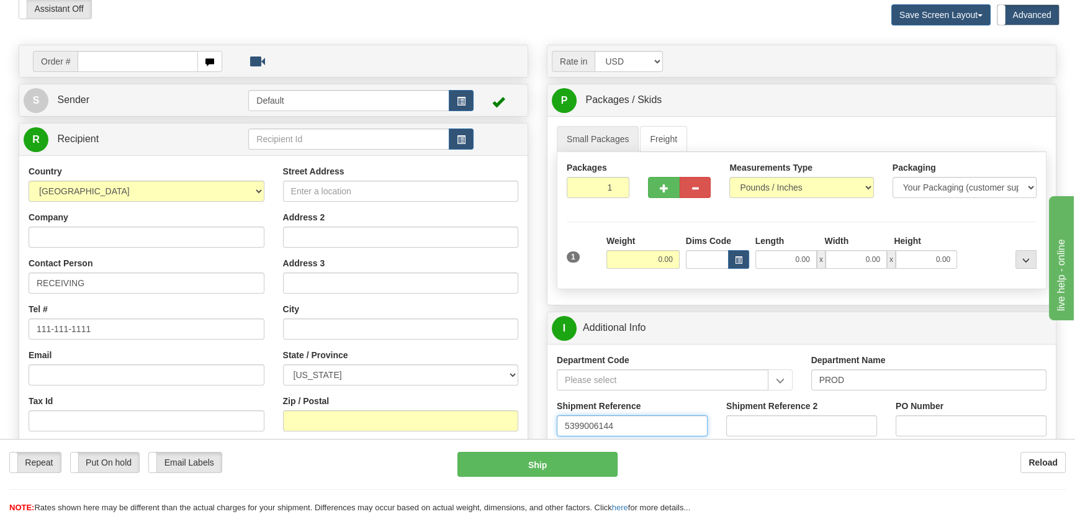
type input "5399006144"
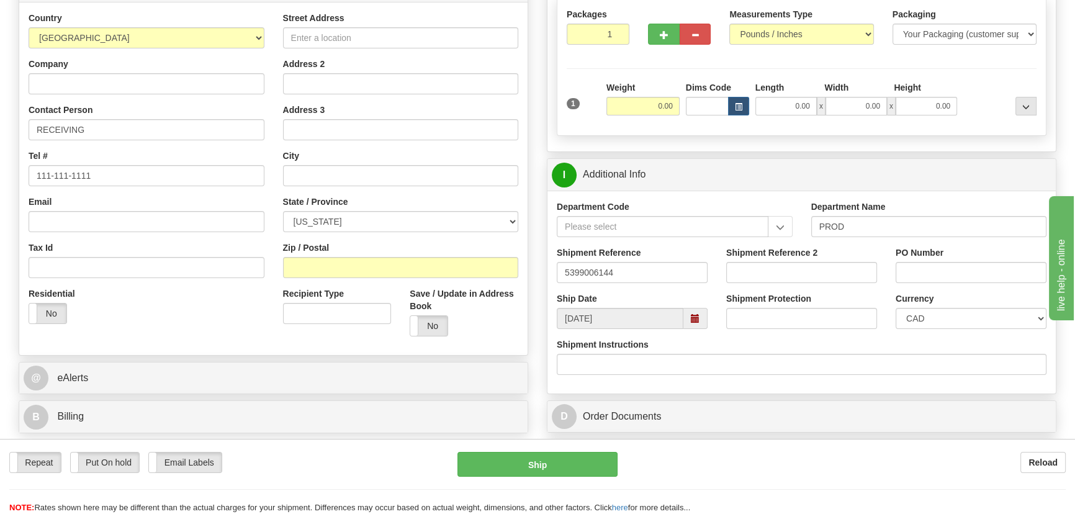
scroll to position [225, 0]
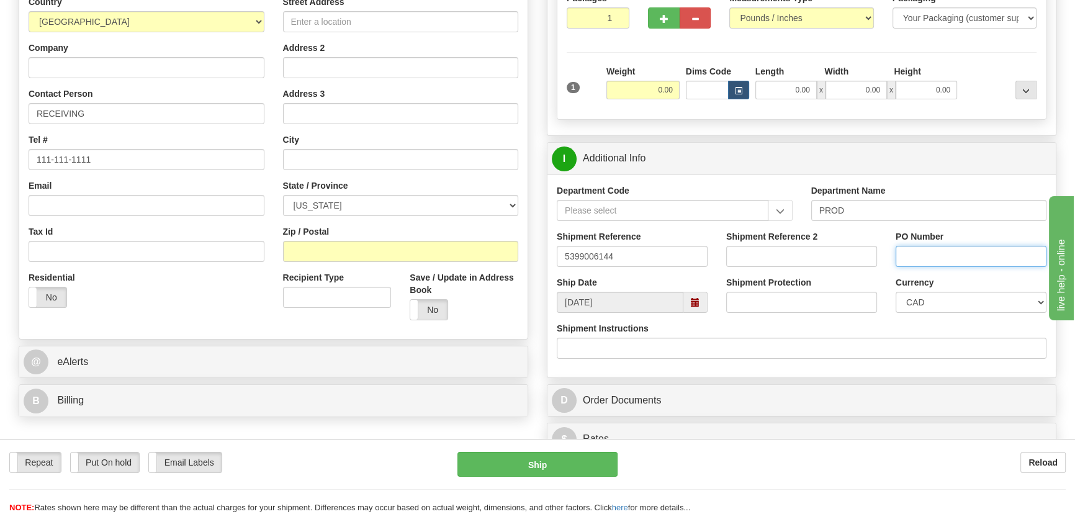
click at [954, 252] on input "PO Number" at bounding box center [970, 256] width 151 height 21
paste input "65137 REV1OLS99529196"
type input "65137 REV1OLS99529196"
click at [924, 305] on select "CAD USD EUR ZAR RON ANG ARN AUD AUS AWG BBD BFR BGN BHD BMD BND BRC BRL CHP CKZ…" at bounding box center [970, 302] width 151 height 21
select select "1"
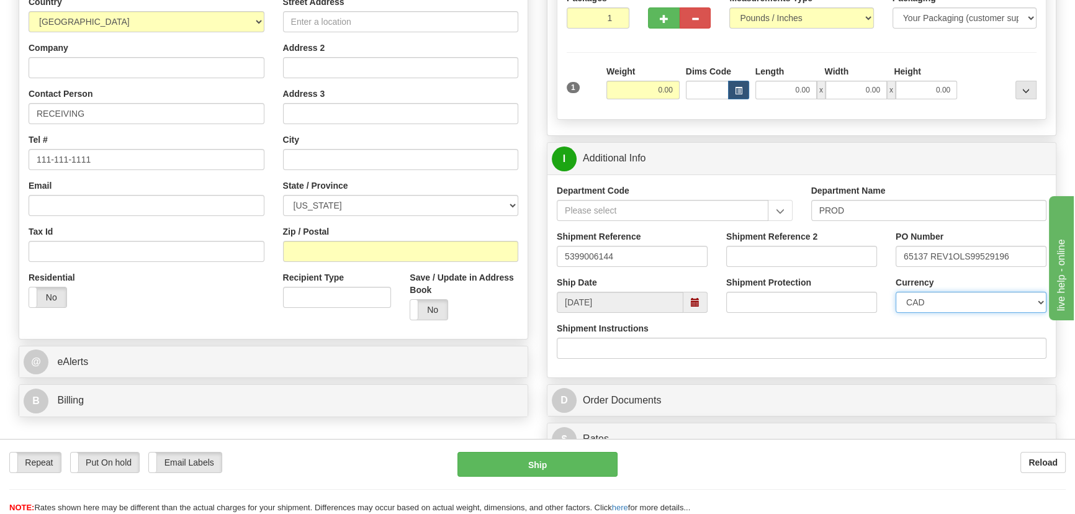
click at [895, 292] on select "CAD USD EUR ZAR RON ANG ARN AUD AUS AWG BBD BFR BGN BHD BMD BND BRC BRL CHP CKZ…" at bounding box center [970, 302] width 151 height 21
click at [220, 67] on input "Company" at bounding box center [147, 67] width 236 height 21
paste input "AMERICAN ELECTRIC EQUIPMENT"
type input "AMERICAN ELECTRIC EQUIPMENT"
click at [353, 23] on input "Street Address" at bounding box center [401, 21] width 236 height 21
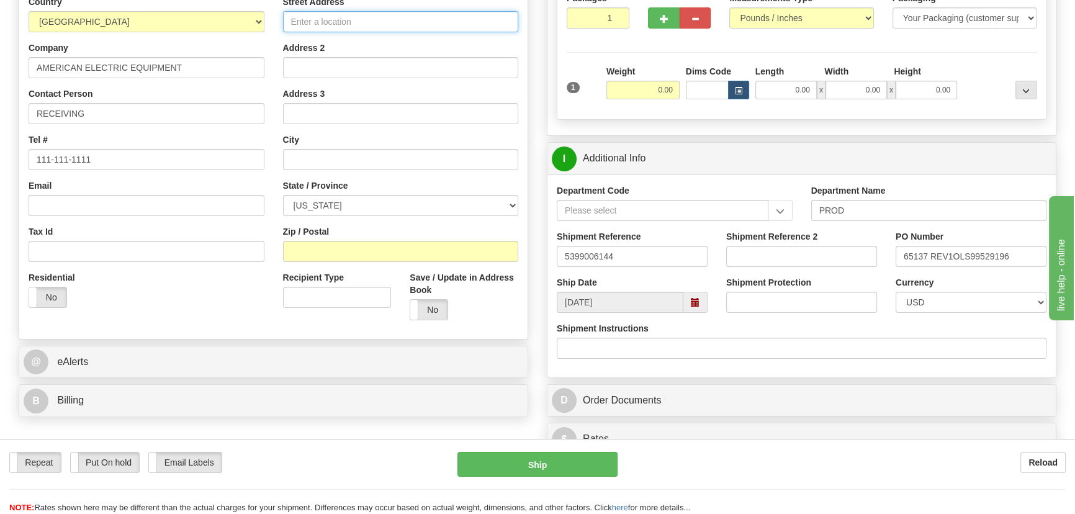
paste input "150 DIXIELAND DR"
type input "150 DIXIELAND DR"
click at [347, 238] on div "Zip / Postal" at bounding box center [401, 243] width 236 height 37
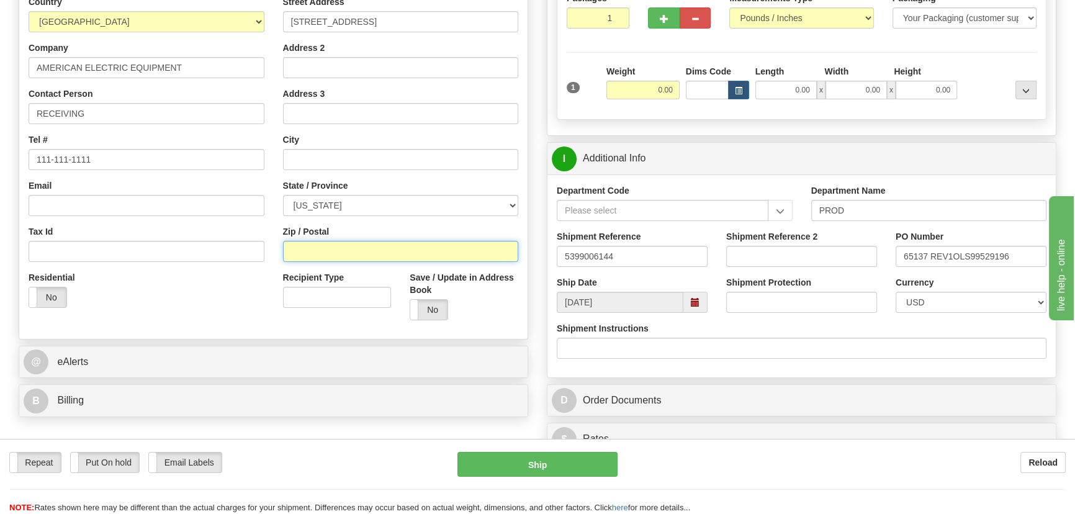
click at [310, 251] on input "Zip / Postal" at bounding box center [401, 251] width 236 height 21
paste input "25801"
type input "25801"
click at [163, 298] on div "Residential Yes No" at bounding box center [146, 294] width 254 height 46
type input "BECKLEY"
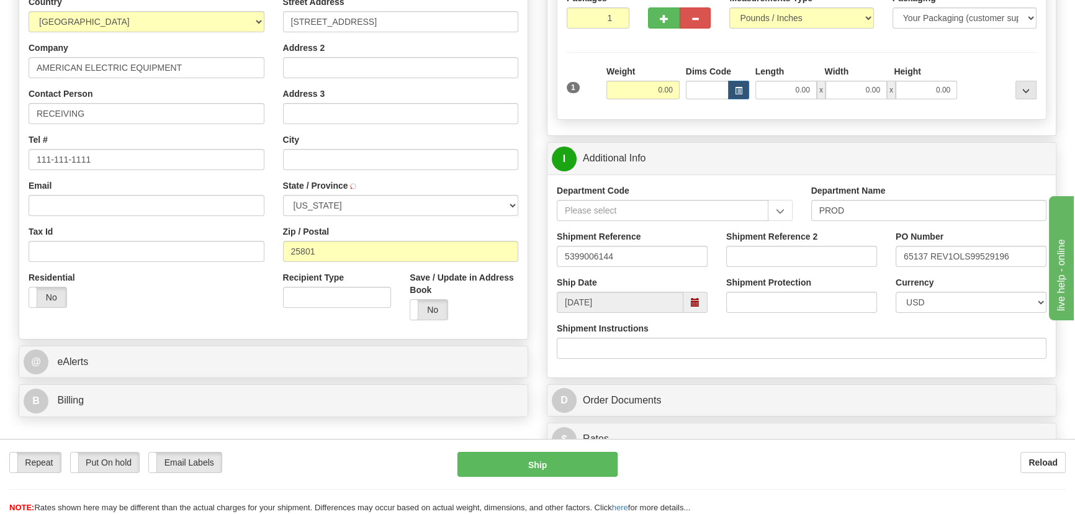
select select "WV"
drag, startPoint x: 599, startPoint y: 19, endPoint x: 616, endPoint y: 29, distance: 18.9
click at [616, 27] on input "1" at bounding box center [598, 17] width 63 height 21
type input "5"
click at [654, 80] on div "Packages 5 1 Measurements Type" at bounding box center [802, 51] width 490 height 137
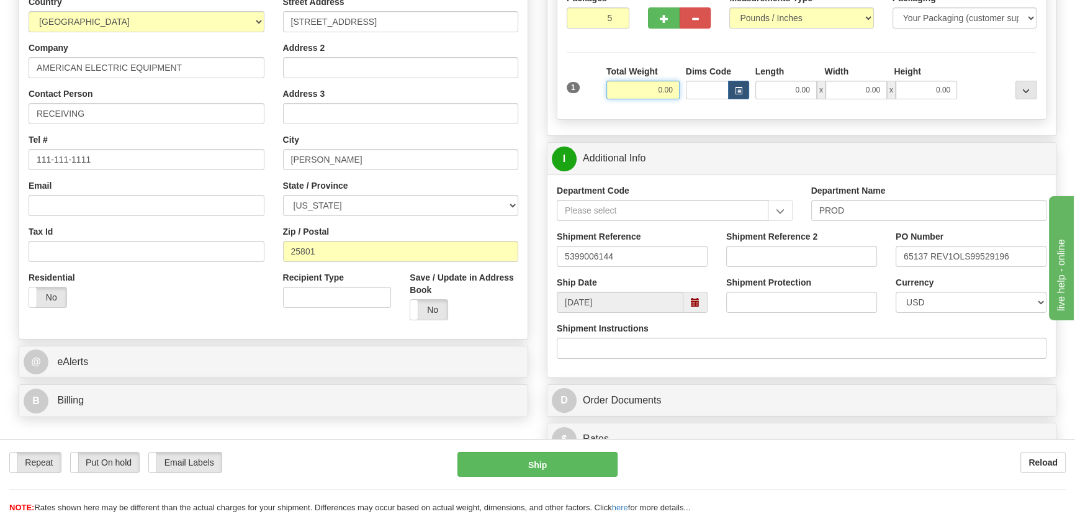
drag, startPoint x: 648, startPoint y: 85, endPoint x: 696, endPoint y: 101, distance: 49.8
click at [696, 101] on div "1 Total Weight 0.00 Dims Code x" at bounding box center [801, 87] width 476 height 44
type input "65.00"
click at [985, 90] on div at bounding box center [999, 82] width 79 height 34
click at [976, 298] on select "CAD USD EUR ZAR RON ANG ARN AUD AUS AWG BBD BFR BGN BHD BMD BND BRC BRL CHP CKZ…" at bounding box center [970, 302] width 151 height 21
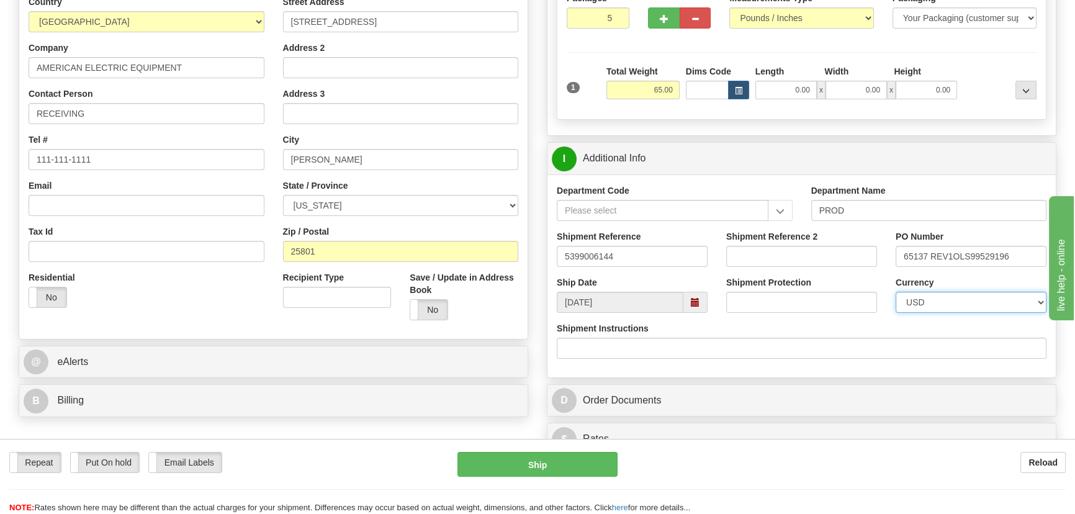
click at [976, 298] on select "CAD USD EUR ZAR RON ANG ARN AUD AUS AWG BBD BFR BGN BHD BMD BND BRC BRL CHP CKZ…" at bounding box center [970, 302] width 151 height 21
drag, startPoint x: 637, startPoint y: 259, endPoint x: 439, endPoint y: 248, distance: 198.3
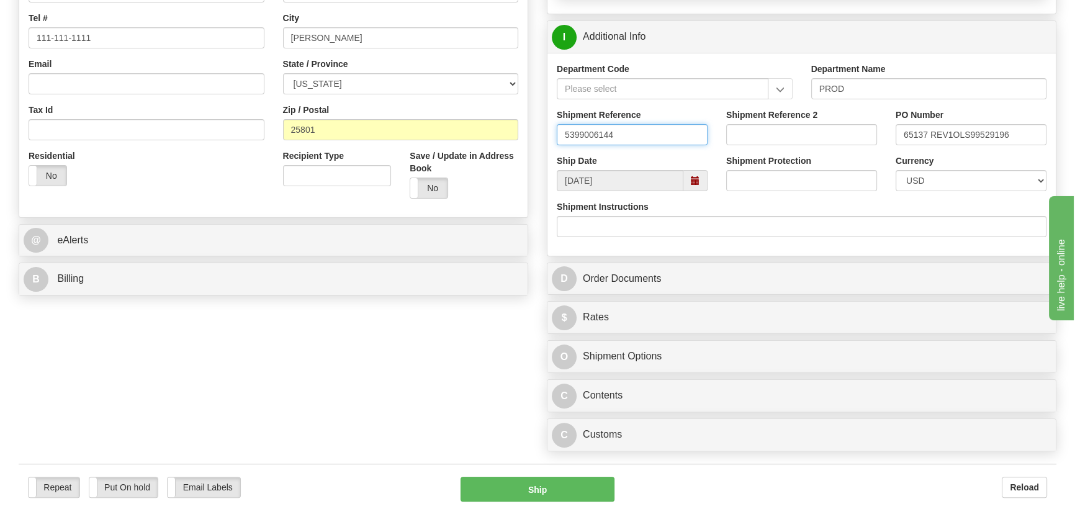
scroll to position [395, 0]
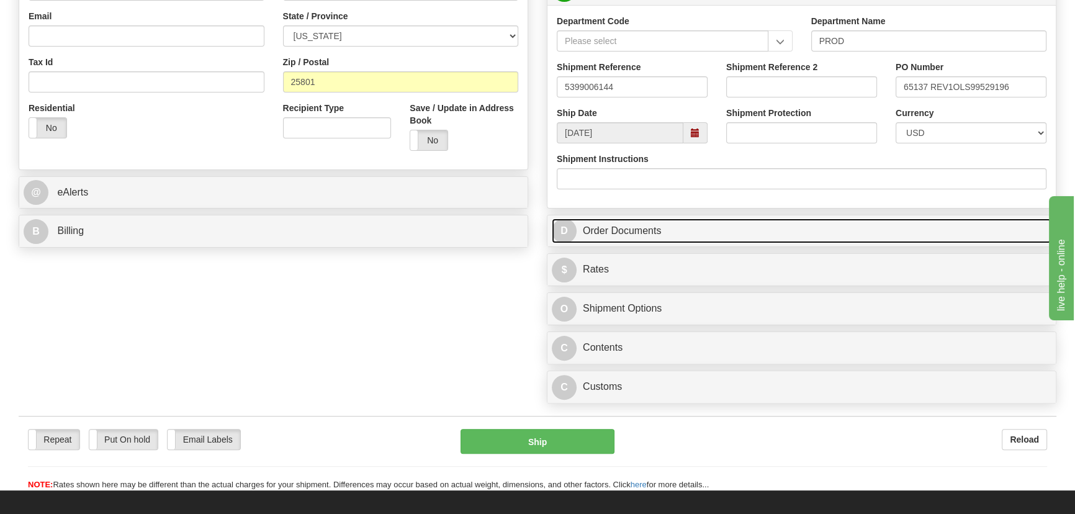
click at [805, 234] on link "D Order Documents" at bounding box center [802, 230] width 500 height 25
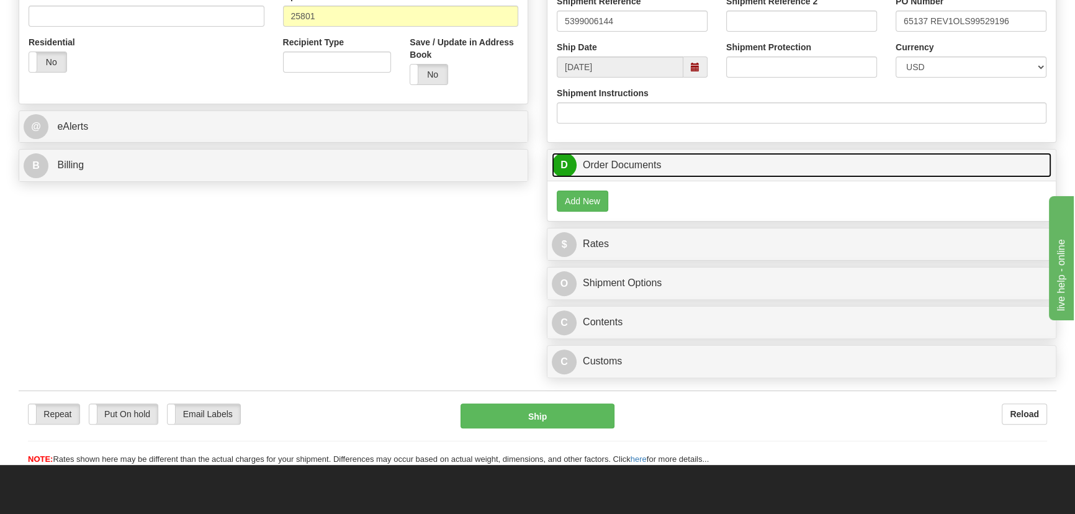
scroll to position [508, 0]
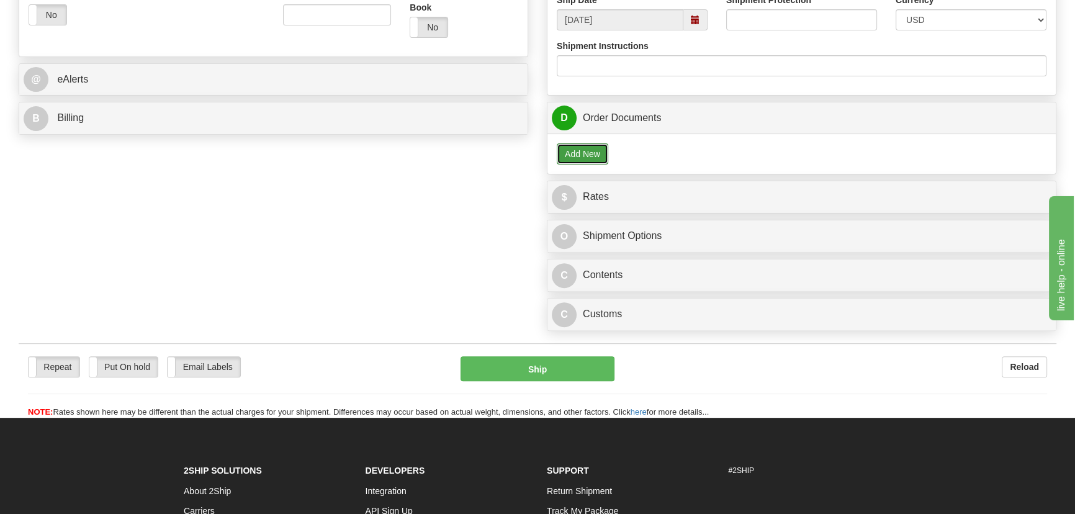
click at [578, 151] on button "Add New" at bounding box center [583, 153] width 52 height 21
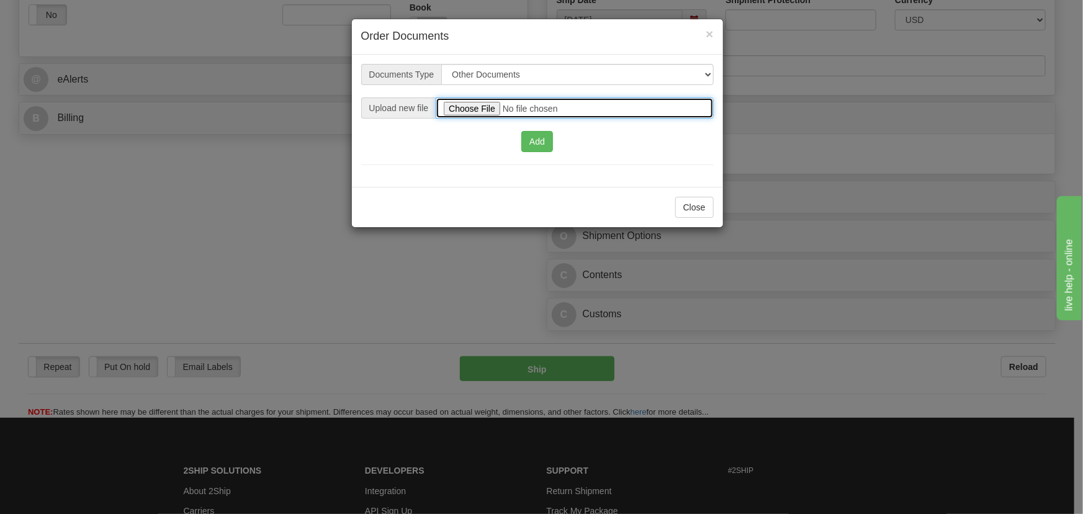
click at [476, 105] on input "file" at bounding box center [574, 107] width 277 height 21
type input "C:\fakepath\2025_USMCA_2025I1-1-1427_TV 5399006144.pdf"
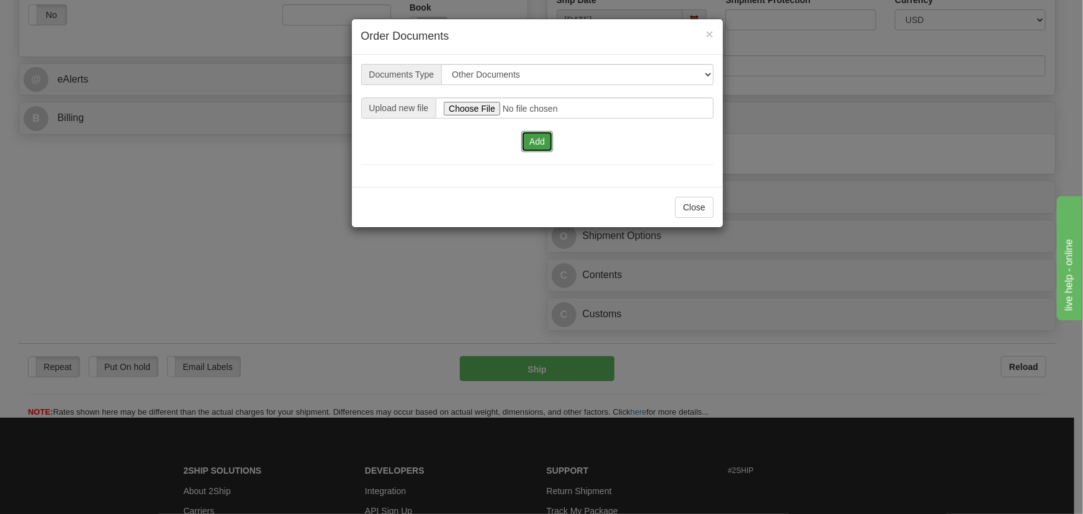
click at [541, 148] on button "Add" at bounding box center [537, 141] width 32 height 21
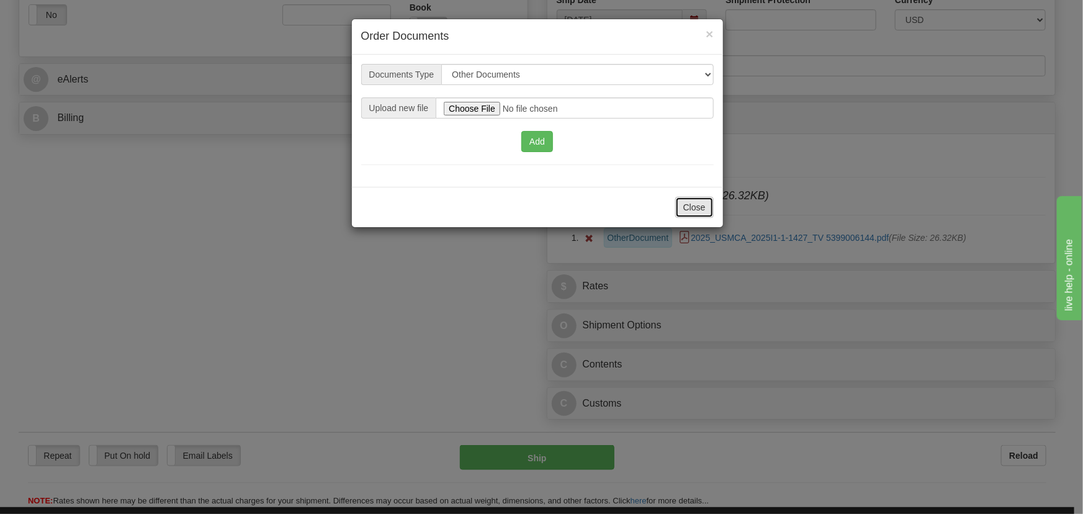
click at [702, 211] on button "Close" at bounding box center [694, 207] width 38 height 21
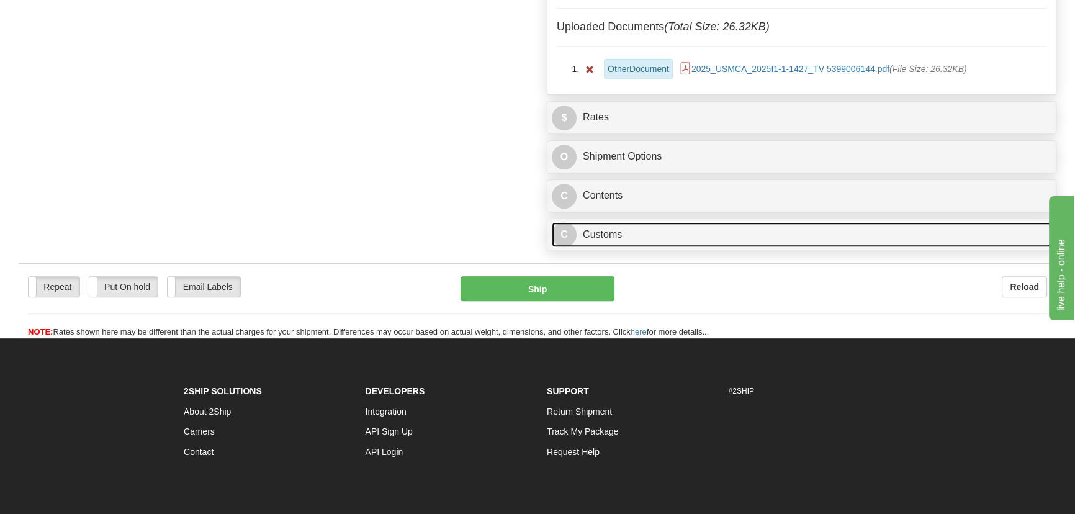
click at [771, 236] on link "C Customs" at bounding box center [802, 234] width 500 height 25
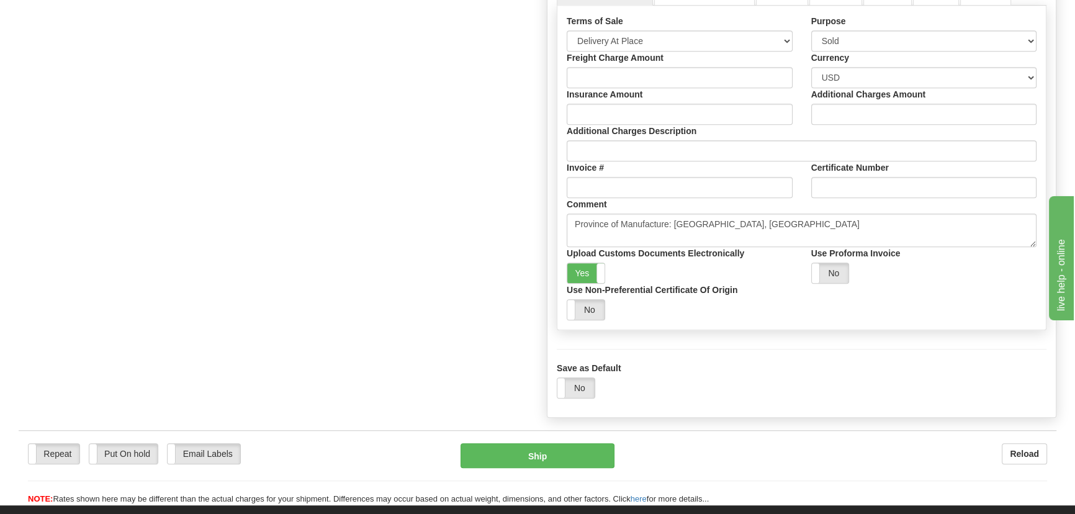
scroll to position [902, 0]
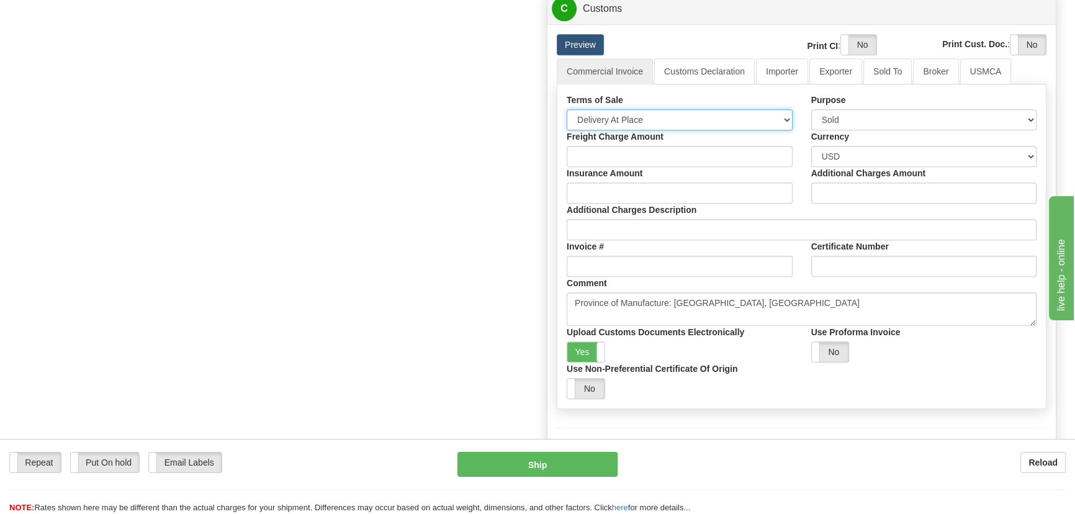
drag, startPoint x: 684, startPoint y: 117, endPoint x: 670, endPoint y: 124, distance: 15.8
click at [684, 117] on select "Free Carrier Free On Board Ex Works Delivered Duty Unpaid Delivered Duty Paid C…" at bounding box center [680, 119] width 226 height 21
select select "7"
click at [567, 109] on select "Free Carrier Free On Board Ex Works Delivered Duty Unpaid Delivered Duty Paid C…" at bounding box center [680, 119] width 226 height 21
click at [781, 78] on link "Importer" at bounding box center [782, 71] width 52 height 26
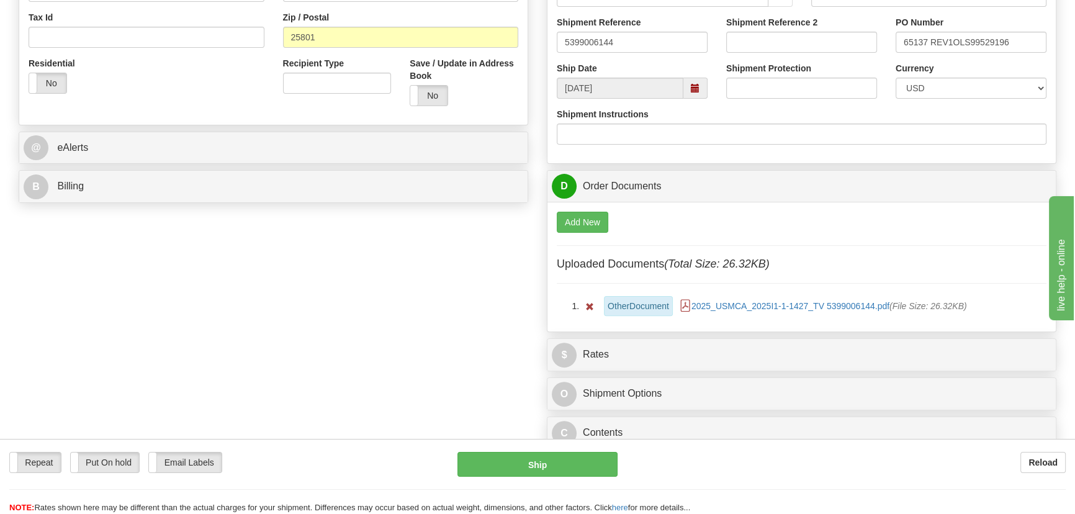
scroll to position [395, 0]
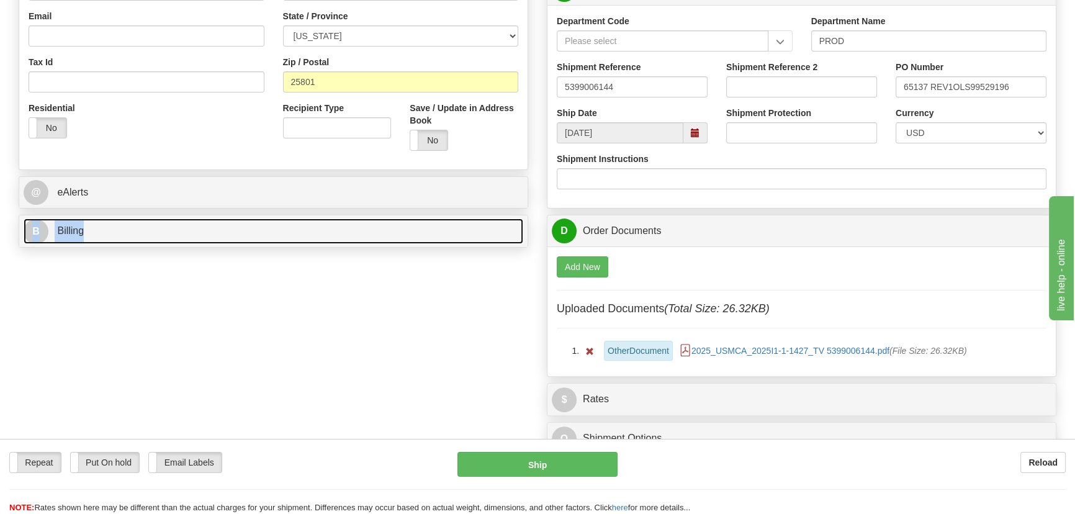
click at [429, 230] on link "B Billing" at bounding box center [274, 230] width 500 height 25
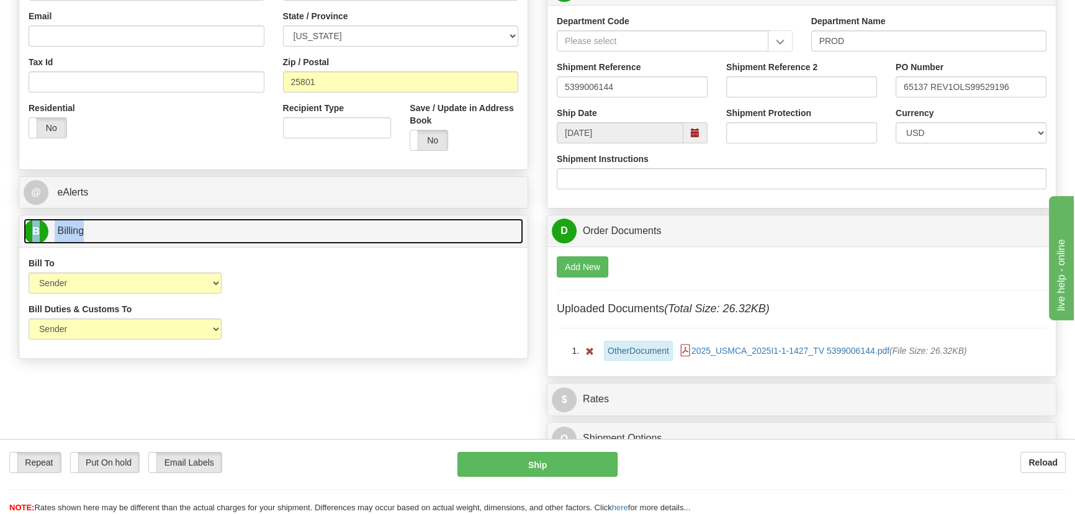
click at [429, 230] on link "B Billing" at bounding box center [274, 230] width 500 height 25
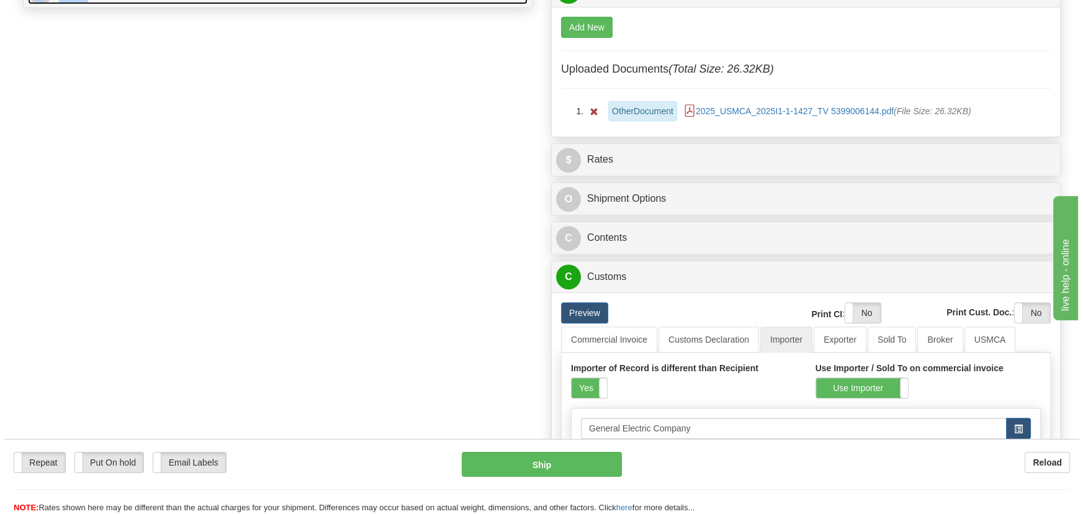
scroll to position [676, 0]
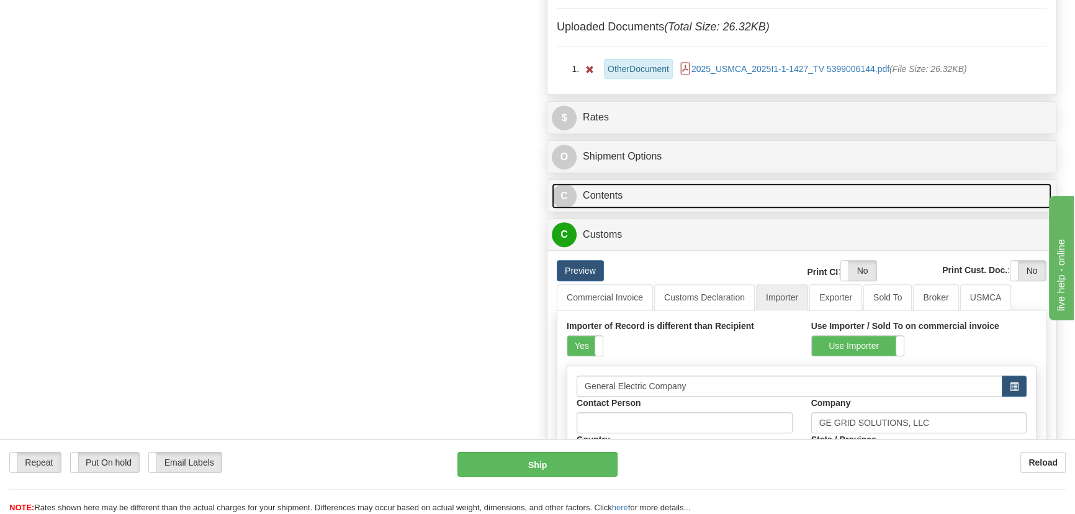
click at [887, 197] on link "C Contents" at bounding box center [802, 195] width 500 height 25
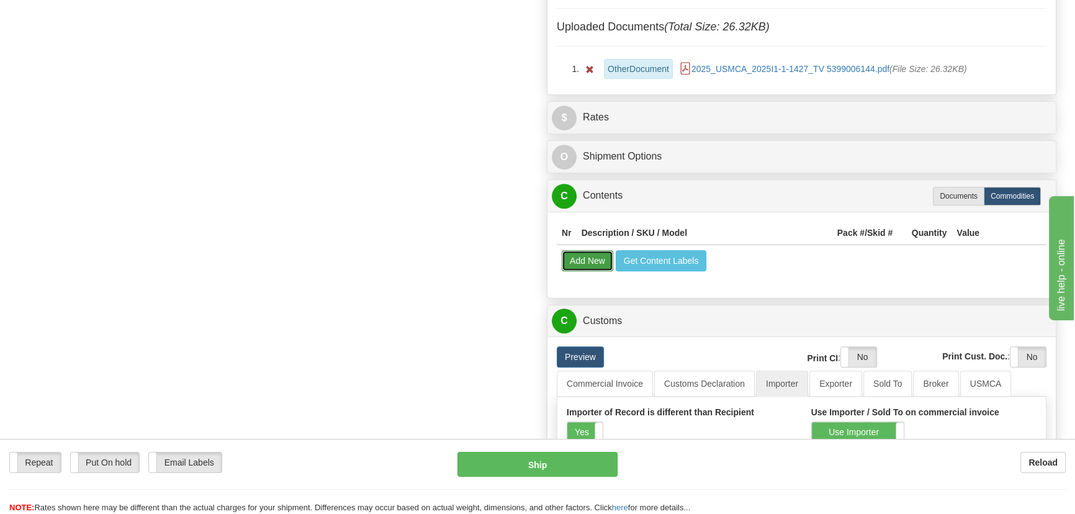
click at [589, 255] on button "Add New" at bounding box center [588, 260] width 52 height 21
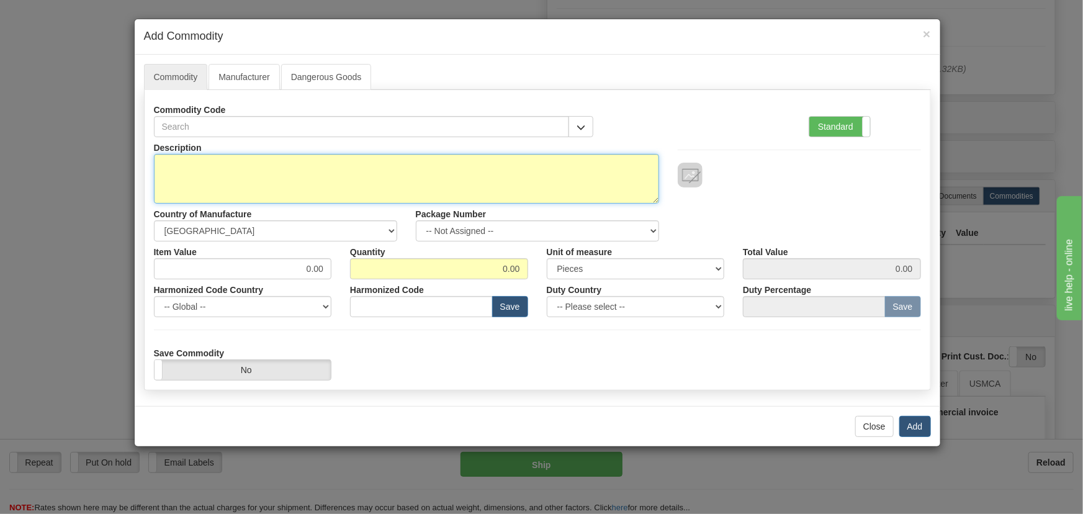
click at [383, 170] on textarea "Description" at bounding box center [406, 179] width 505 height 50
paste textarea "350EP5G5HEENNSNDN"
type textarea "350EP5G5HEENNSNDN"
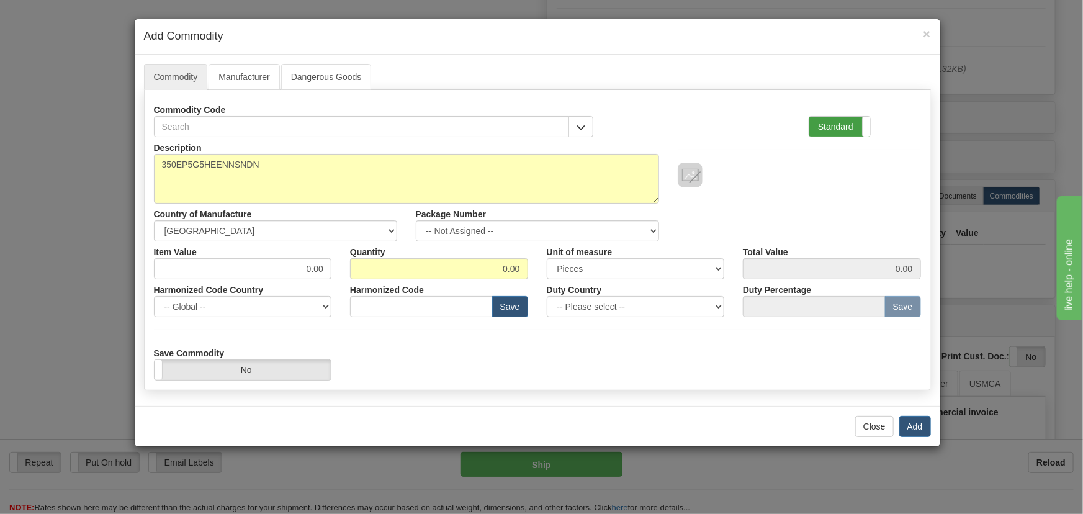
click at [845, 124] on label "Standard" at bounding box center [839, 127] width 61 height 20
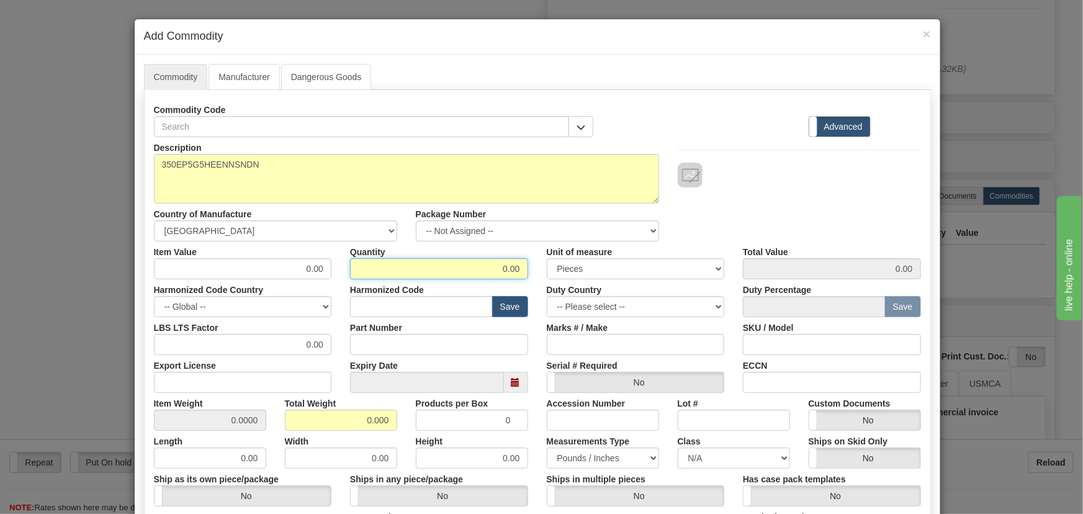
drag, startPoint x: 501, startPoint y: 262, endPoint x: 524, endPoint y: 272, distance: 25.3
click at [524, 272] on div "Quantity 0.00" at bounding box center [439, 260] width 197 height 38
type input "5"
drag, startPoint x: 343, startPoint y: 426, endPoint x: 396, endPoint y: 439, distance: 54.8
click at [396, 439] on div "Description 350EP5G5HEENNSNDN Country of Manufacture -- Unknown -- AFGHANISTAN …" at bounding box center [537, 410] width 767 height 546
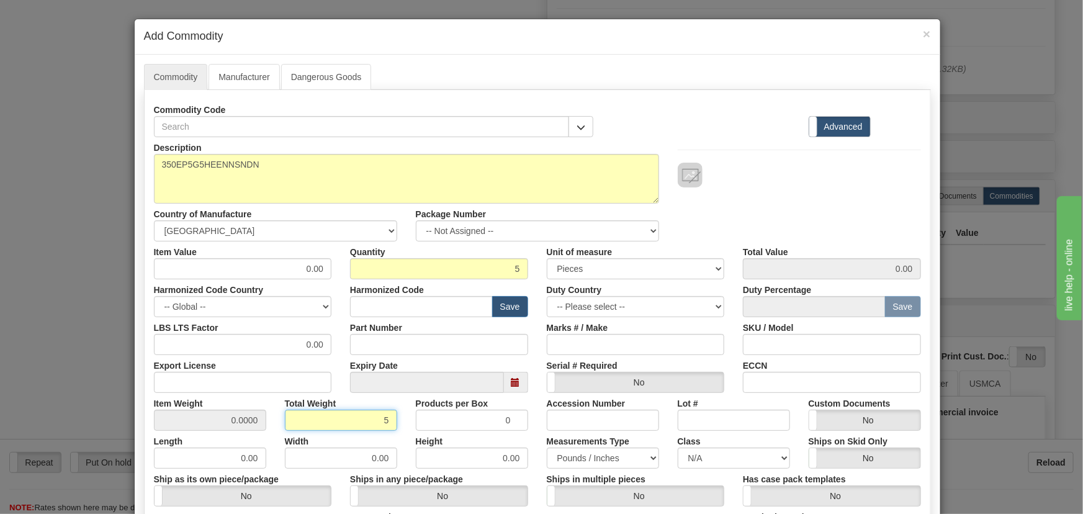
type input "5"
type input "1.0000"
click at [396, 439] on div "Width 0.00" at bounding box center [341, 450] width 131 height 38
drag, startPoint x: 300, startPoint y: 270, endPoint x: 354, endPoint y: 289, distance: 56.5
click at [361, 289] on div "Description 350EP5G5HEENNSNDN Country of Manufacture -- Unknown -- AFGHANISTAN …" at bounding box center [537, 410] width 767 height 546
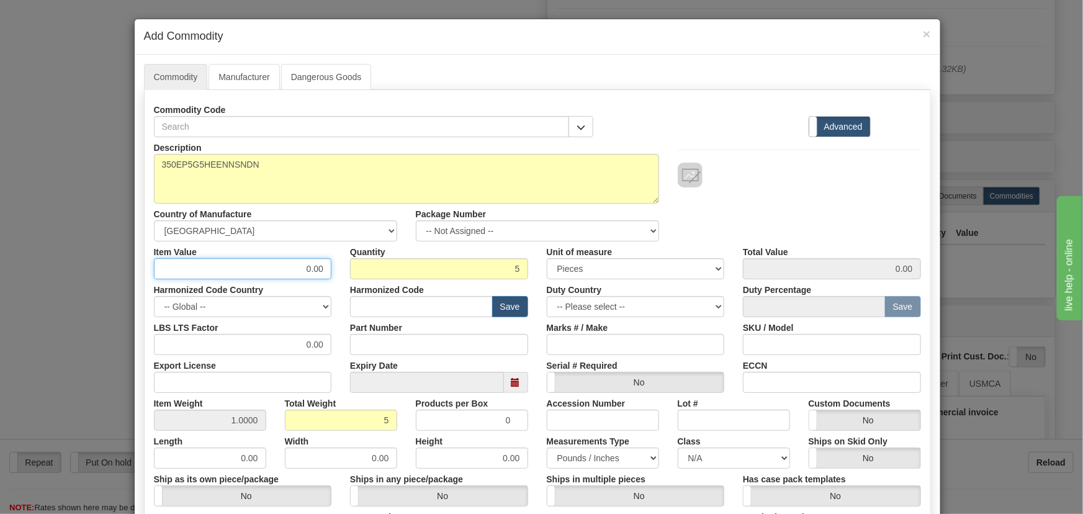
paste input "1.247,8"
type input "1247.80"
type input "6239.00"
click at [658, 118] on div "Commodity Code Standard Advanced" at bounding box center [538, 118] width 786 height 38
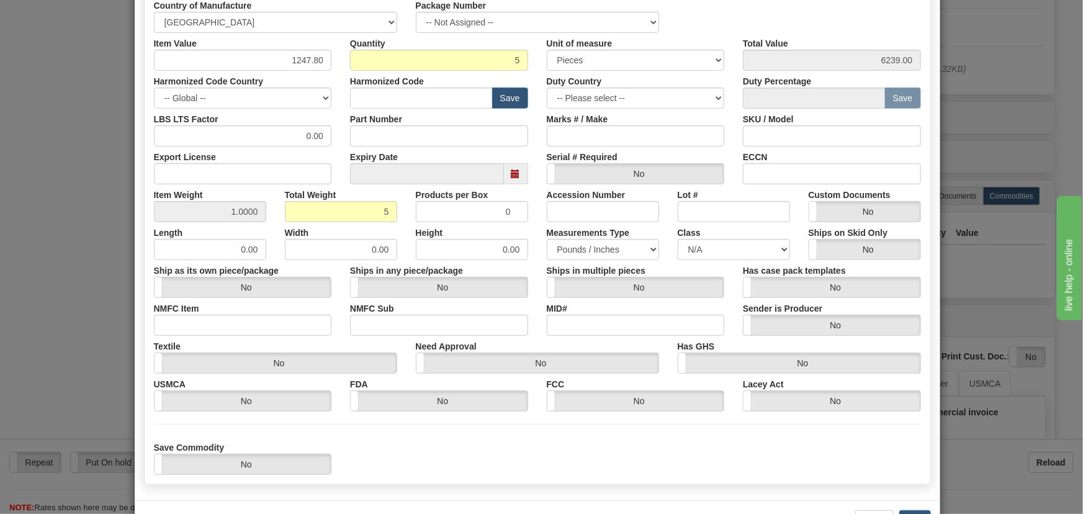
scroll to position [253, 0]
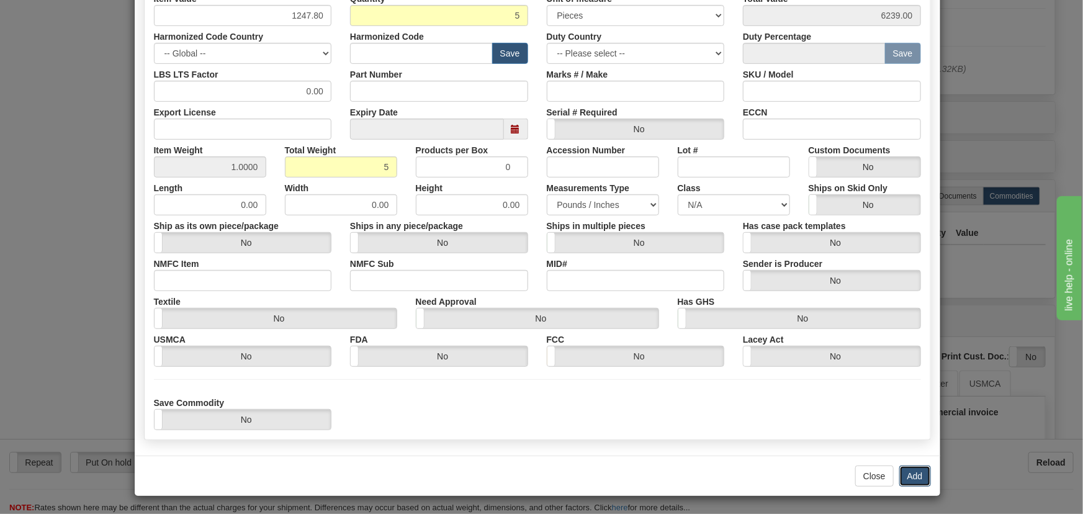
click at [908, 477] on button "Add" at bounding box center [915, 475] width 32 height 21
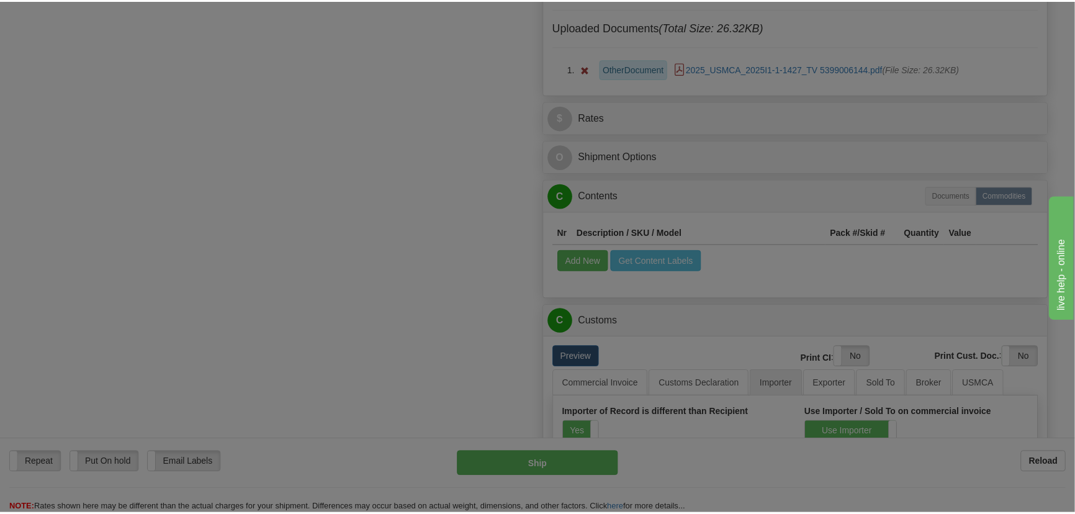
scroll to position [0, 0]
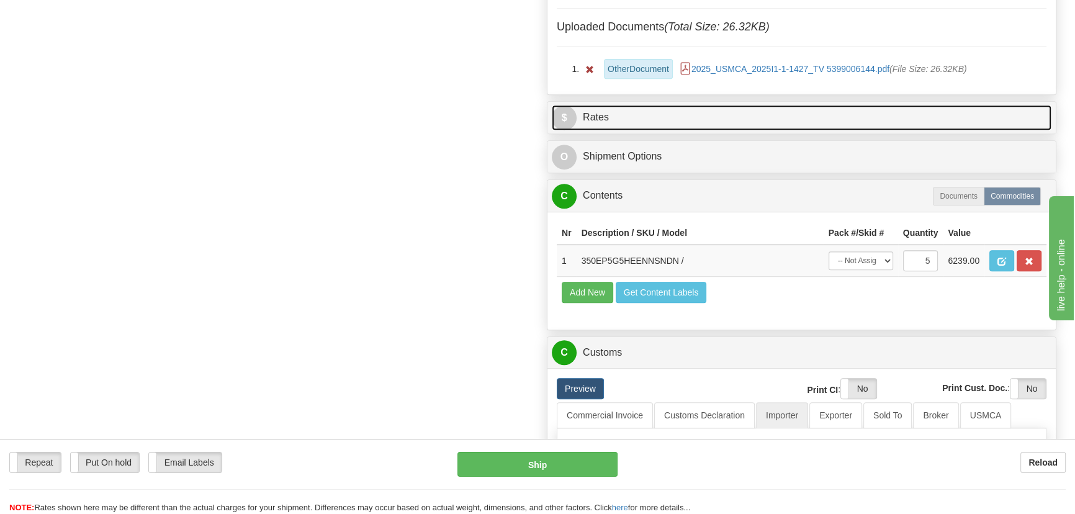
click at [963, 112] on link "$ Rates" at bounding box center [802, 117] width 500 height 25
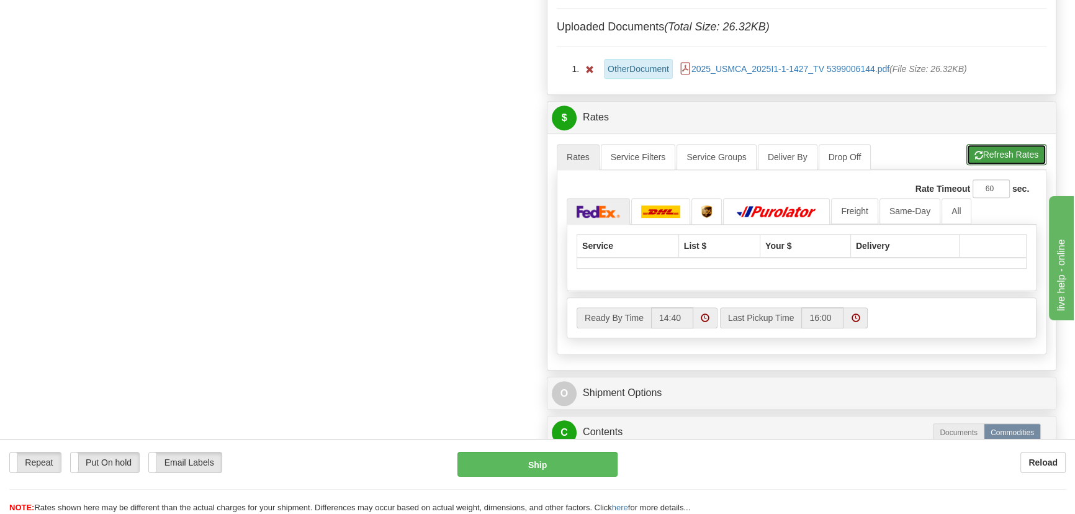
drag, startPoint x: 1002, startPoint y: 153, endPoint x: 938, endPoint y: 195, distance: 76.4
click at [1002, 153] on button "Refresh Rates" at bounding box center [1006, 154] width 80 height 21
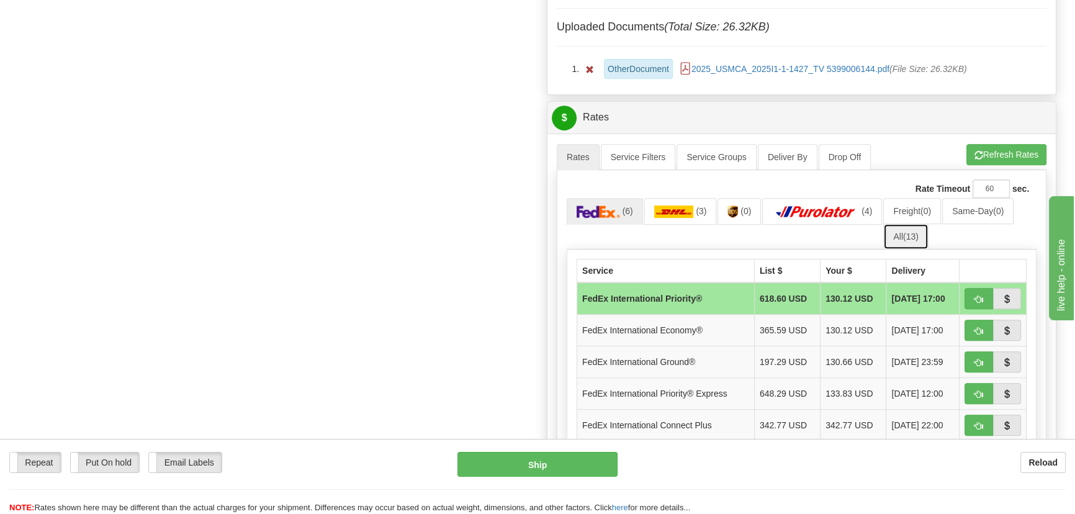
click at [898, 236] on link "All (13)" at bounding box center [905, 236] width 45 height 26
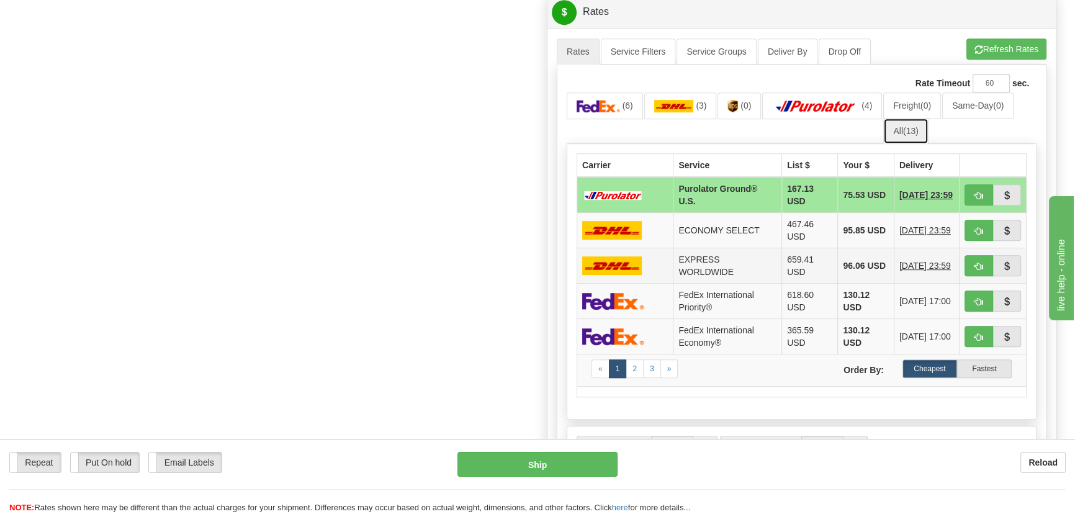
scroll to position [789, 0]
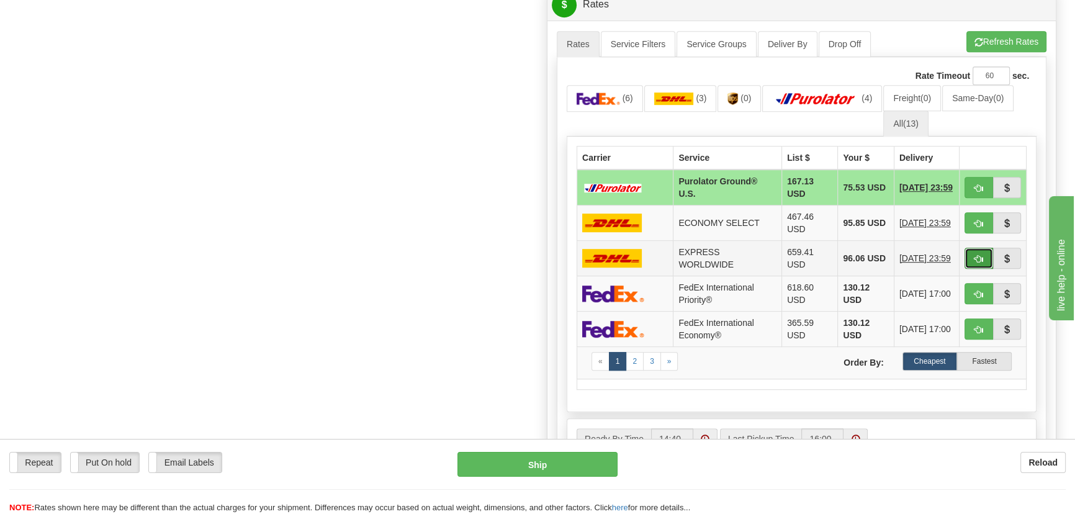
click at [974, 255] on span "button" at bounding box center [978, 259] width 9 height 8
type input "P"
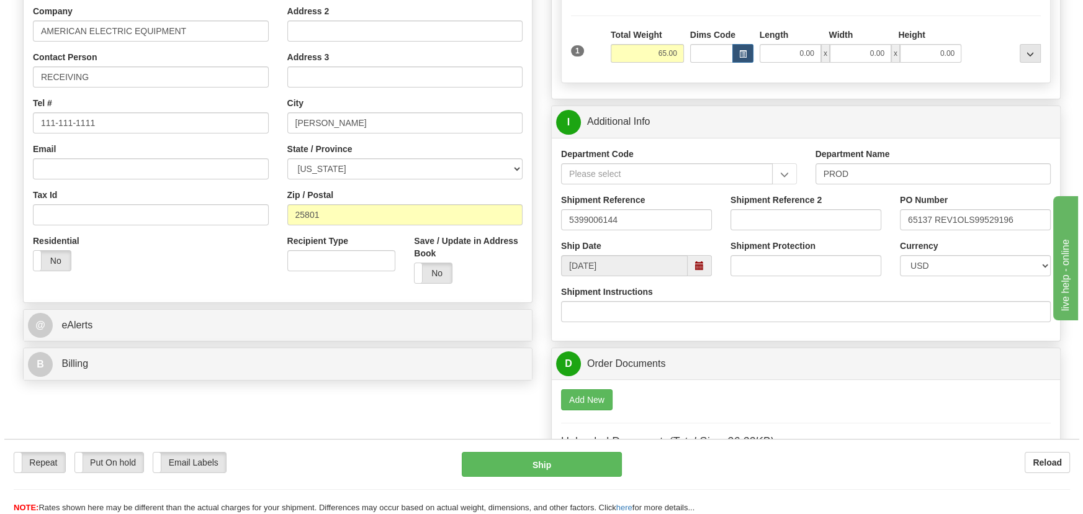
scroll to position [112, 0]
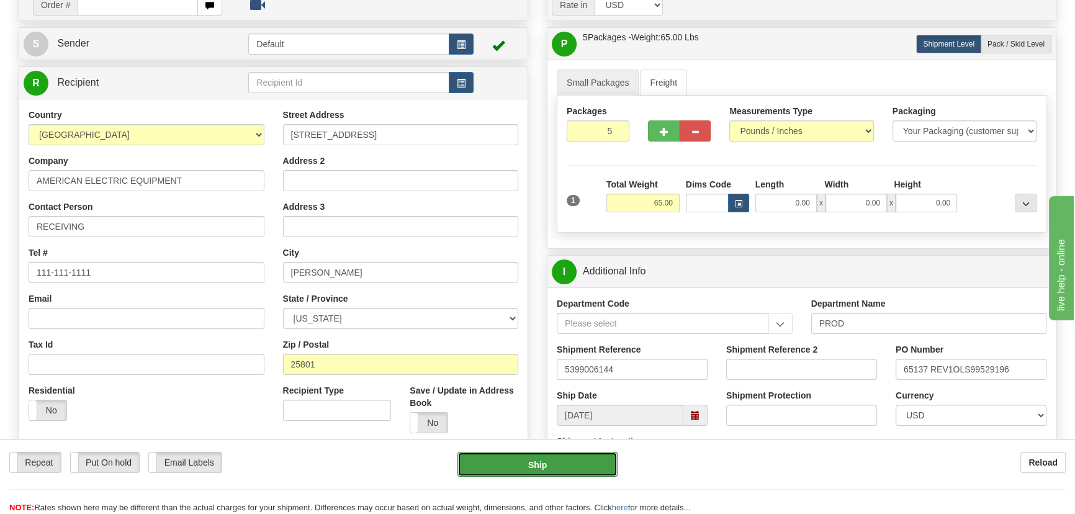
click at [547, 470] on button "Ship" at bounding box center [537, 464] width 161 height 25
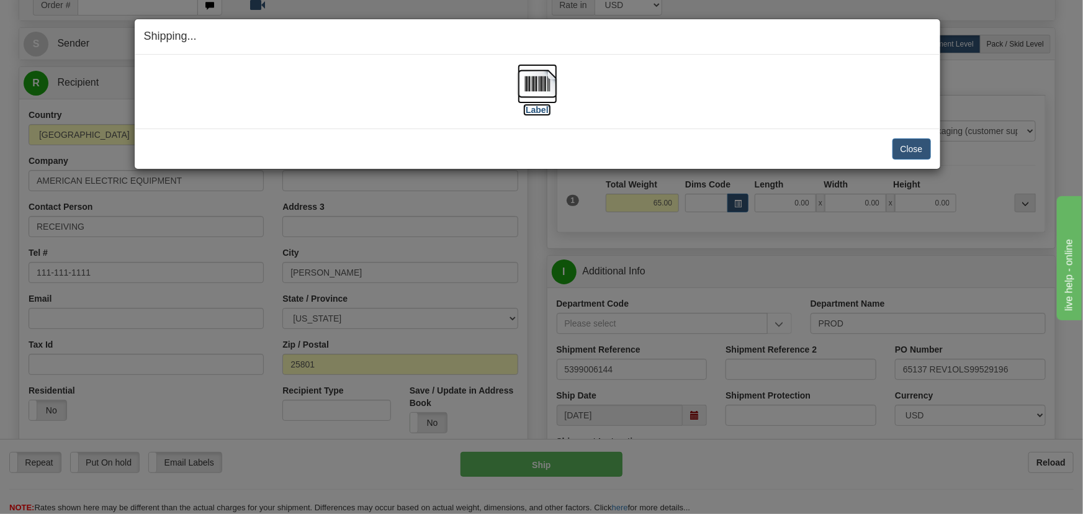
click at [539, 96] on img at bounding box center [538, 84] width 40 height 40
click at [905, 146] on button "Close" at bounding box center [911, 148] width 38 height 21
